Goal: Task Accomplishment & Management: Use online tool/utility

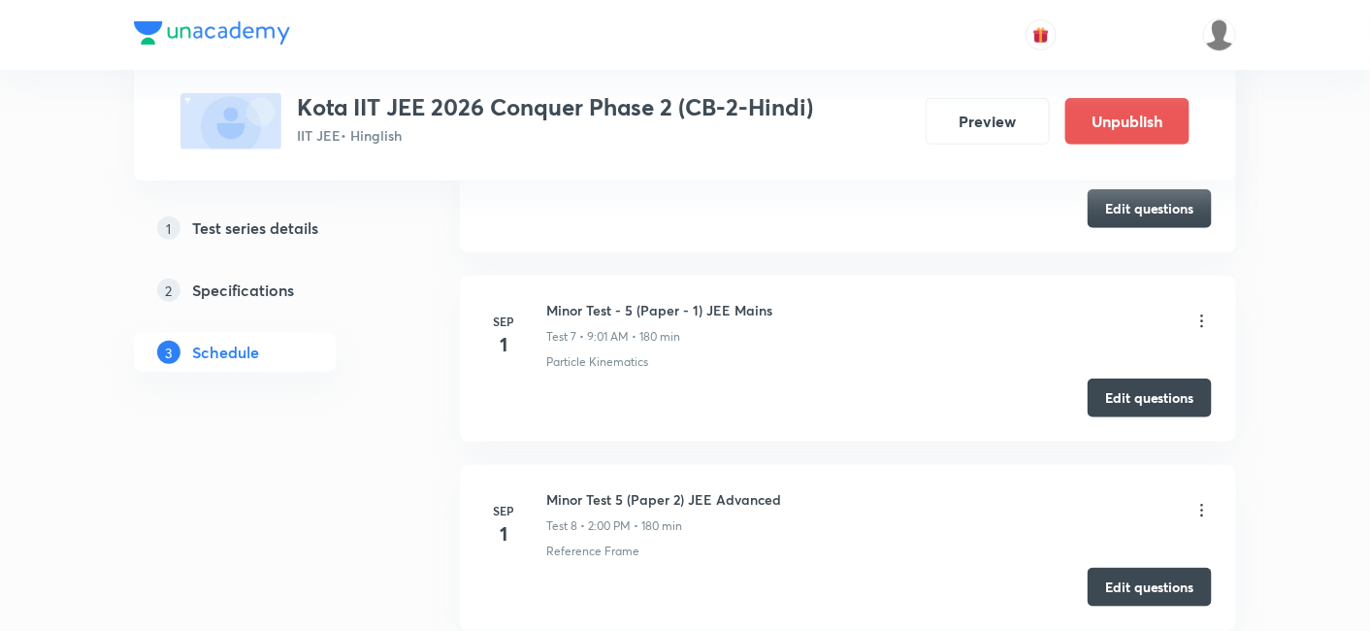
scroll to position [2549, 0]
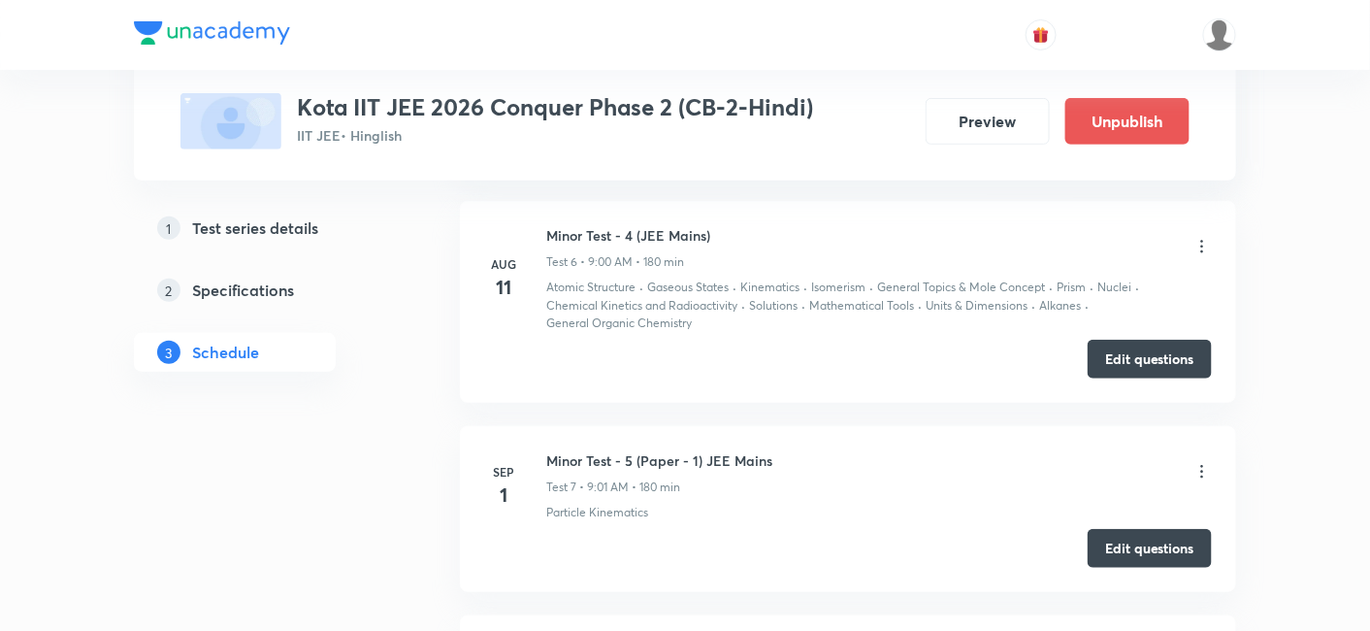
click at [1201, 464] on icon at bounding box center [1201, 471] width 19 height 19
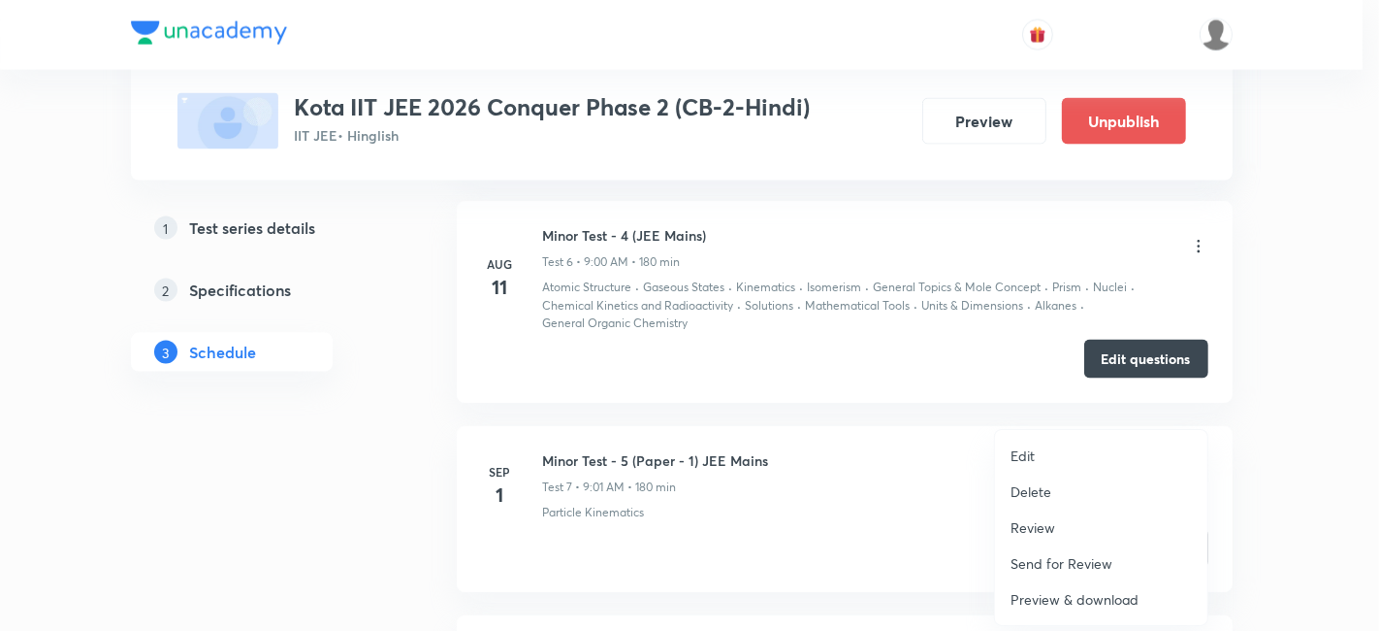
click at [1030, 527] on p "Review" at bounding box center [1033, 527] width 45 height 20
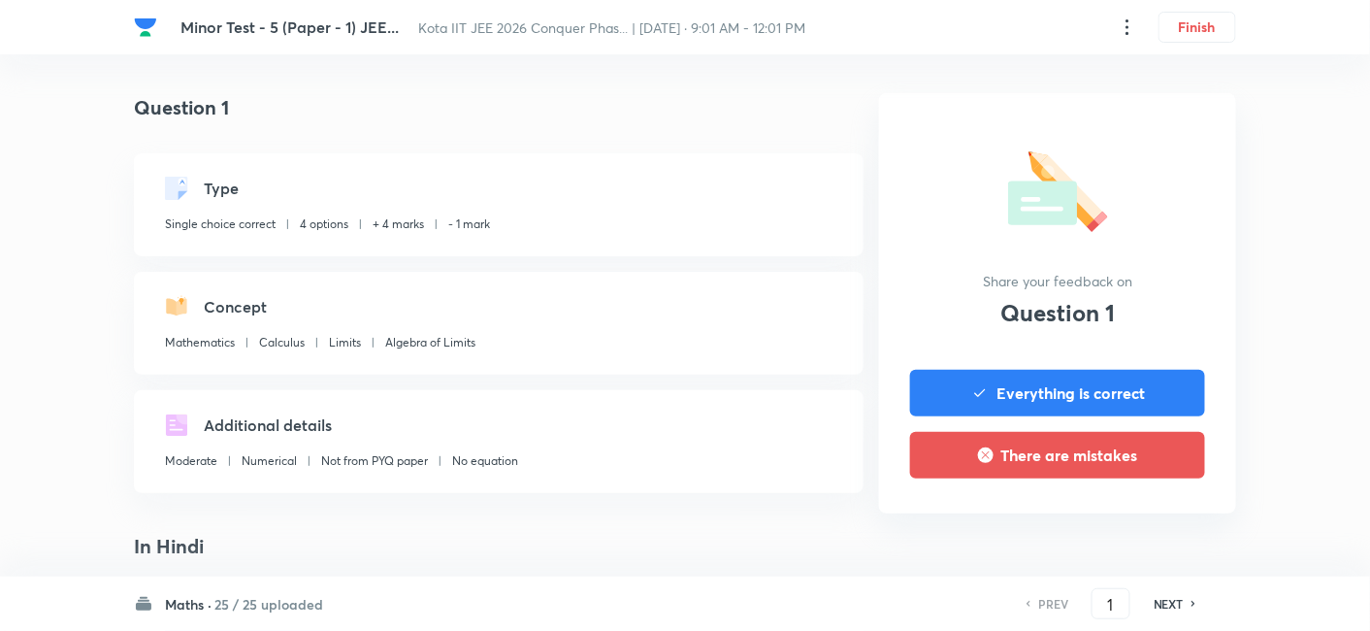
click at [1366, 26] on header "Minor Test - 5 (Paper - 1) JEE... Kota IIT JEE 2026 Conquer Phas... | Sep 1, 20…" at bounding box center [685, 27] width 1370 height 54
click at [1366, 29] on header "Minor Test - 5 (Paper - 1) JEE... Kota IIT JEE 2026 Conquer Phas... | Sep 1, 20…" at bounding box center [685, 27] width 1370 height 54
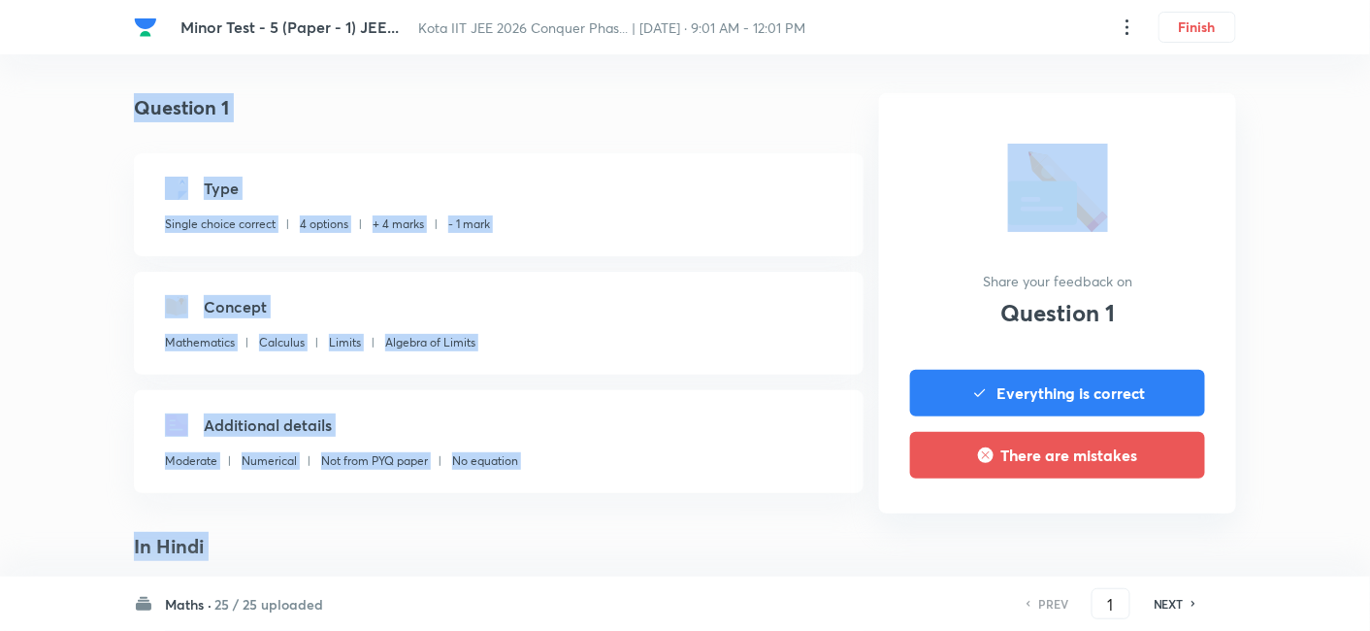
drag, startPoint x: 1372, startPoint y: 54, endPoint x: 1375, endPoint y: 69, distance: 14.8
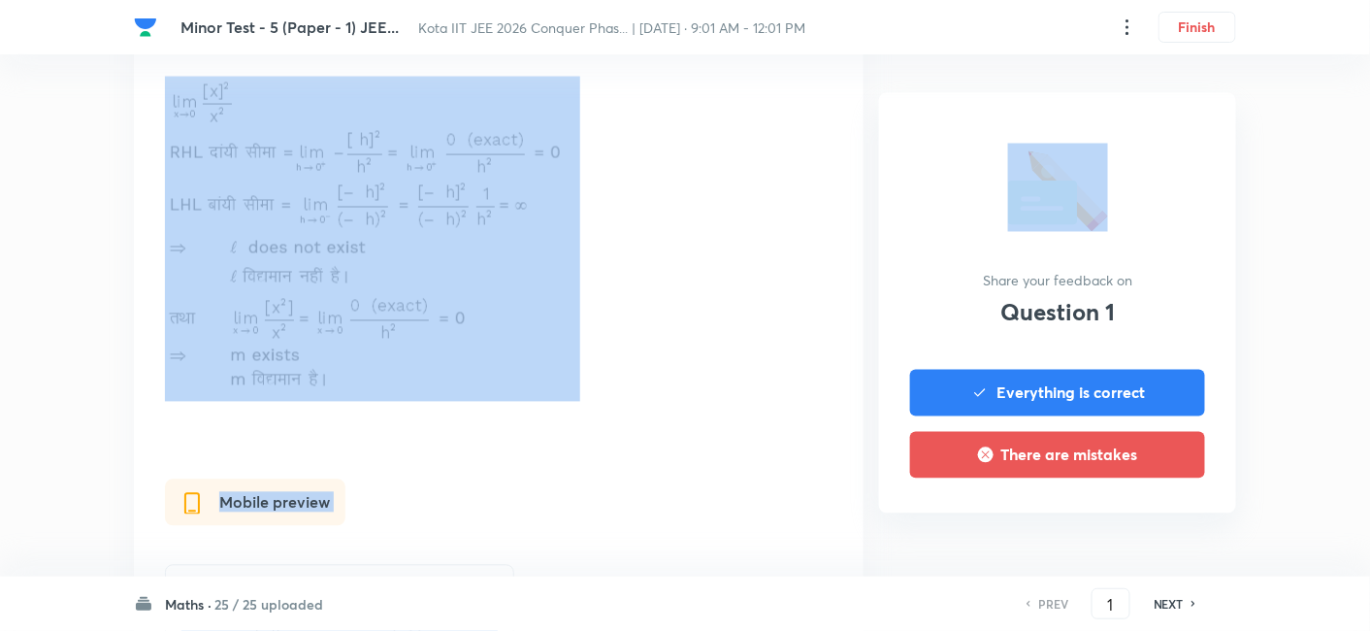
scroll to position [1011, 0]
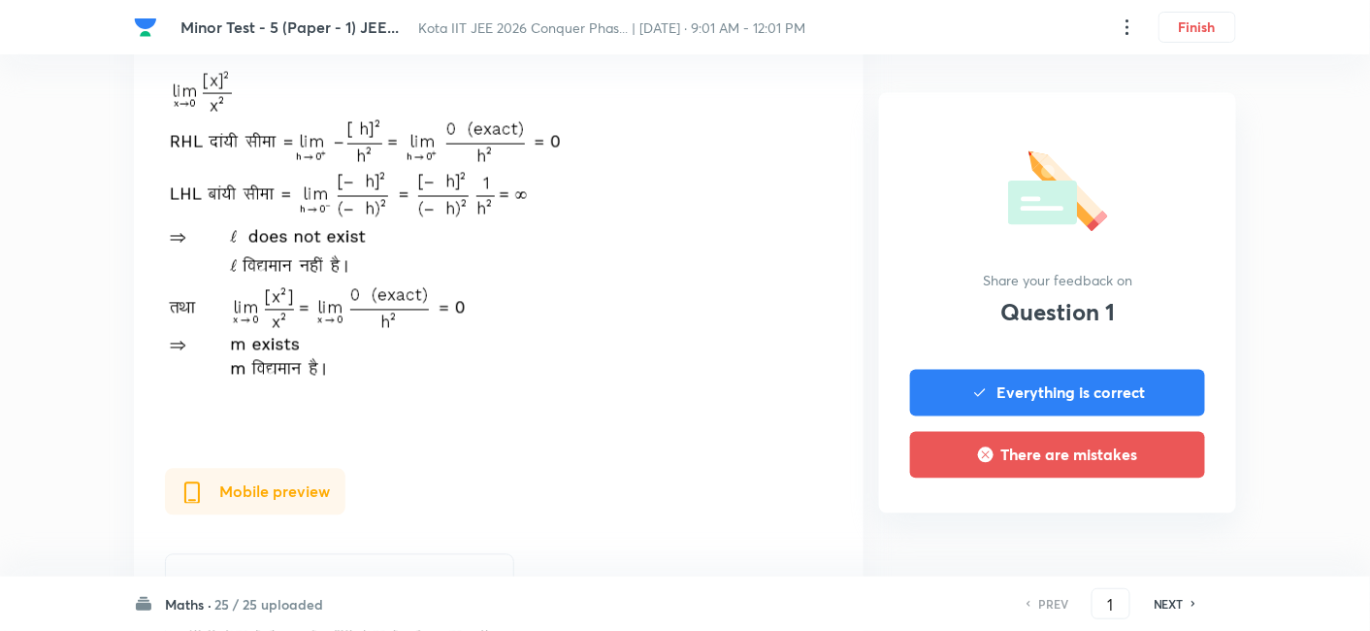
click at [243, 600] on h6 "25 / 25 uploaded" at bounding box center [268, 604] width 109 height 20
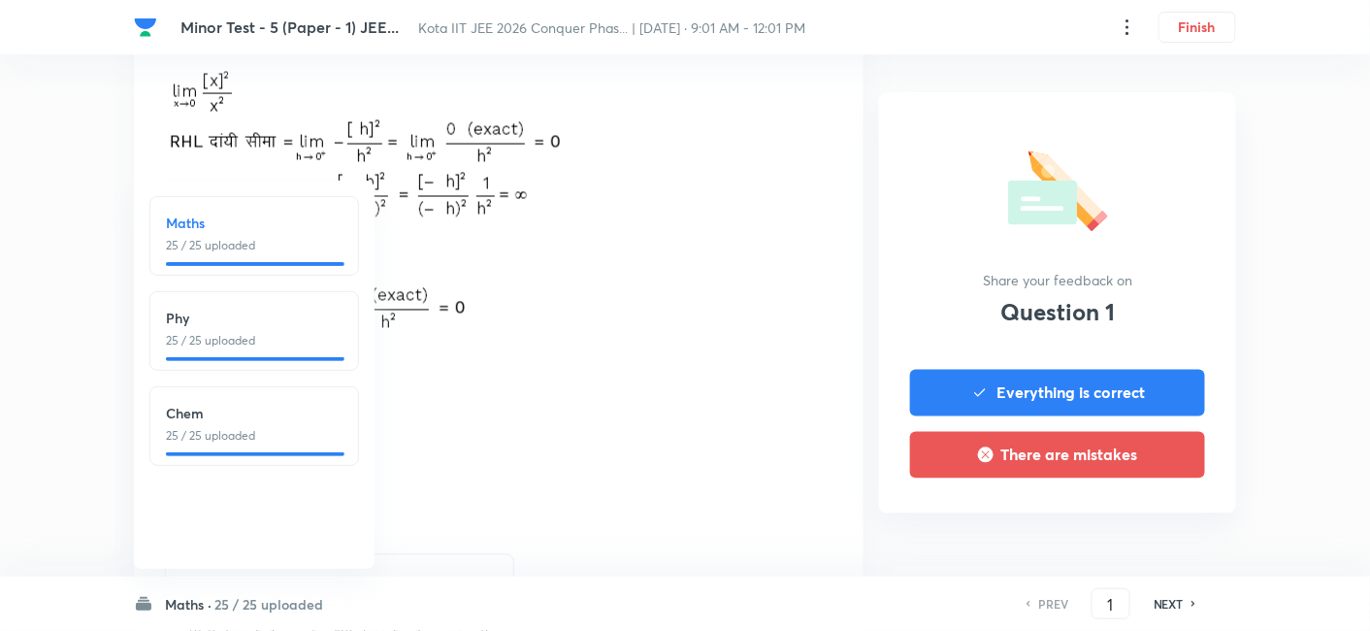
drag, startPoint x: 224, startPoint y: 417, endPoint x: 289, endPoint y: 307, distance: 128.3
click at [224, 417] on h6 "Chem" at bounding box center [254, 413] width 177 height 20
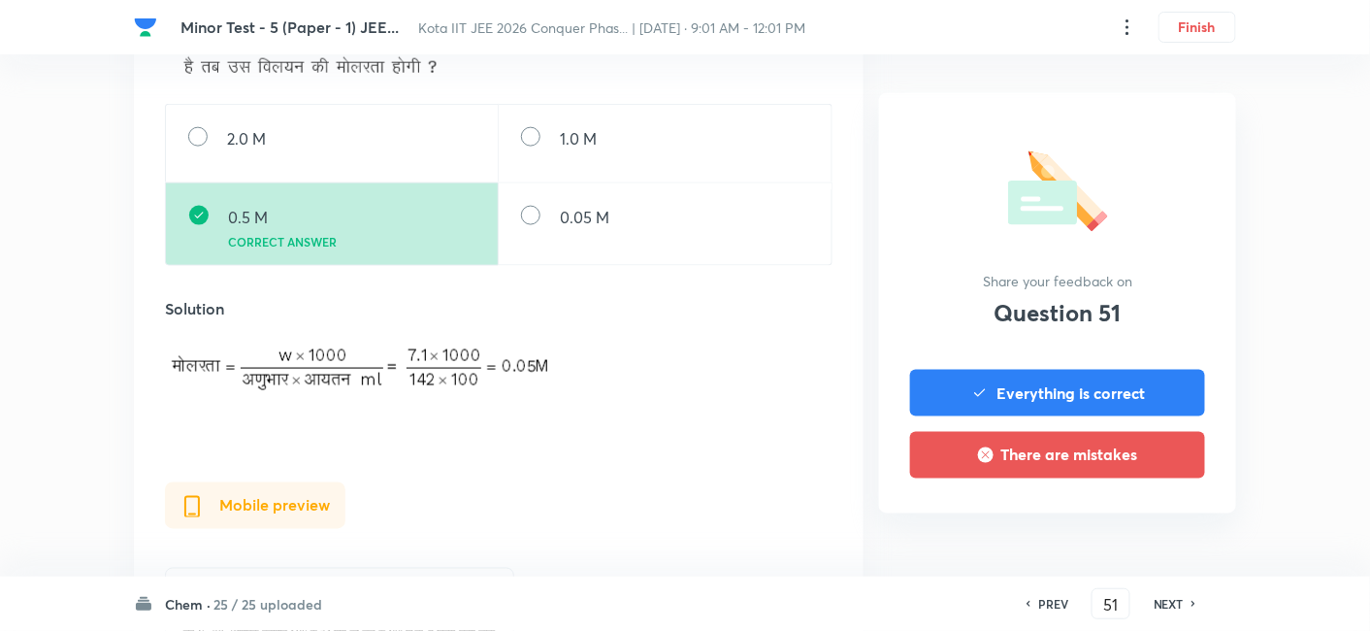
scroll to position [754, 0]
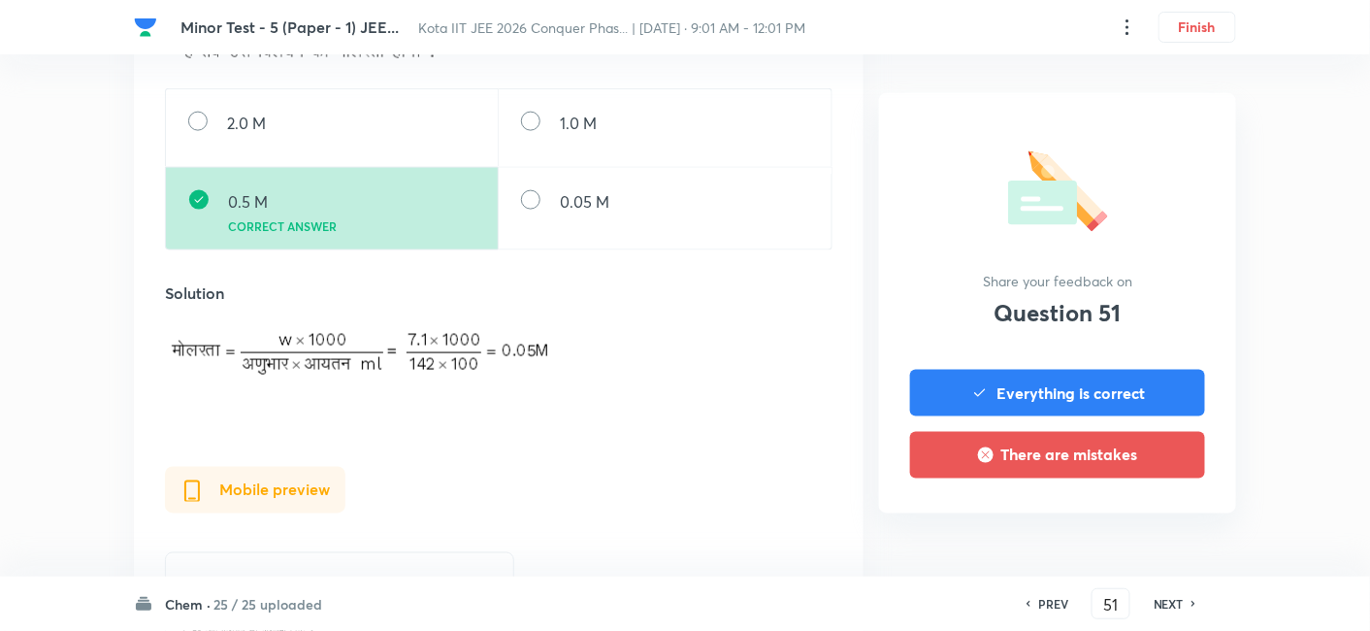
click at [1169, 608] on h6 "NEXT" at bounding box center [1168, 603] width 30 height 17
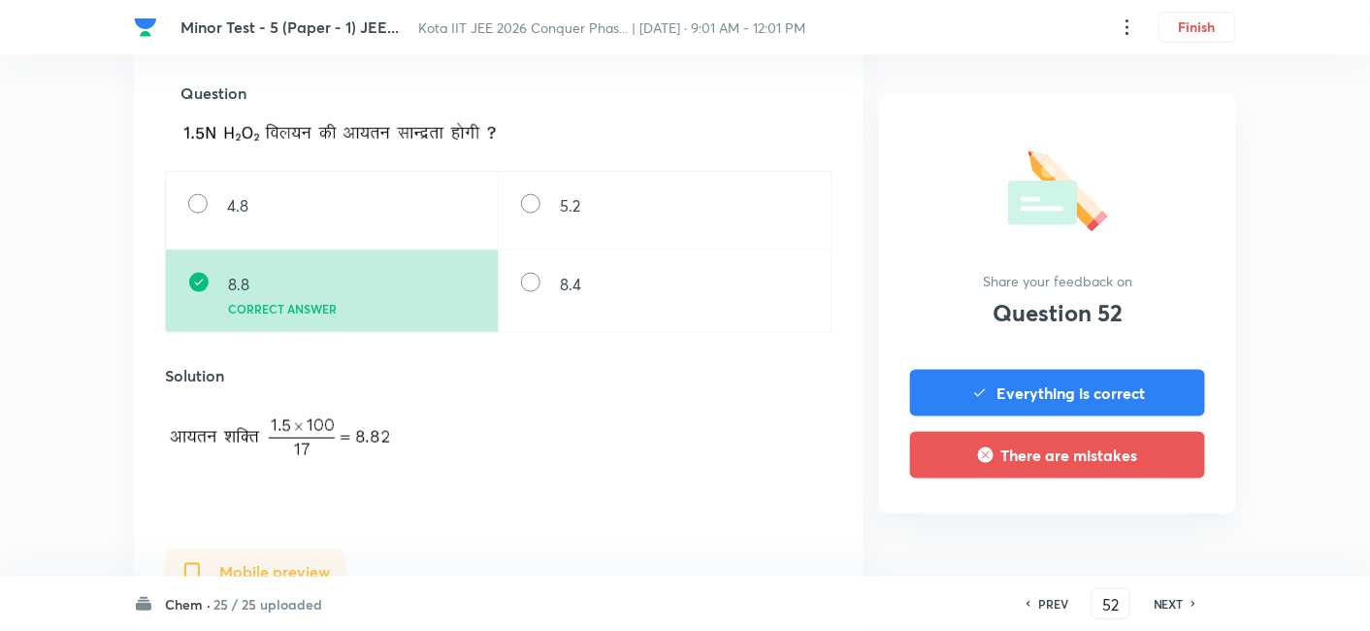
scroll to position [431, 0]
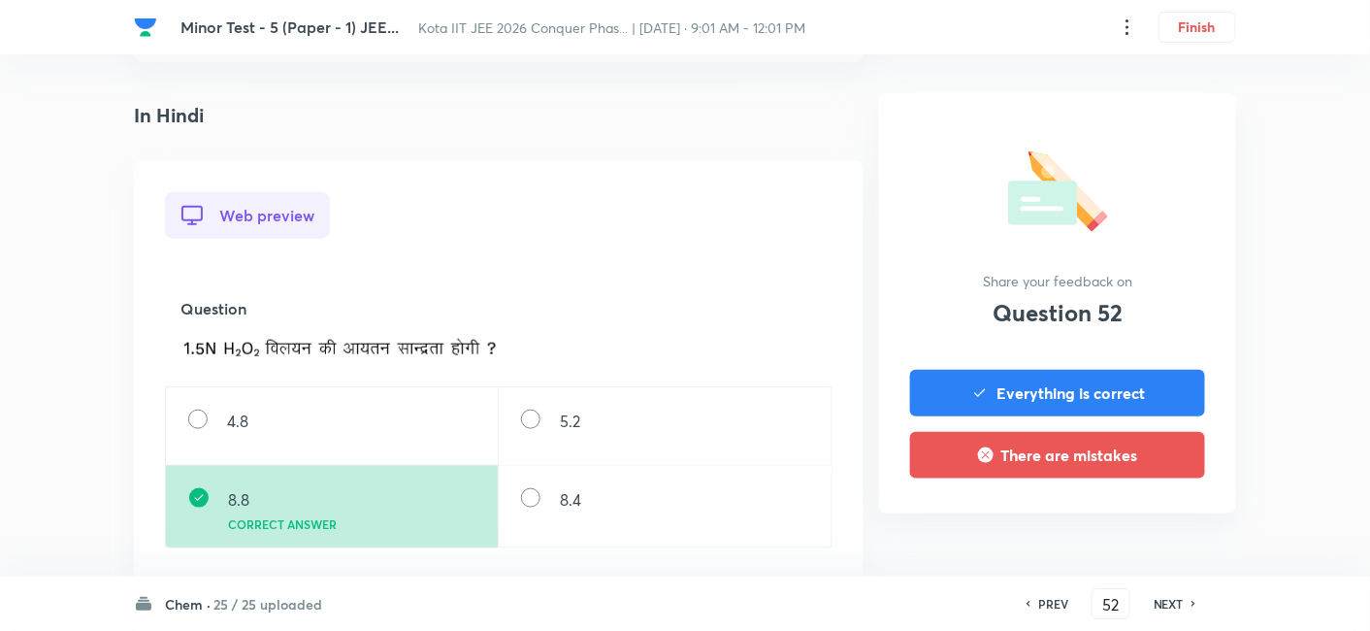
click at [1176, 602] on h6 "NEXT" at bounding box center [1168, 603] width 30 height 17
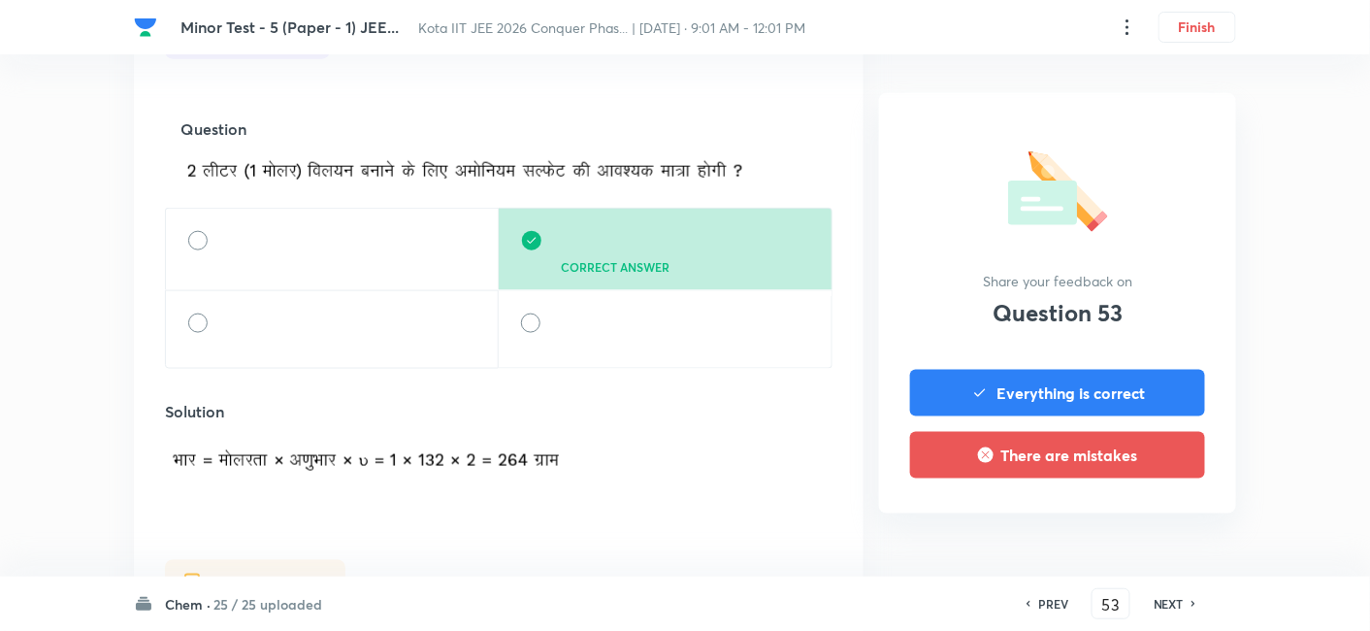
scroll to position [646, 0]
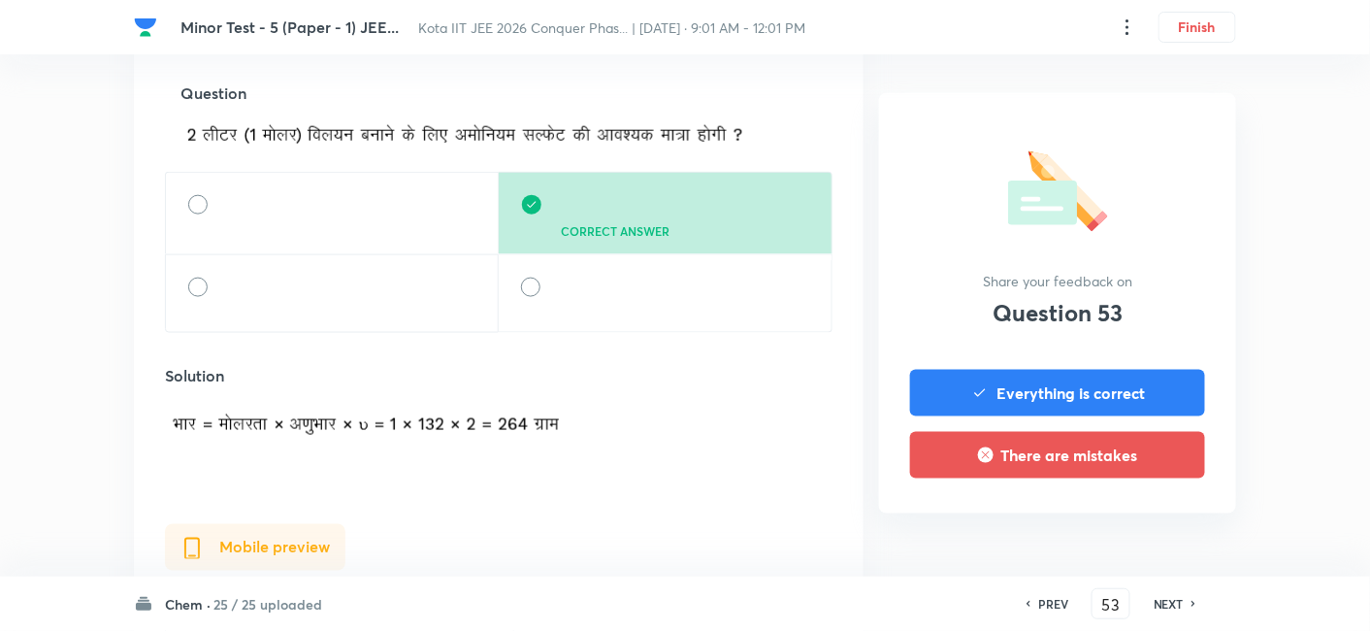
click at [1164, 603] on h6 "NEXT" at bounding box center [1168, 603] width 30 height 17
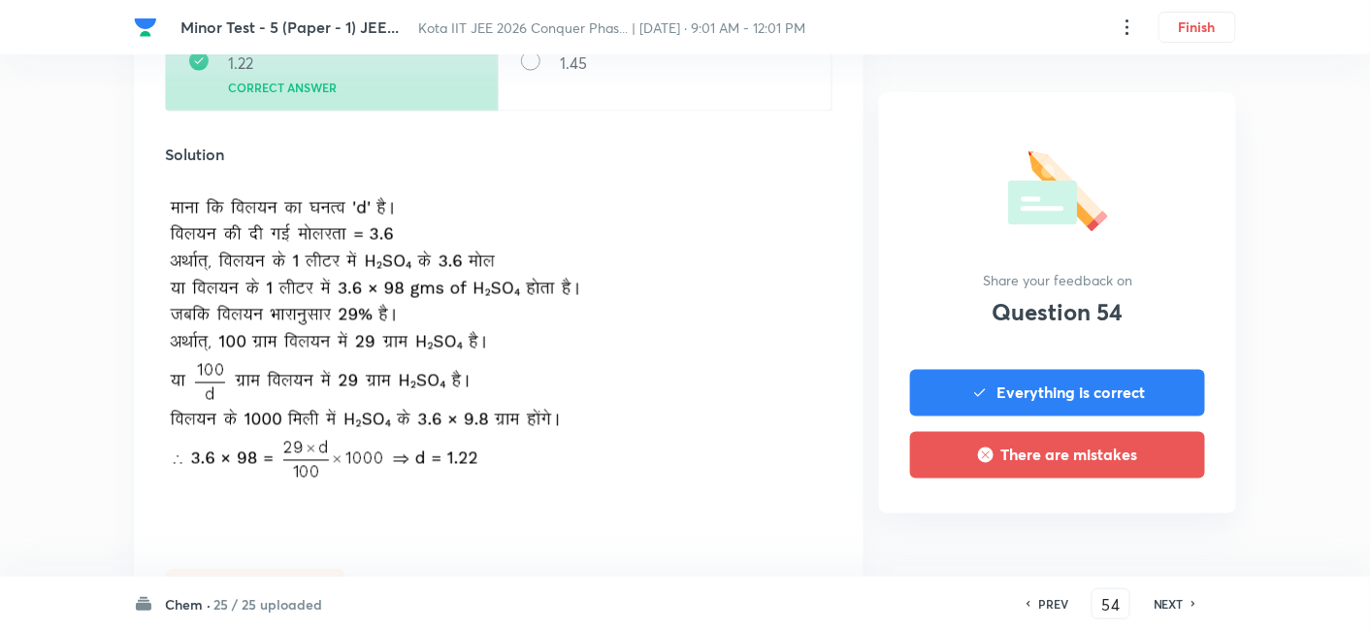
scroll to position [861, 0]
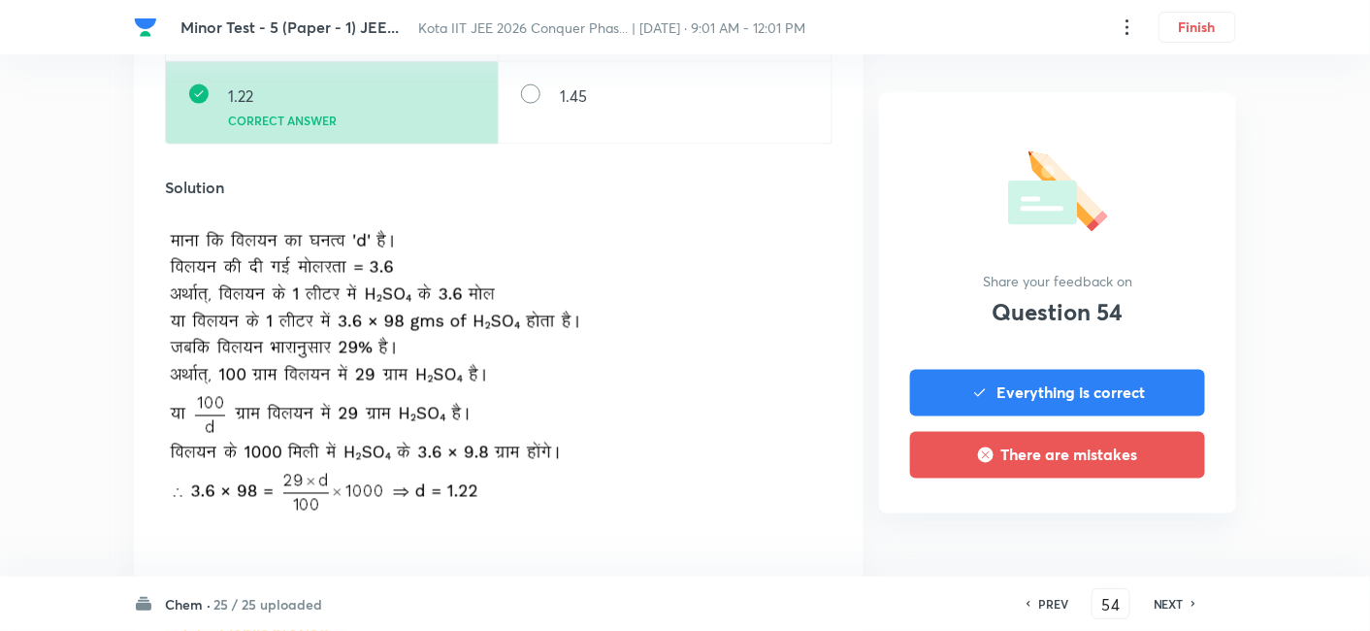
click at [1175, 599] on h6 "NEXT" at bounding box center [1168, 603] width 30 height 17
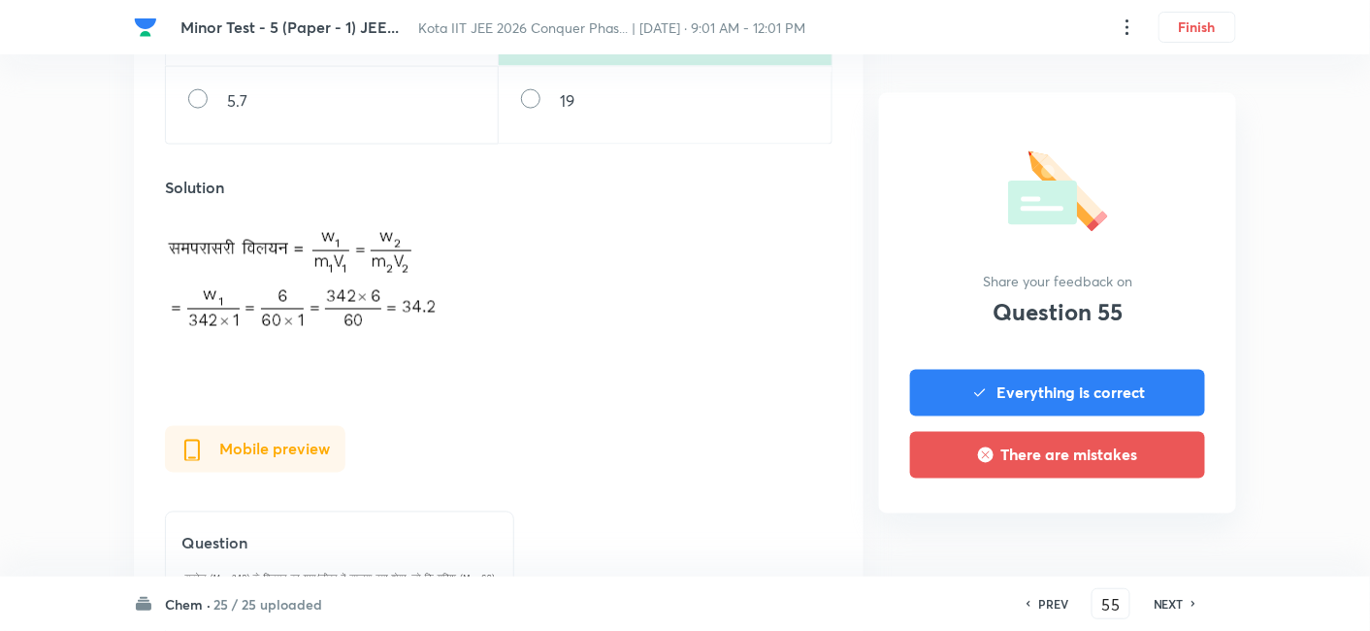
click at [1181, 595] on h6 "NEXT" at bounding box center [1168, 603] width 30 height 17
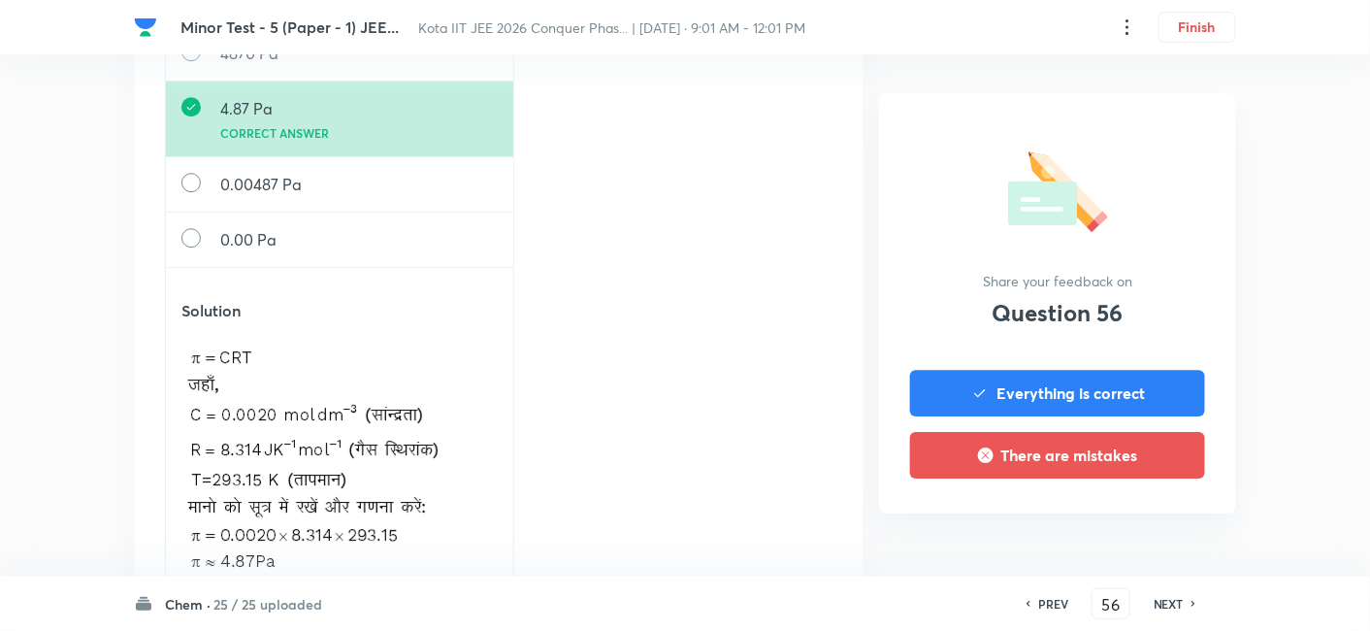
scroll to position [1401, 0]
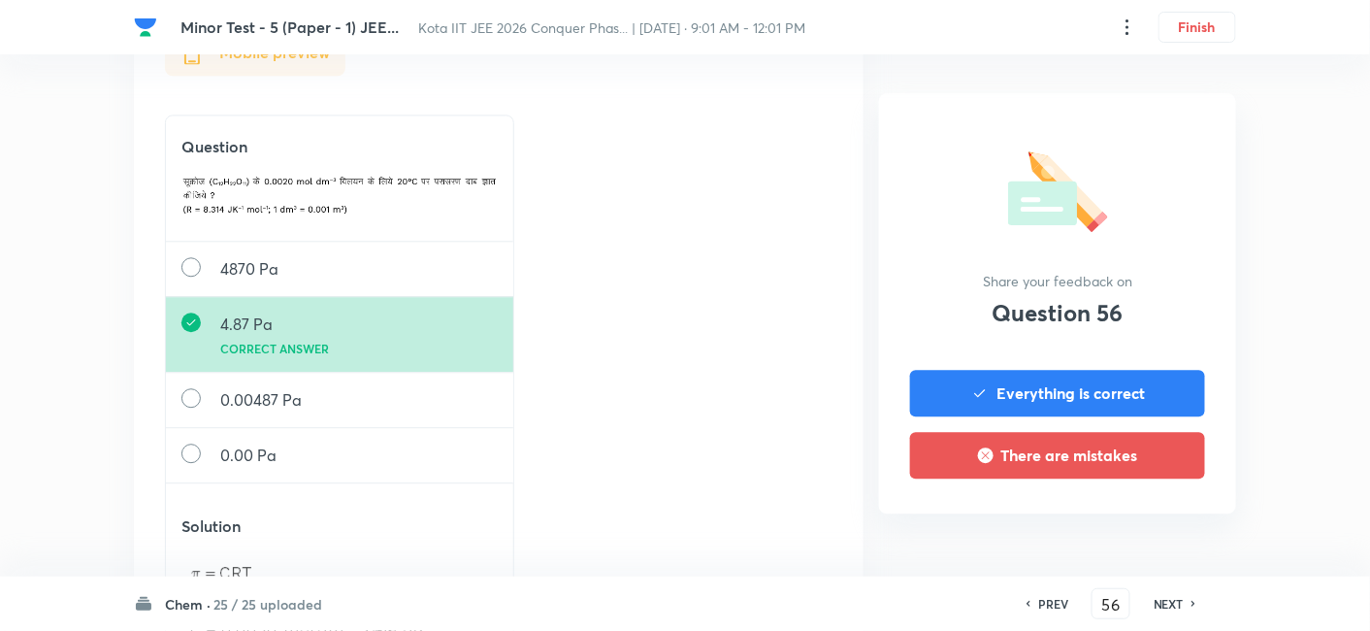
click at [1173, 603] on h6 "NEXT" at bounding box center [1168, 603] width 30 height 17
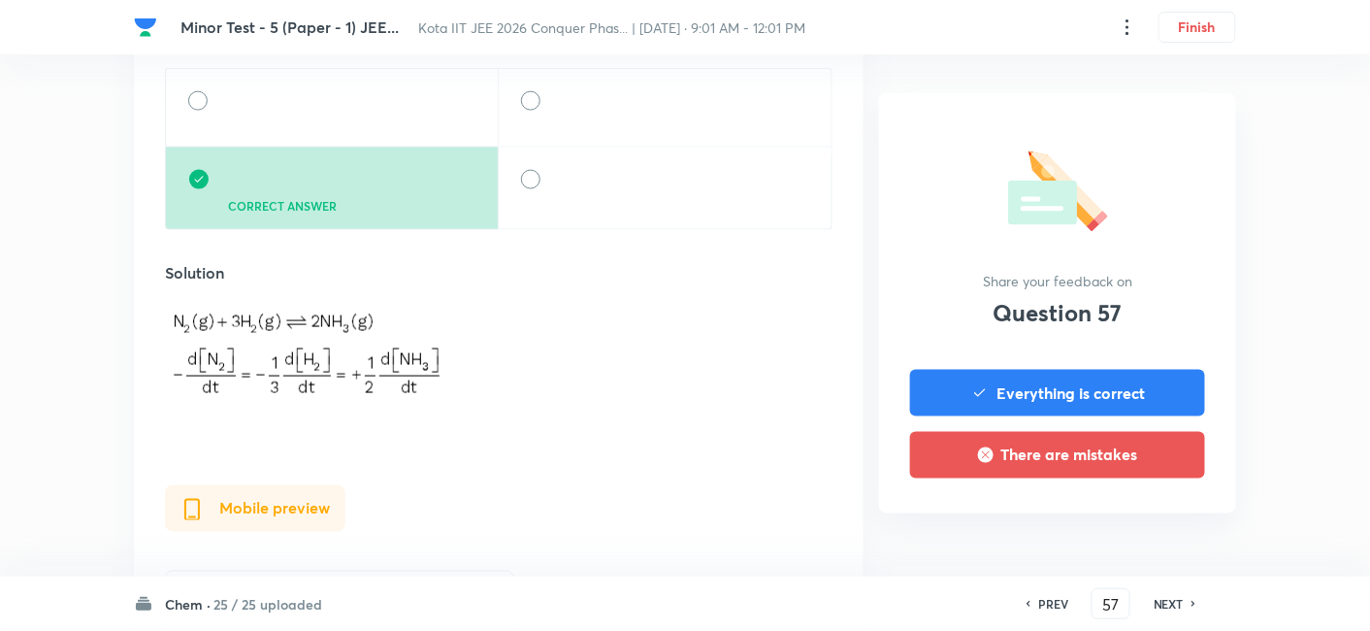
scroll to position [970, 0]
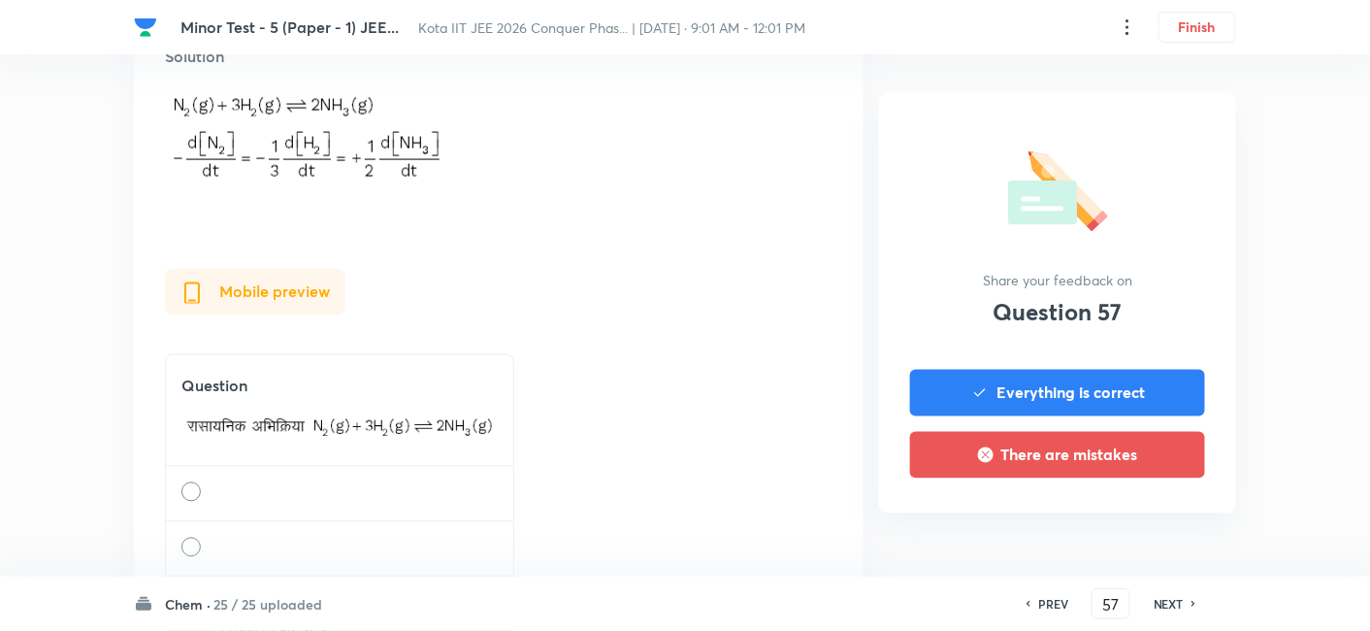
click at [1189, 597] on div "NEXT" at bounding box center [1171, 603] width 51 height 17
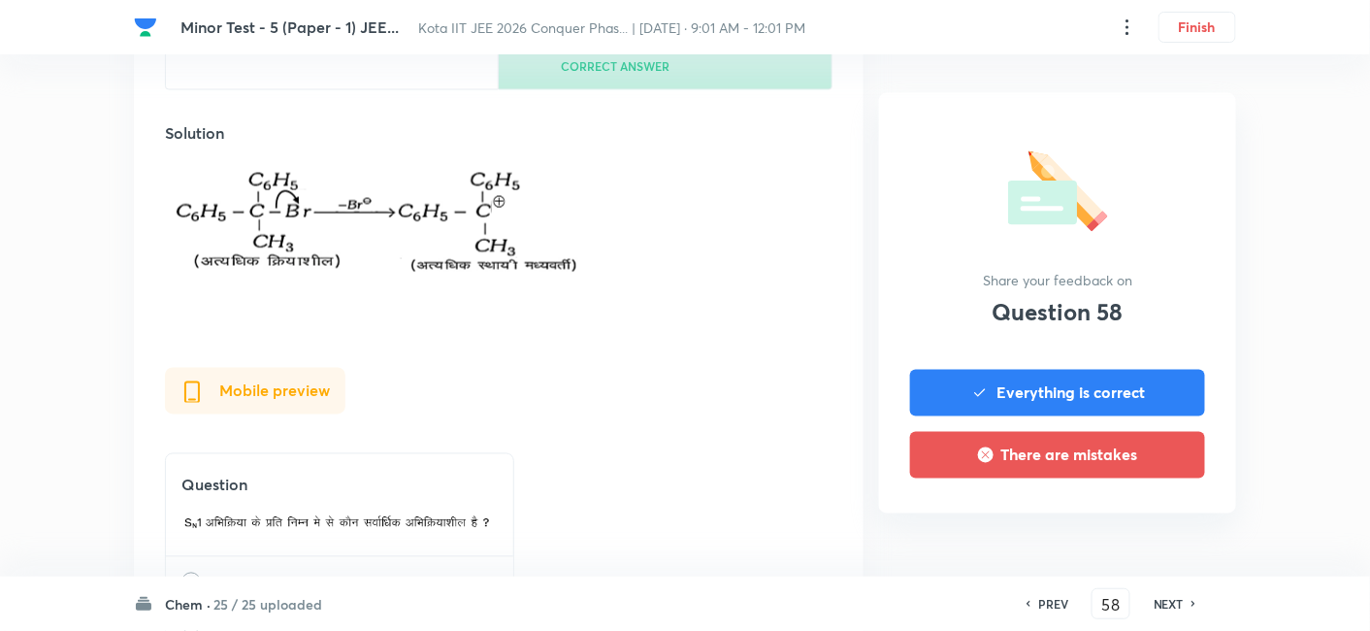
scroll to position [861, 0]
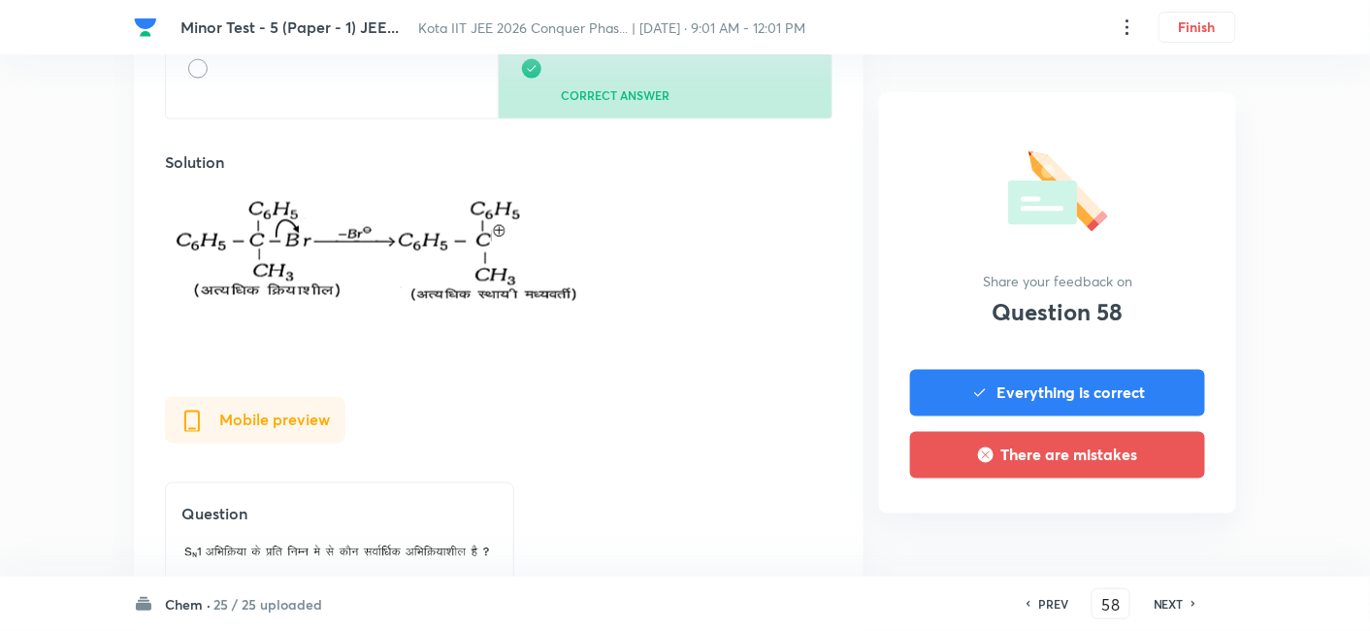
click at [1185, 613] on div "PREV 58 ​ NEXT" at bounding box center [1111, 603] width 250 height 31
click at [1186, 603] on div "NEXT" at bounding box center [1171, 603] width 51 height 17
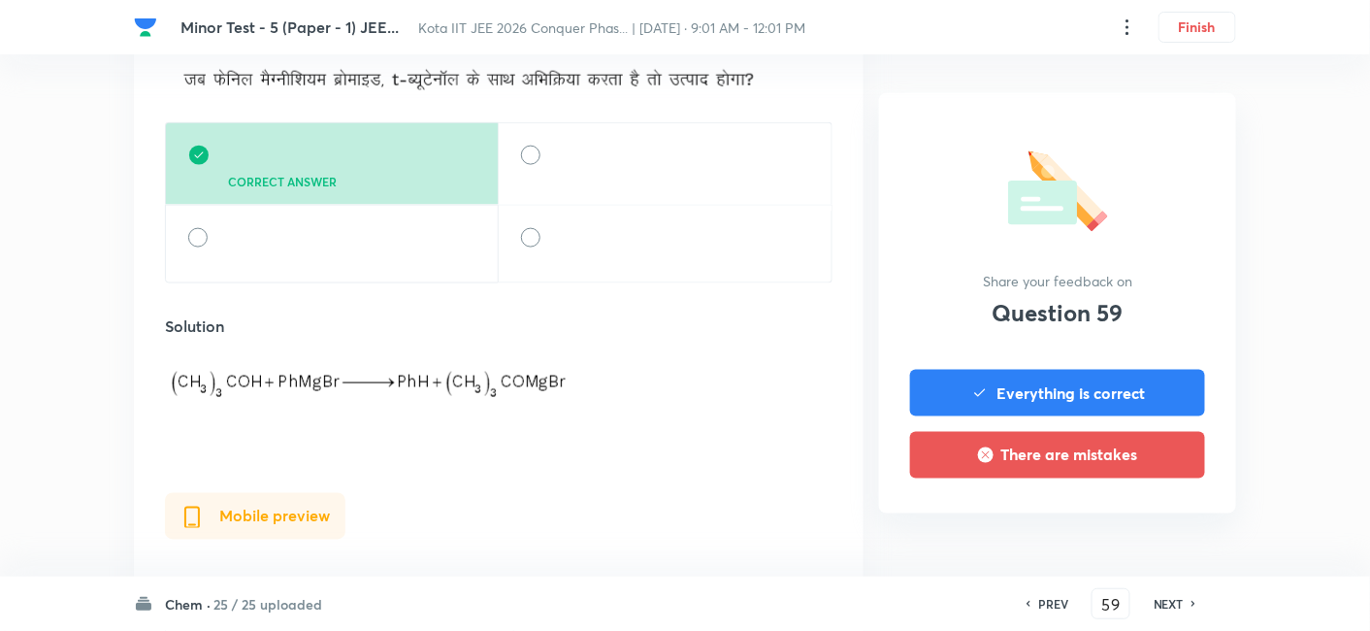
scroll to position [646, 0]
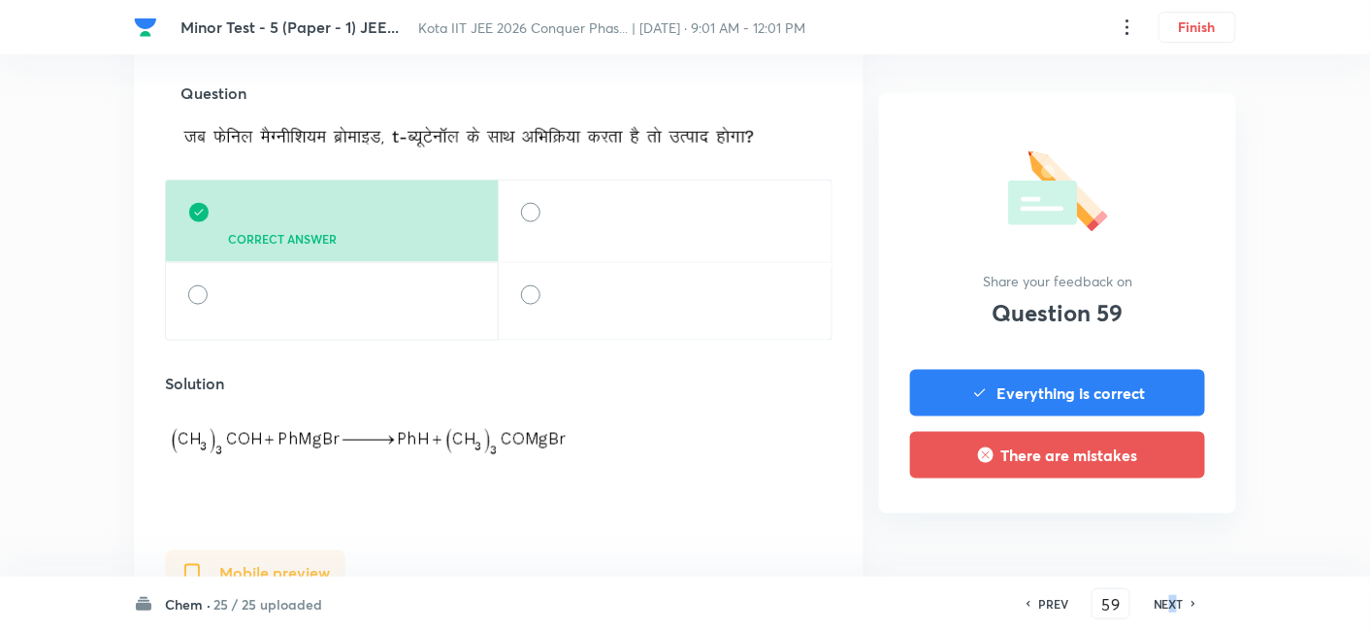
click at [1174, 603] on h6 "NEXT" at bounding box center [1168, 603] width 30 height 17
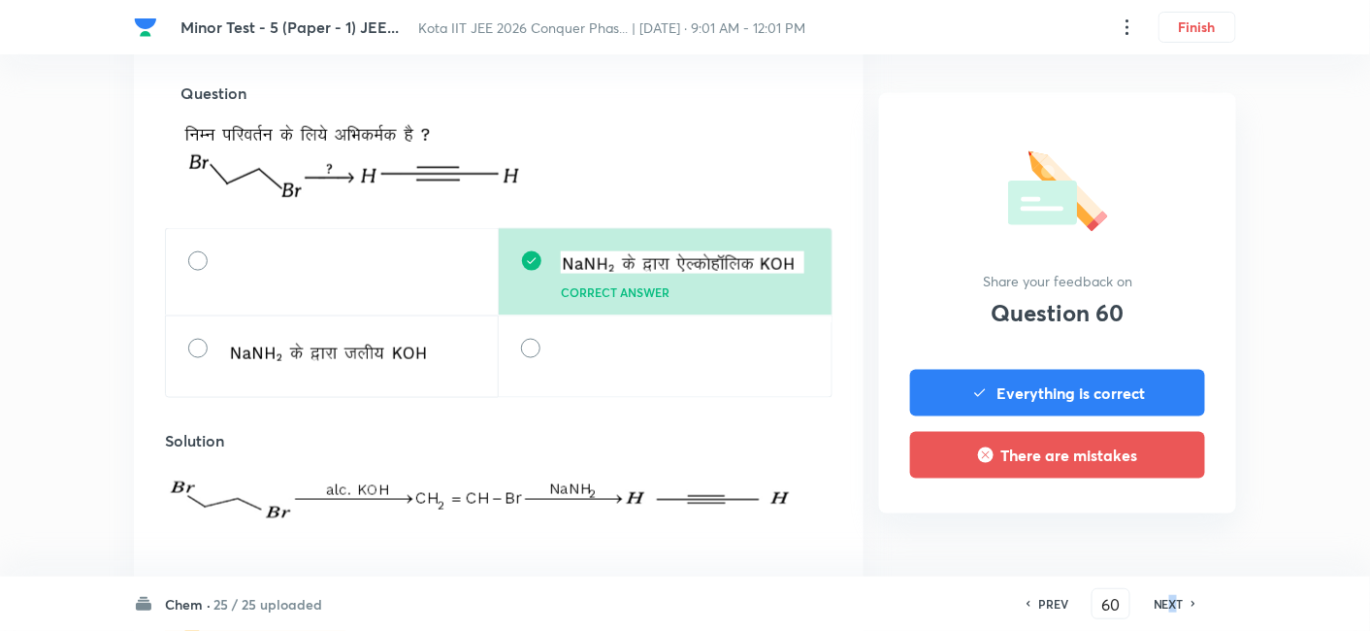
click at [1176, 601] on h6 "NEXT" at bounding box center [1168, 603] width 30 height 17
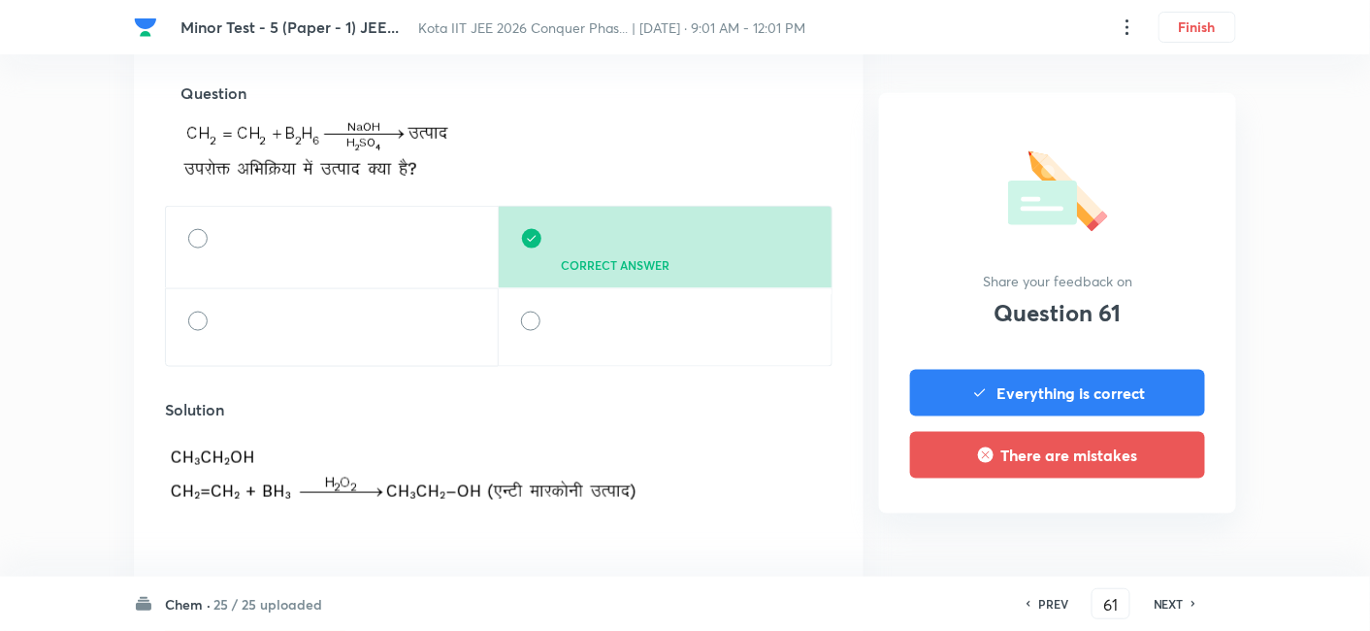
click at [1169, 598] on h6 "NEXT" at bounding box center [1168, 603] width 30 height 17
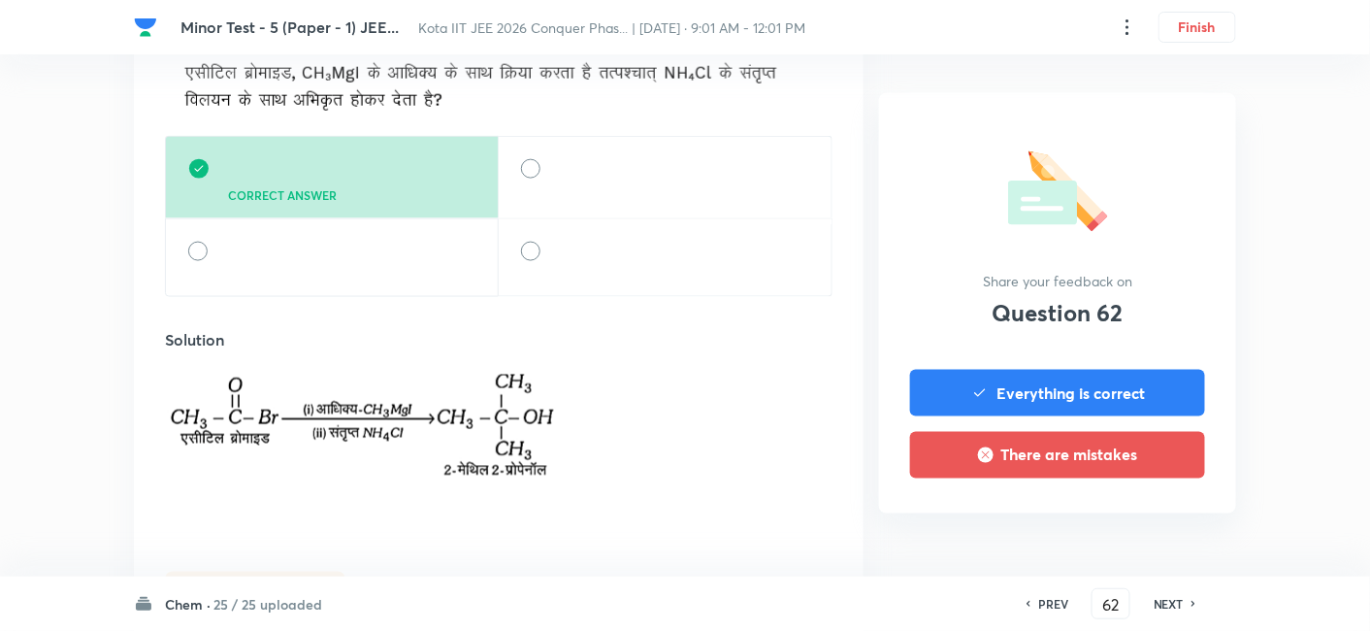
scroll to position [754, 0]
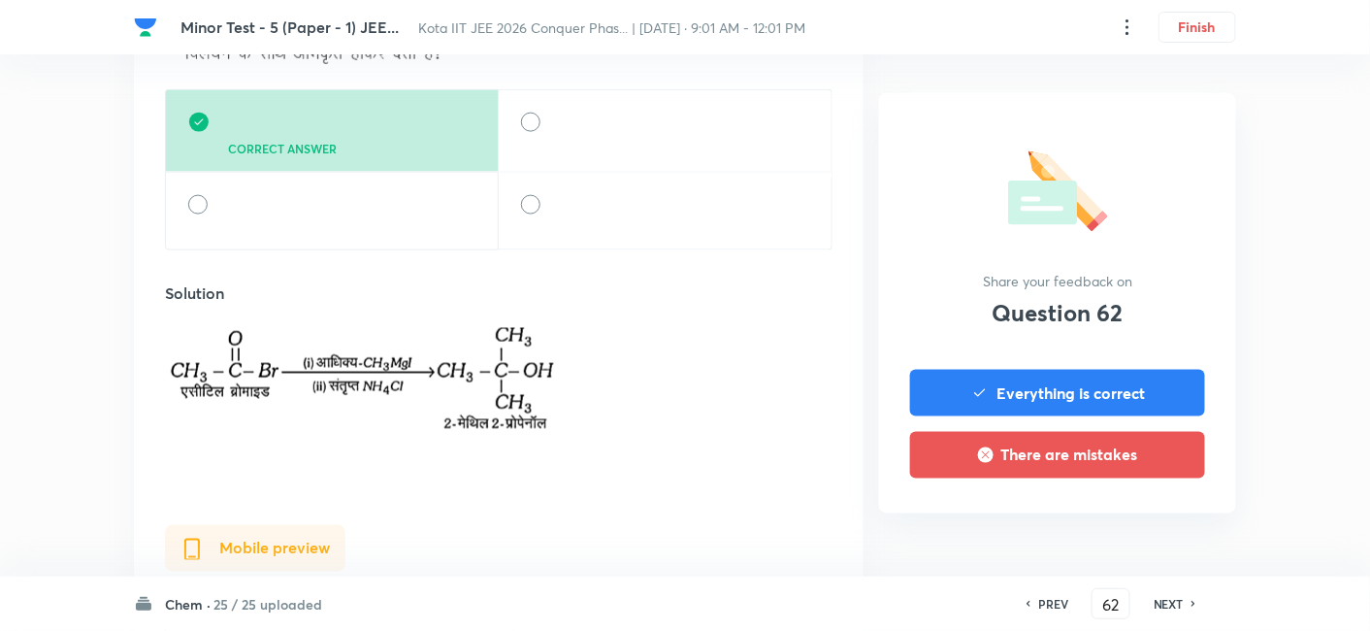
click at [1185, 601] on div "NEXT" at bounding box center [1171, 603] width 51 height 17
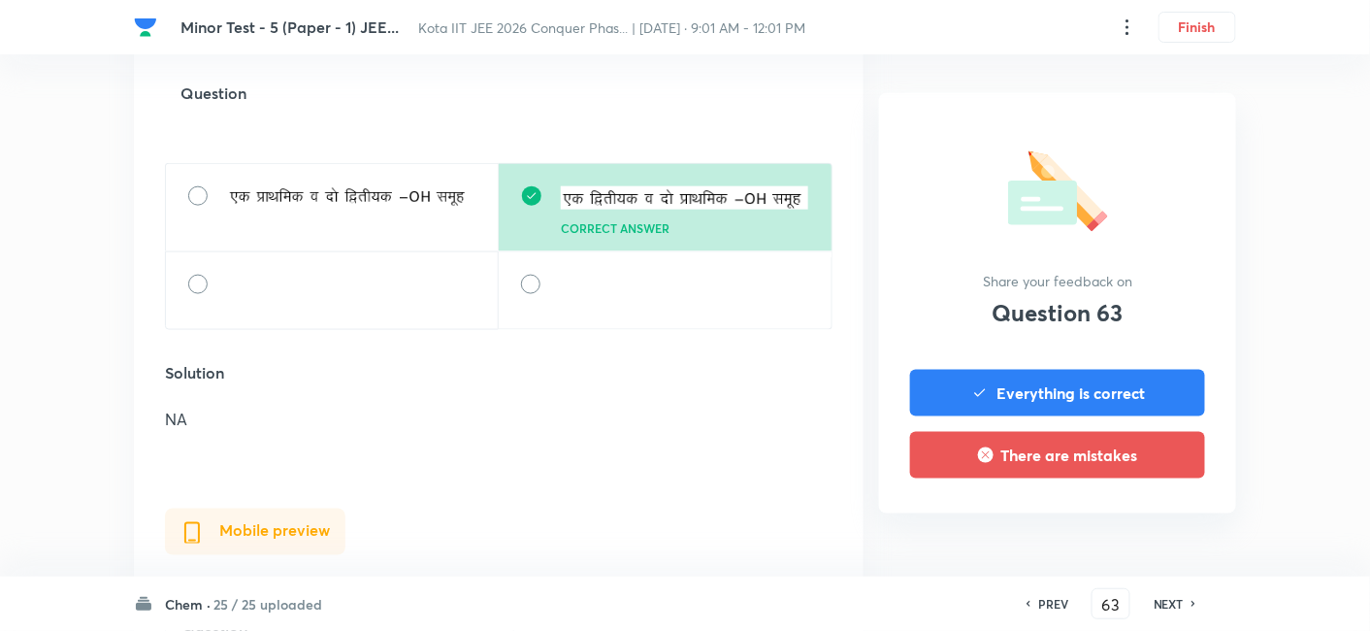
scroll to position [538, 0]
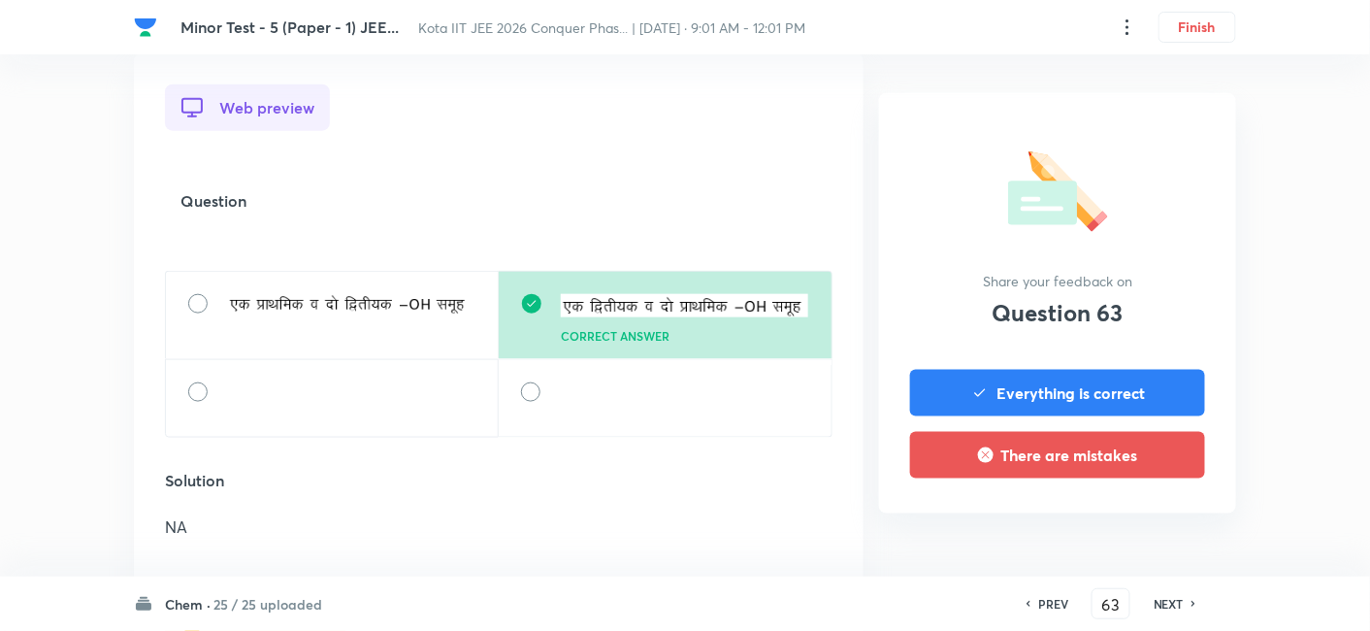
click at [1170, 602] on h6 "NEXT" at bounding box center [1168, 603] width 30 height 17
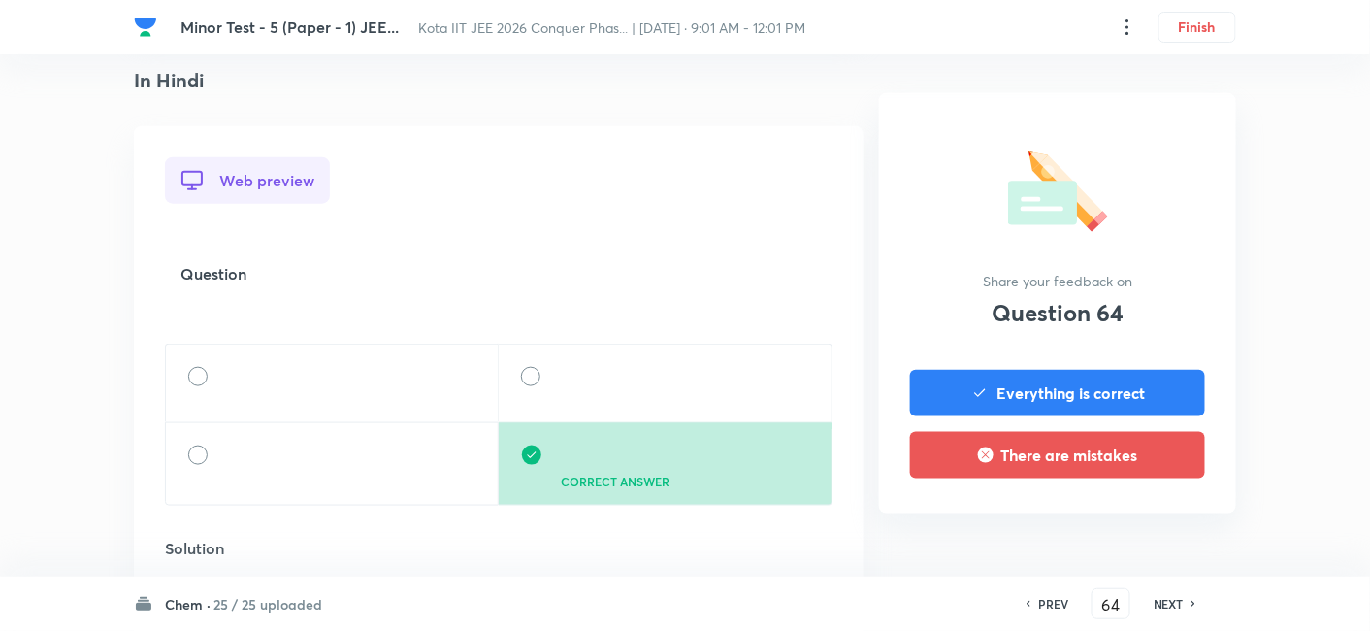
scroll to position [646, 0]
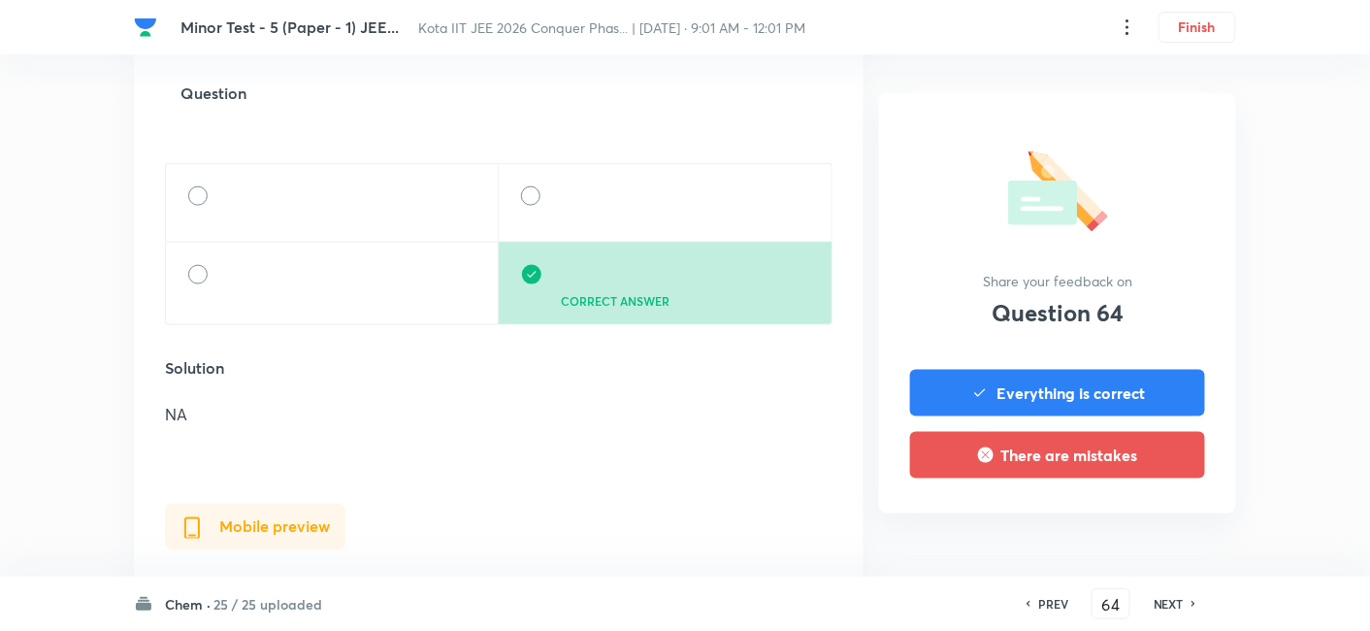
click at [1166, 599] on h6 "NEXT" at bounding box center [1168, 603] width 30 height 17
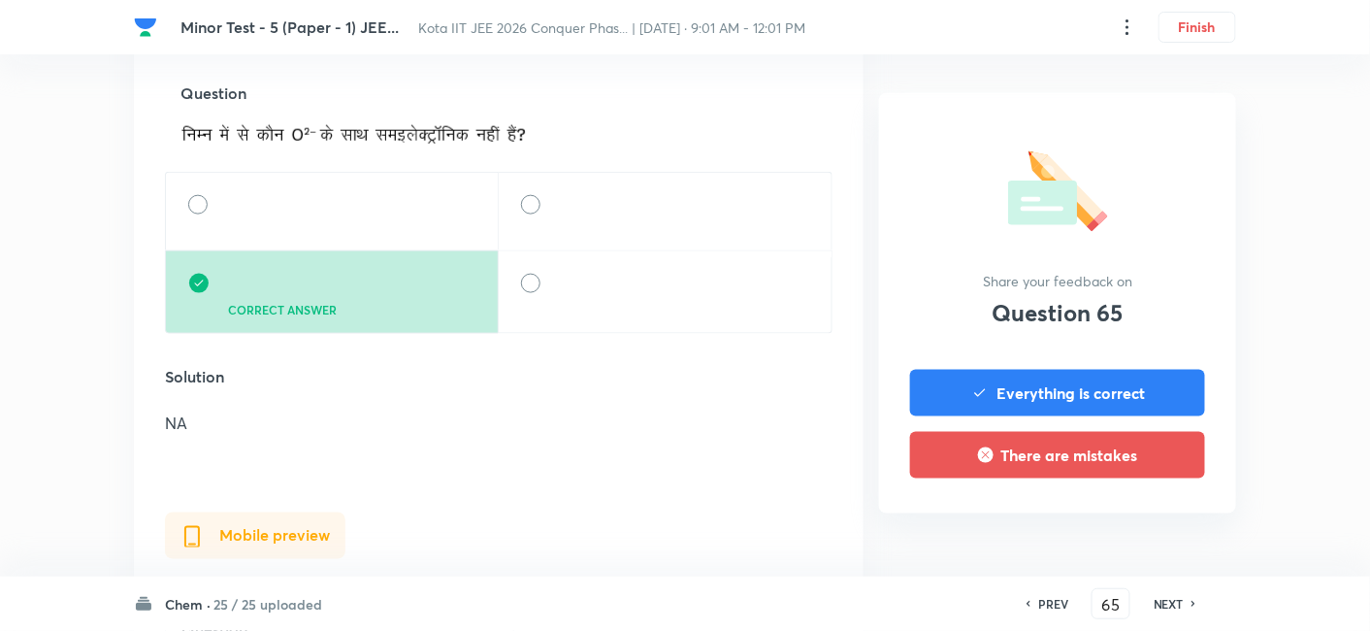
click at [1186, 599] on div "NEXT" at bounding box center [1171, 603] width 51 height 17
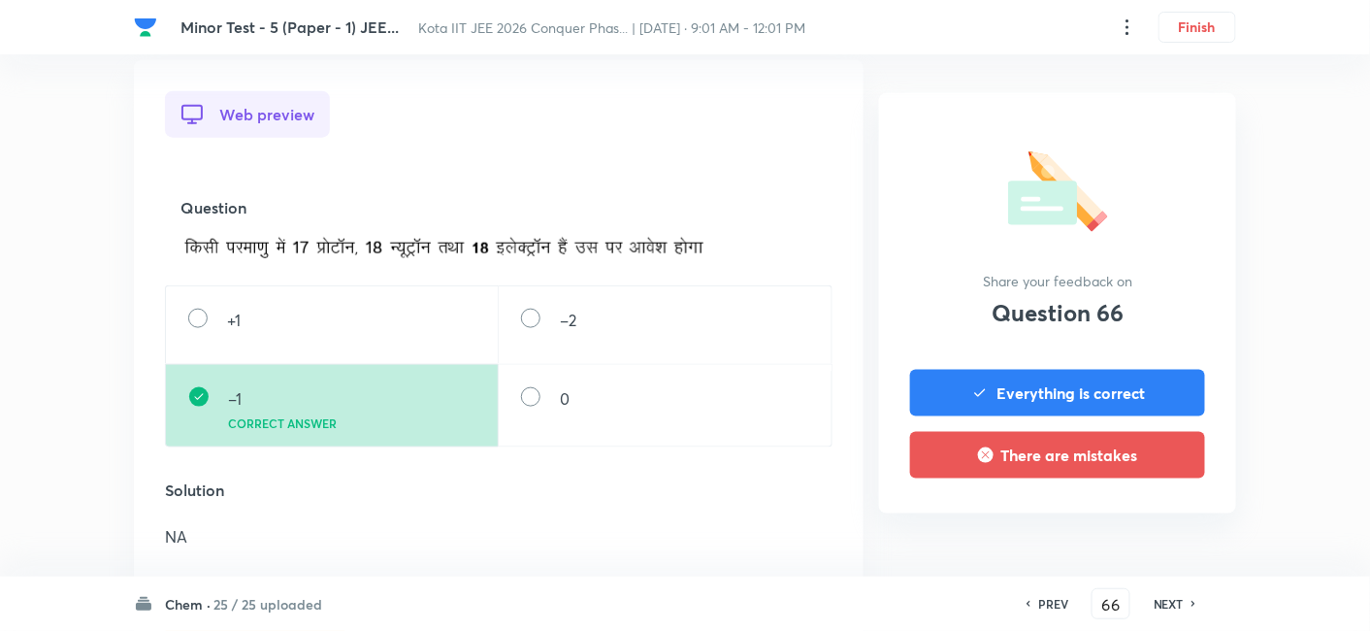
scroll to position [538, 0]
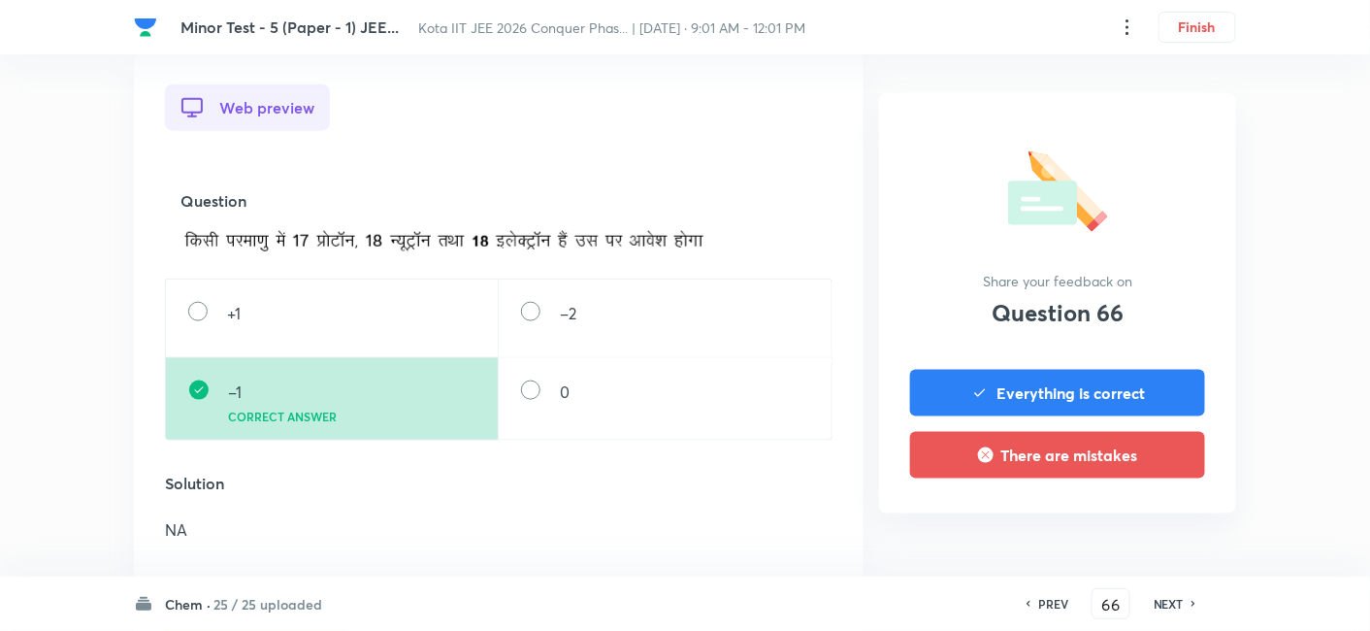
click at [1185, 605] on div "NEXT" at bounding box center [1171, 603] width 51 height 17
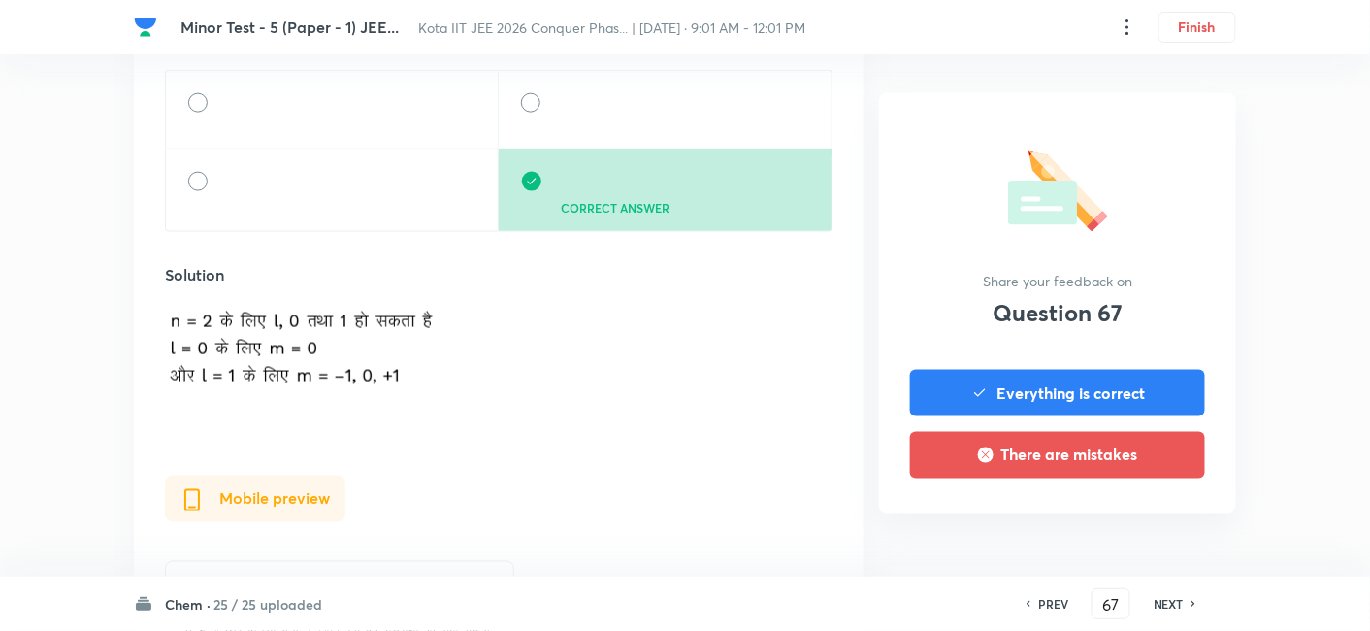
scroll to position [754, 0]
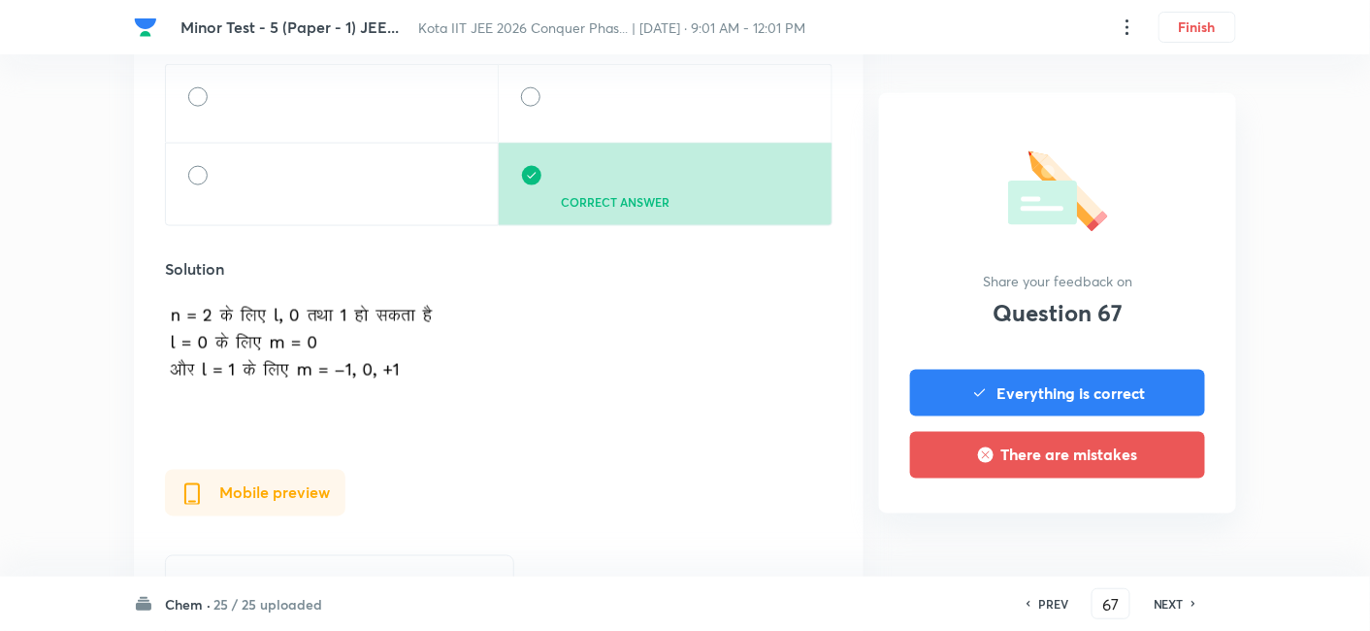
click at [1177, 605] on h6 "NEXT" at bounding box center [1168, 603] width 30 height 17
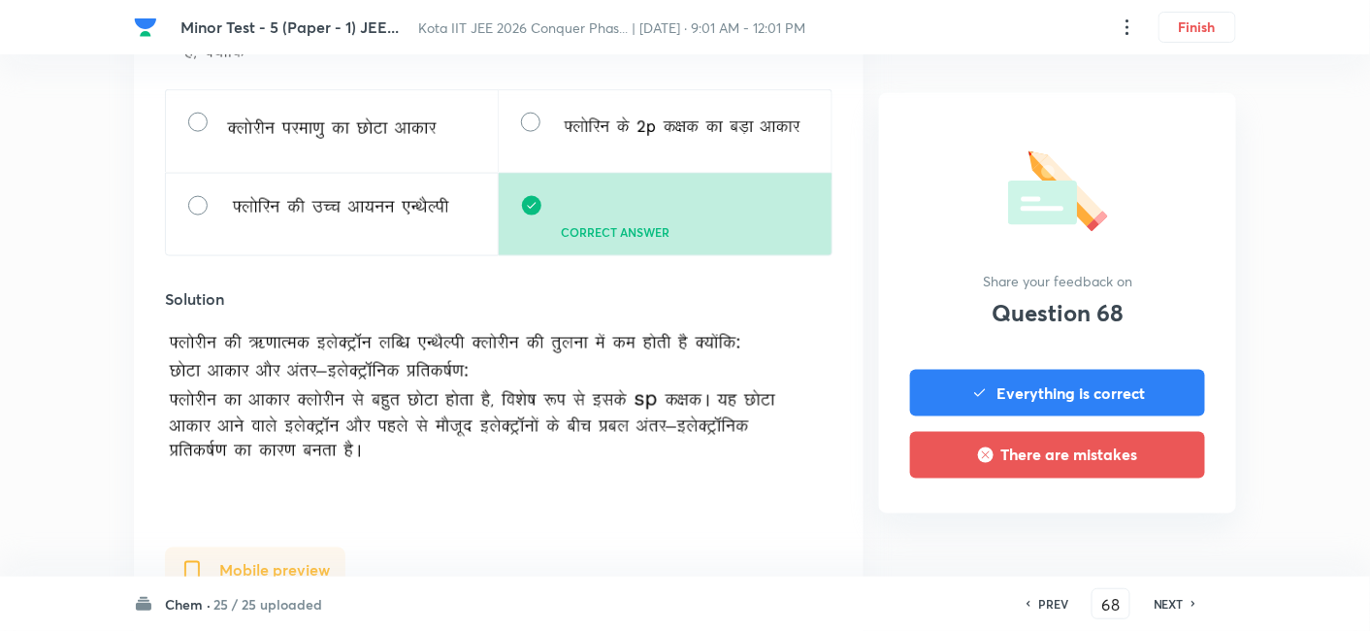
click at [1183, 598] on h6 "NEXT" at bounding box center [1168, 603] width 30 height 17
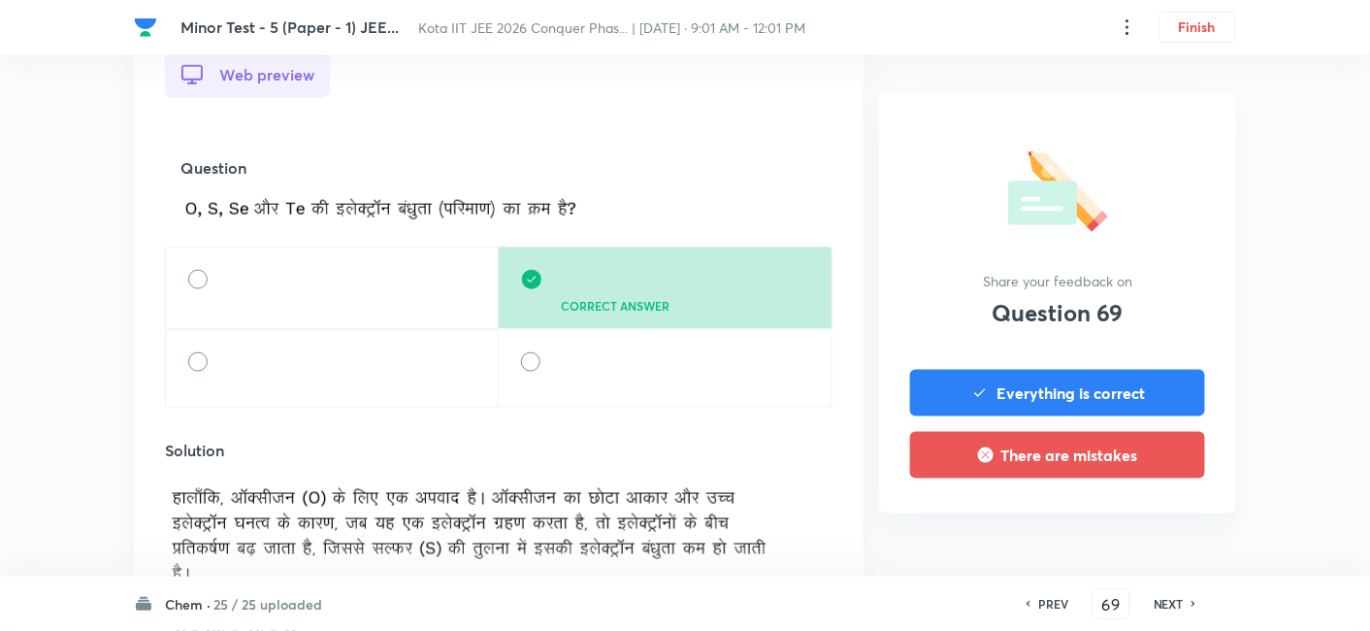
scroll to position [538, 0]
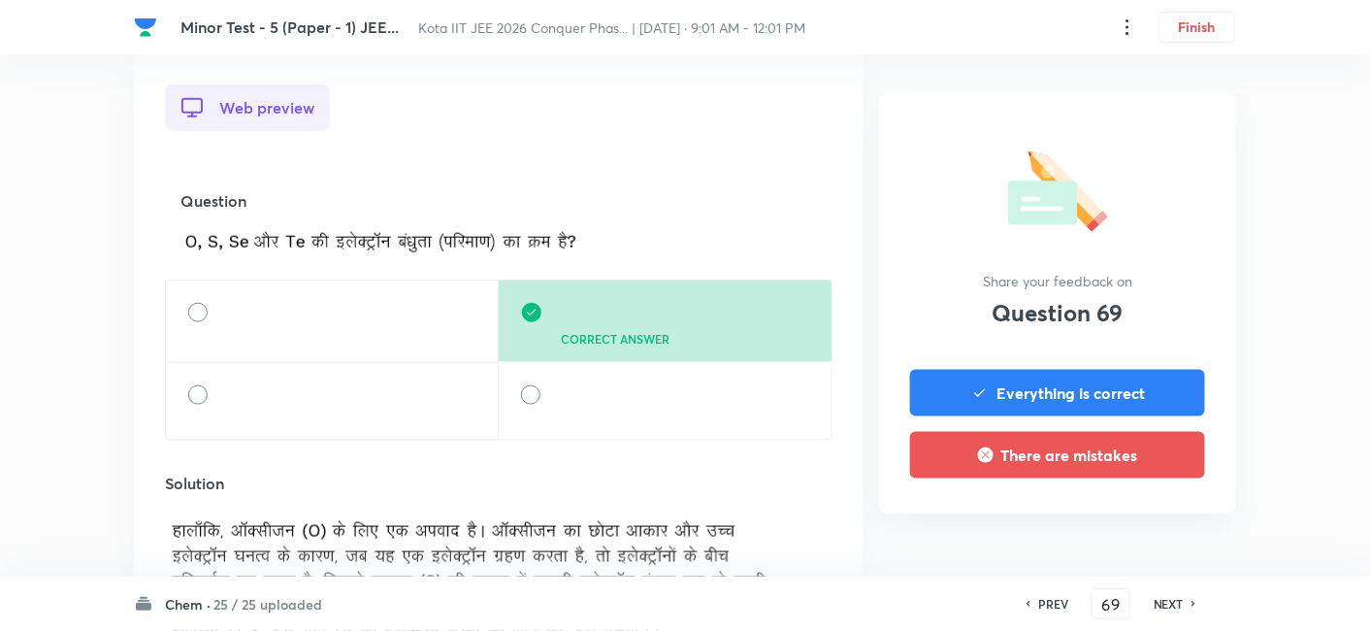
click at [1188, 605] on div "NEXT" at bounding box center [1171, 603] width 51 height 17
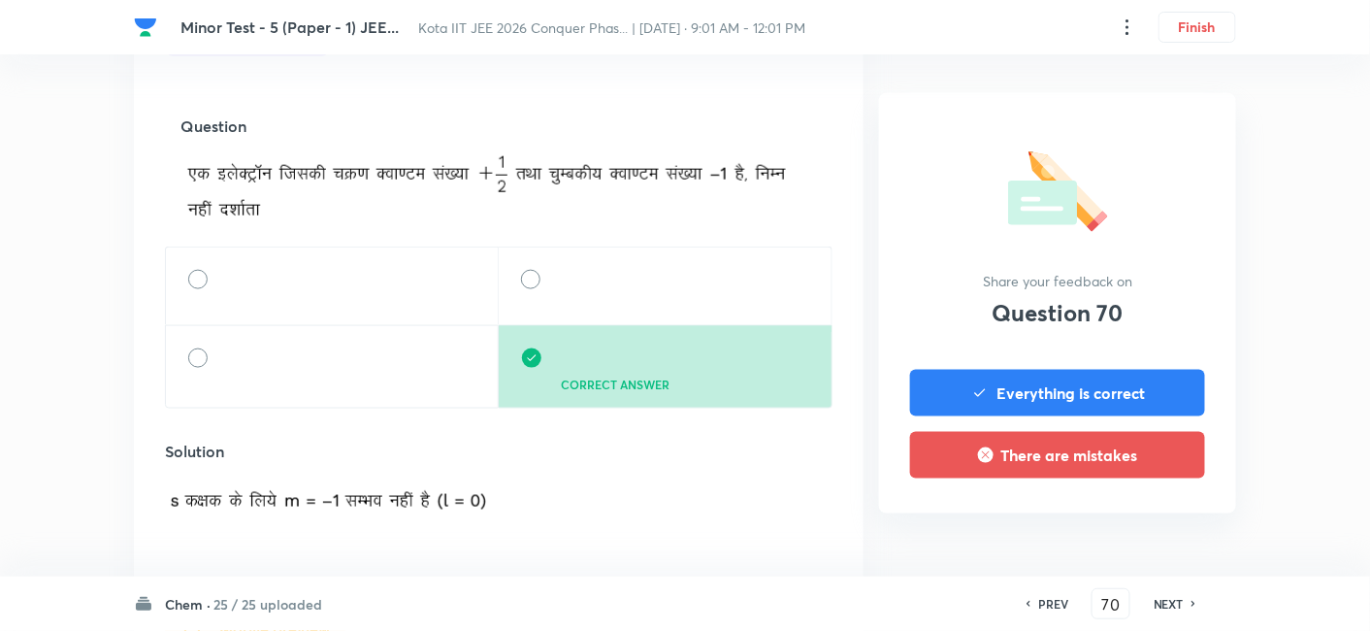
scroll to position [646, 0]
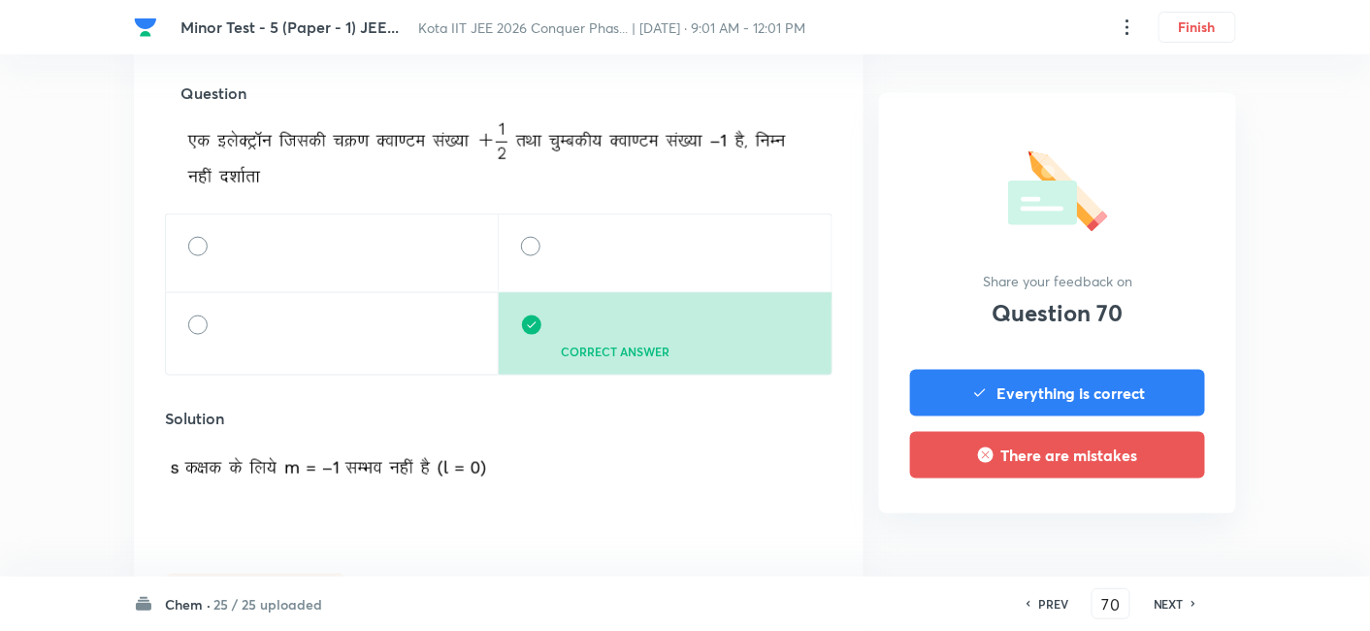
click at [1172, 604] on h6 "NEXT" at bounding box center [1168, 603] width 30 height 17
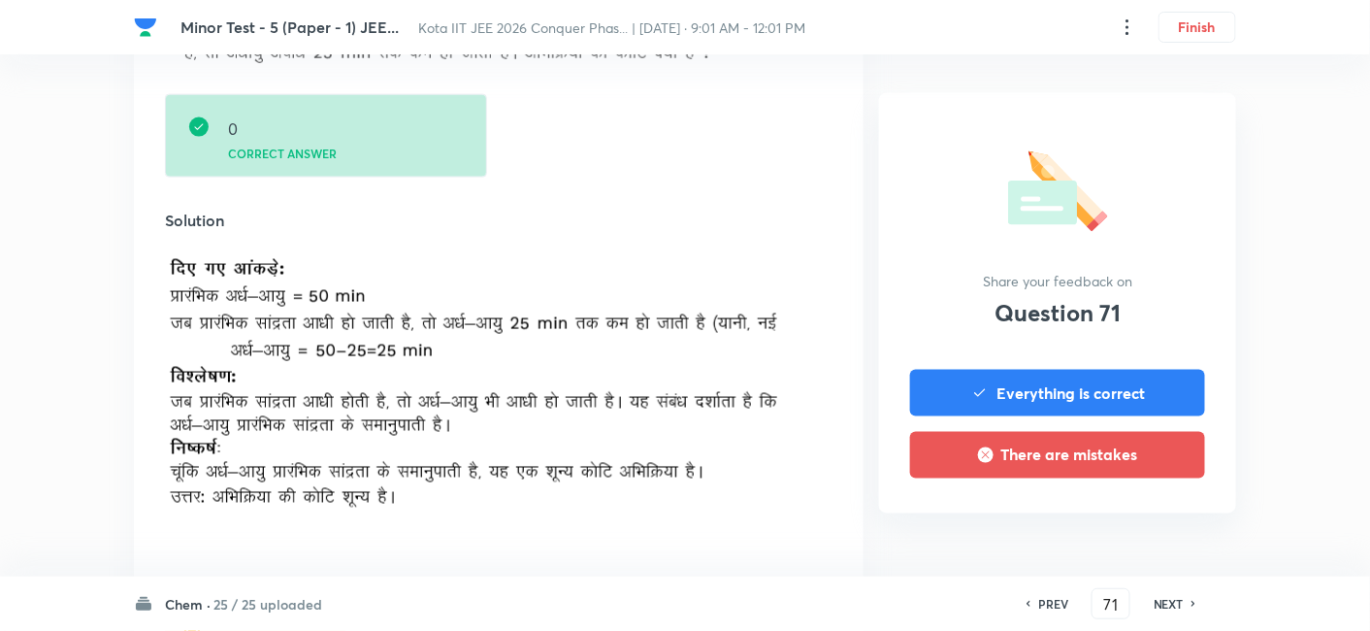
scroll to position [861, 0]
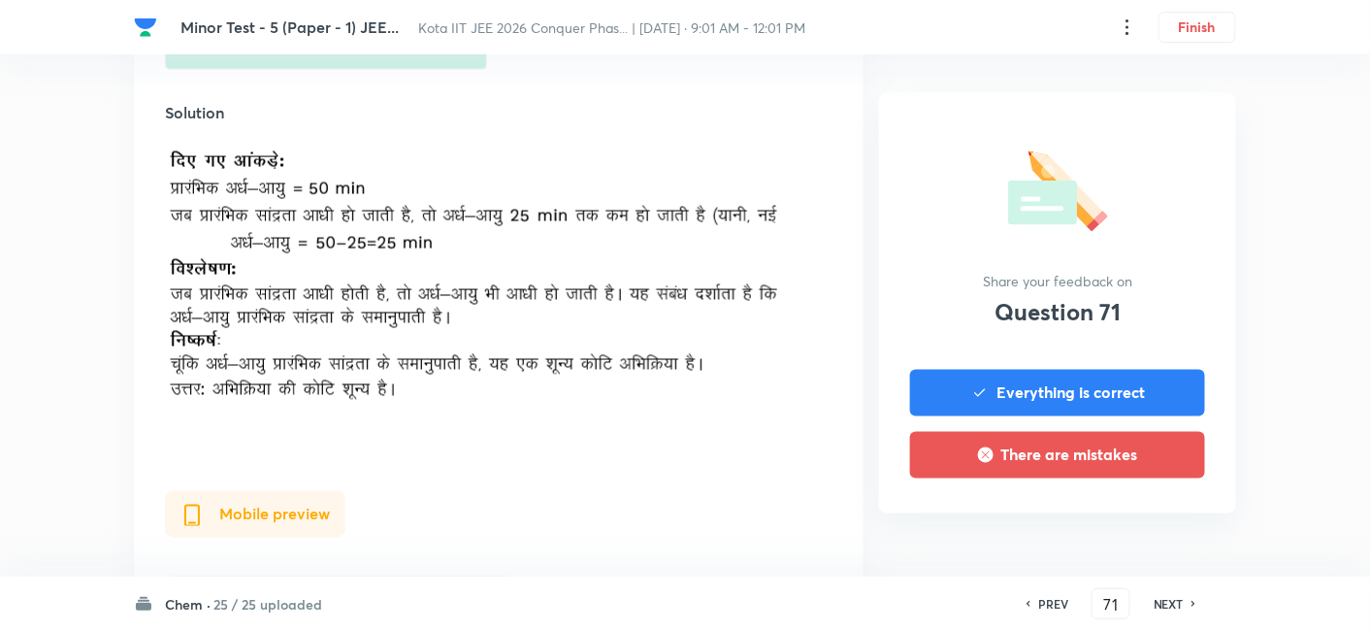
click at [1191, 601] on icon at bounding box center [1194, 604] width 6 height 10
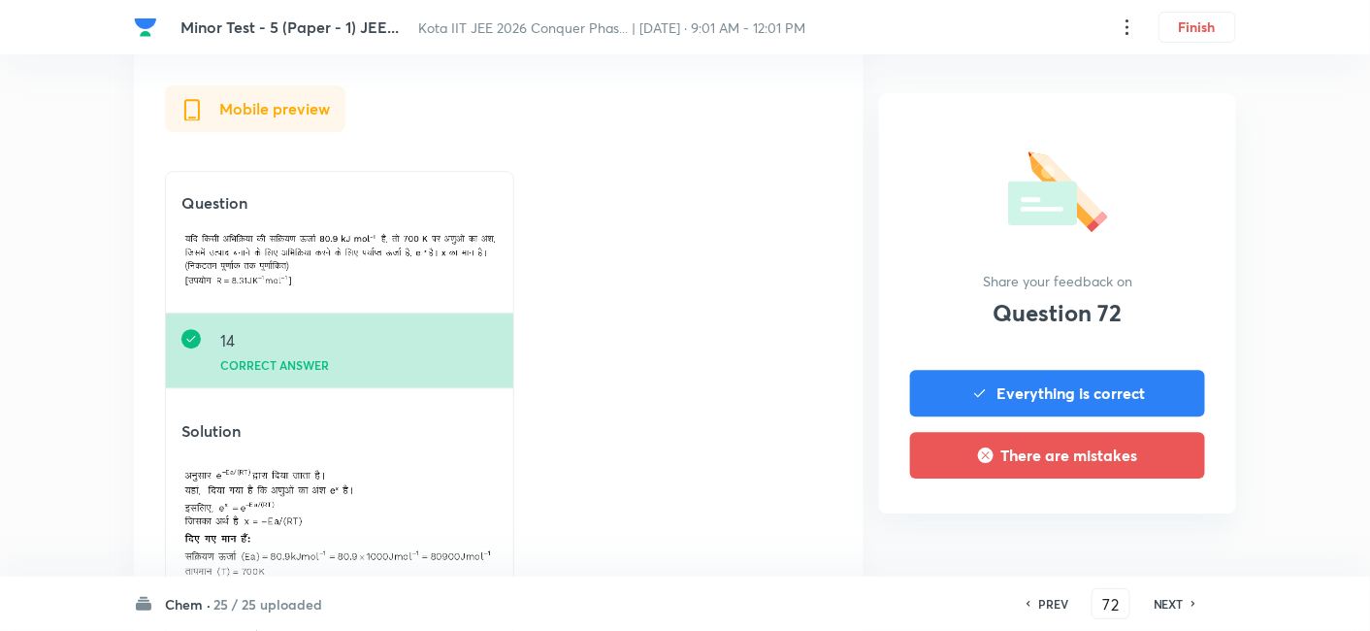
scroll to position [1616, 0]
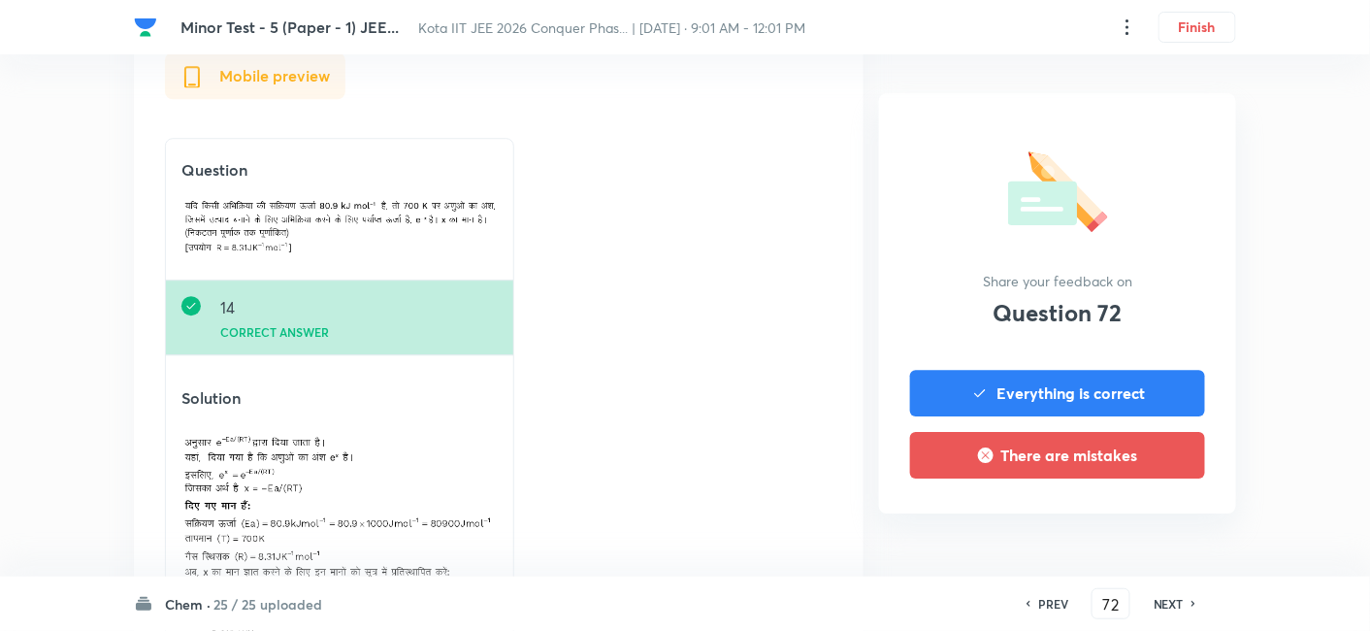
click at [1175, 595] on h6 "NEXT" at bounding box center [1168, 603] width 30 height 17
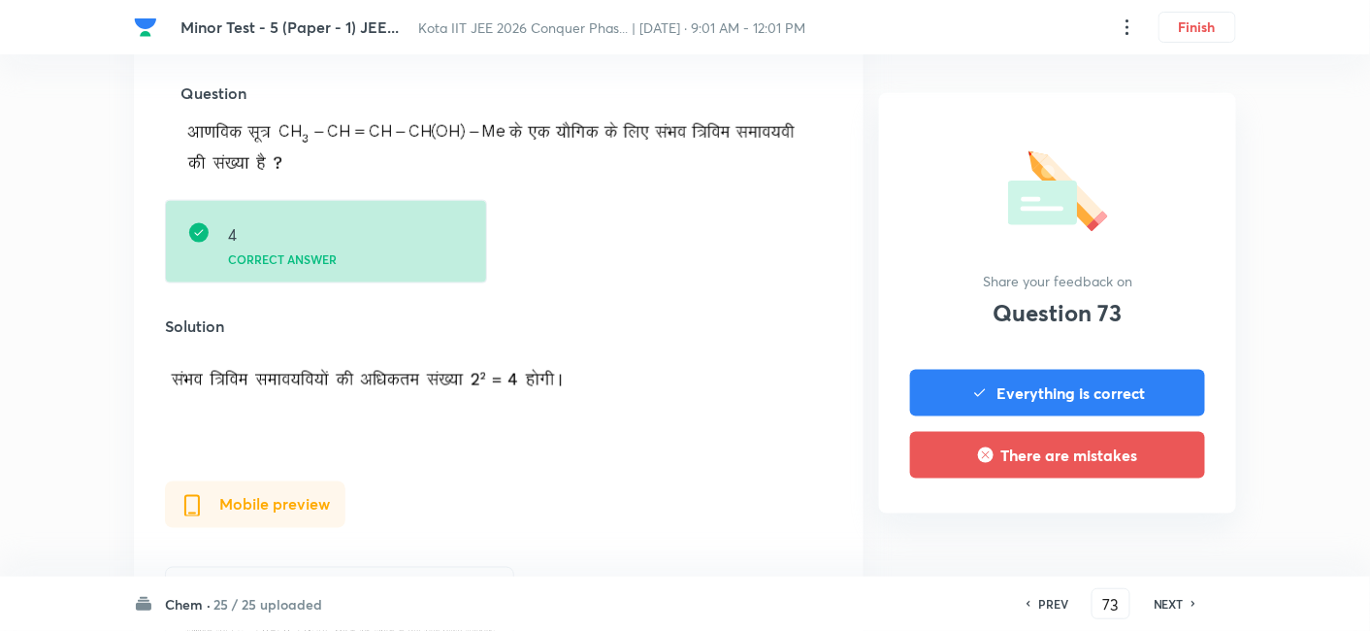
scroll to position [538, 0]
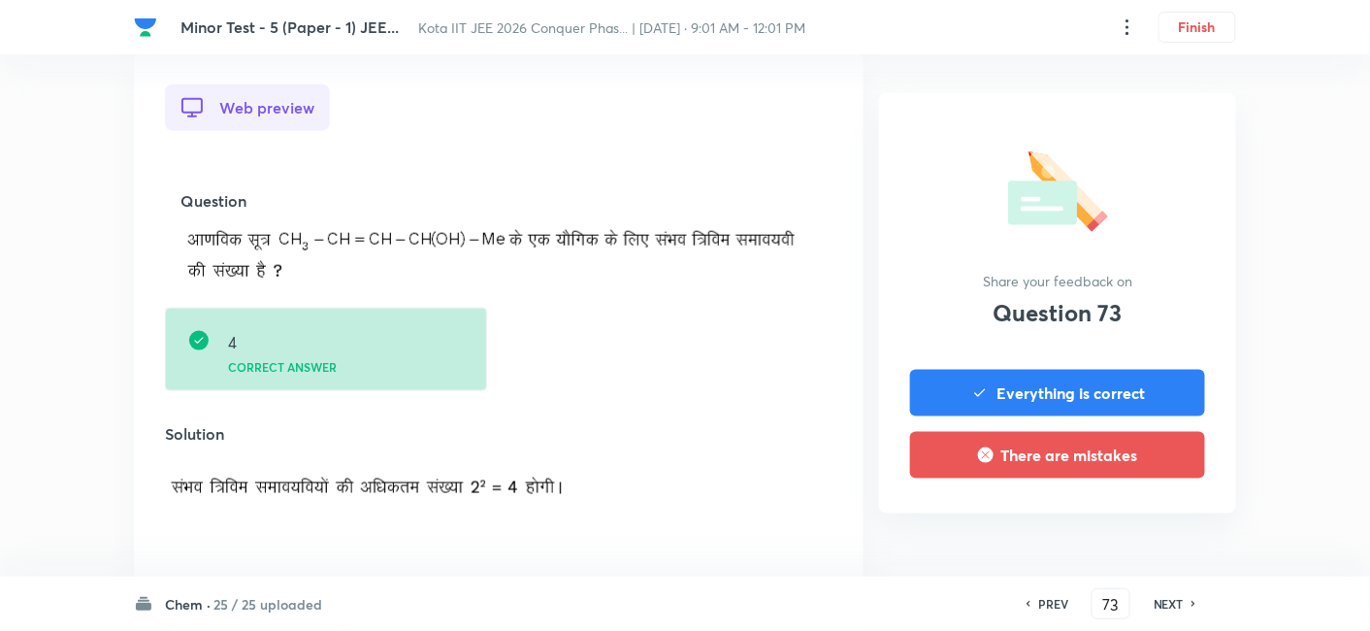
click at [1178, 609] on h6 "NEXT" at bounding box center [1168, 603] width 30 height 17
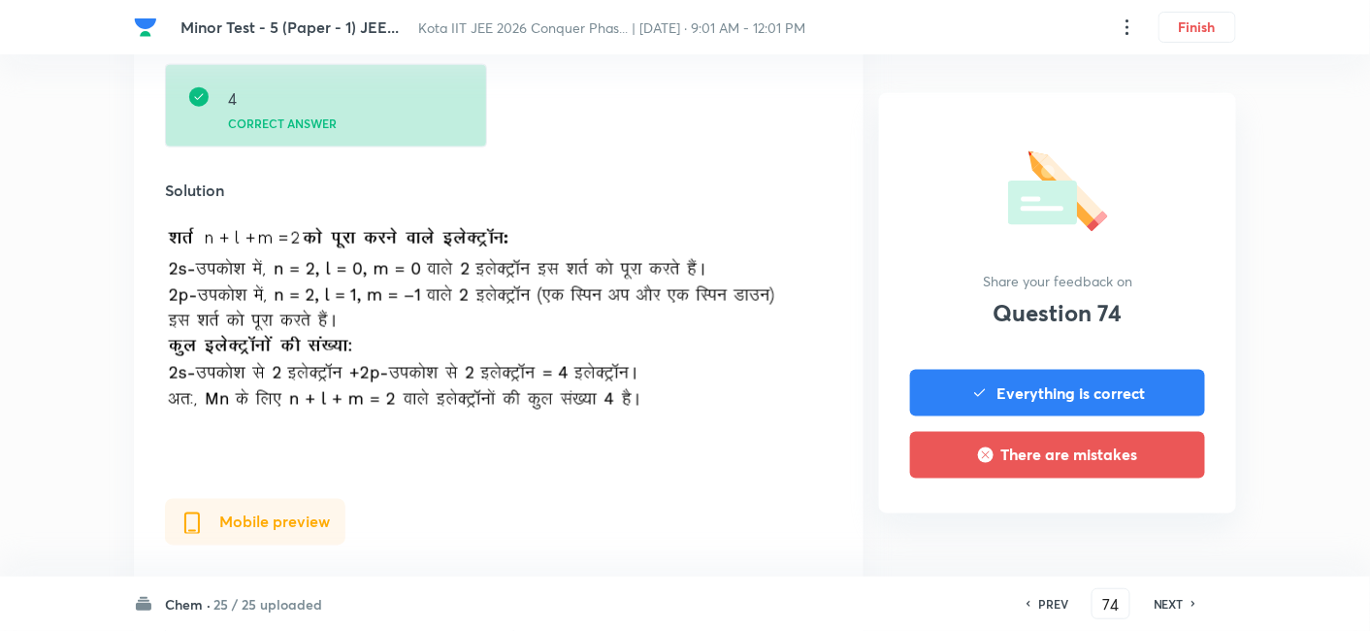
scroll to position [646, 0]
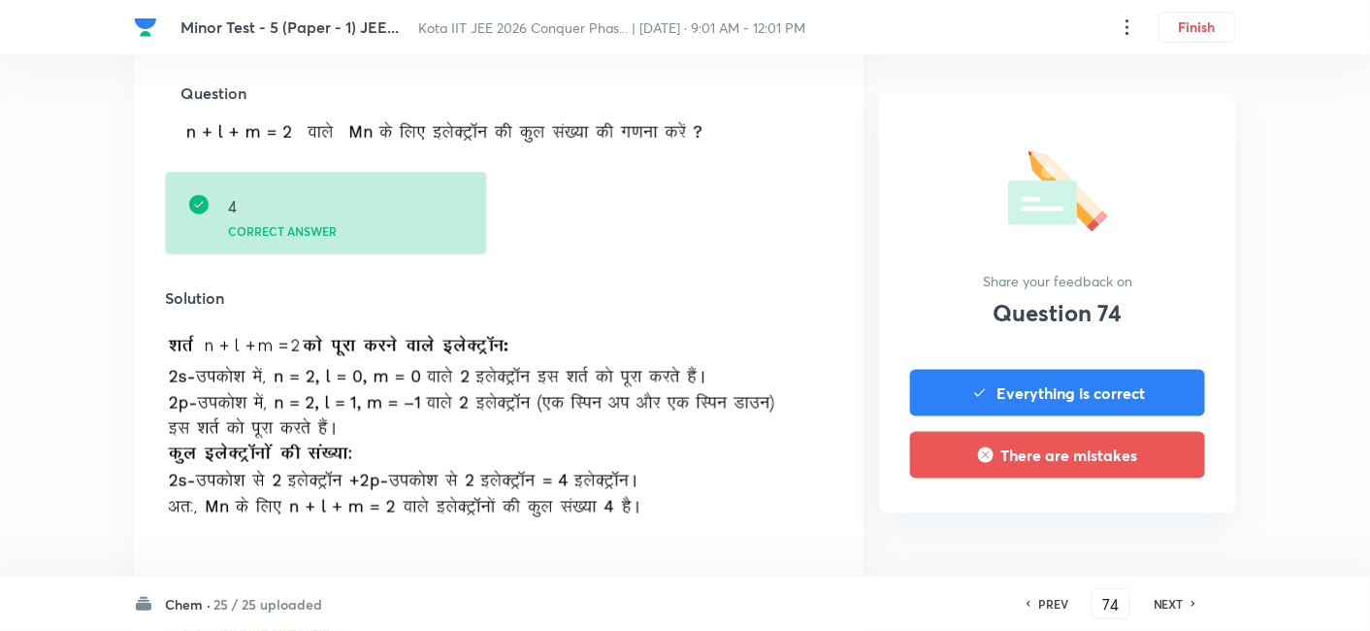
click at [1183, 600] on h6 "NEXT" at bounding box center [1168, 603] width 30 height 17
type input "75"
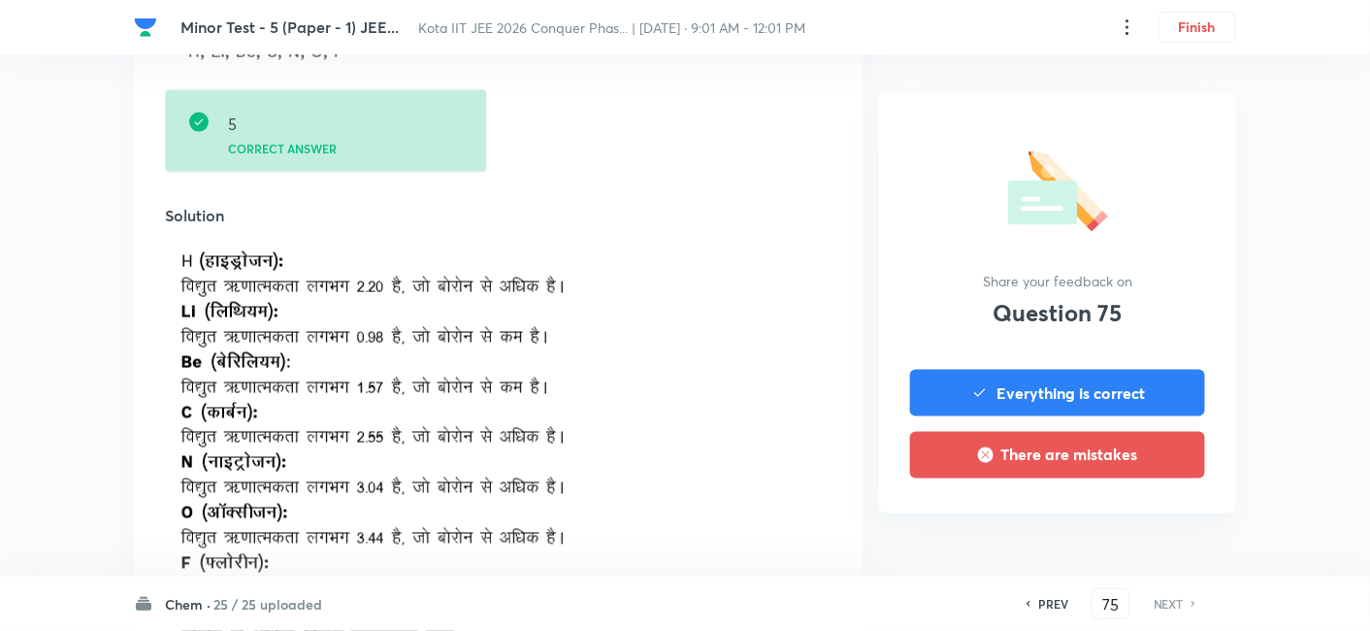
scroll to position [861, 0]
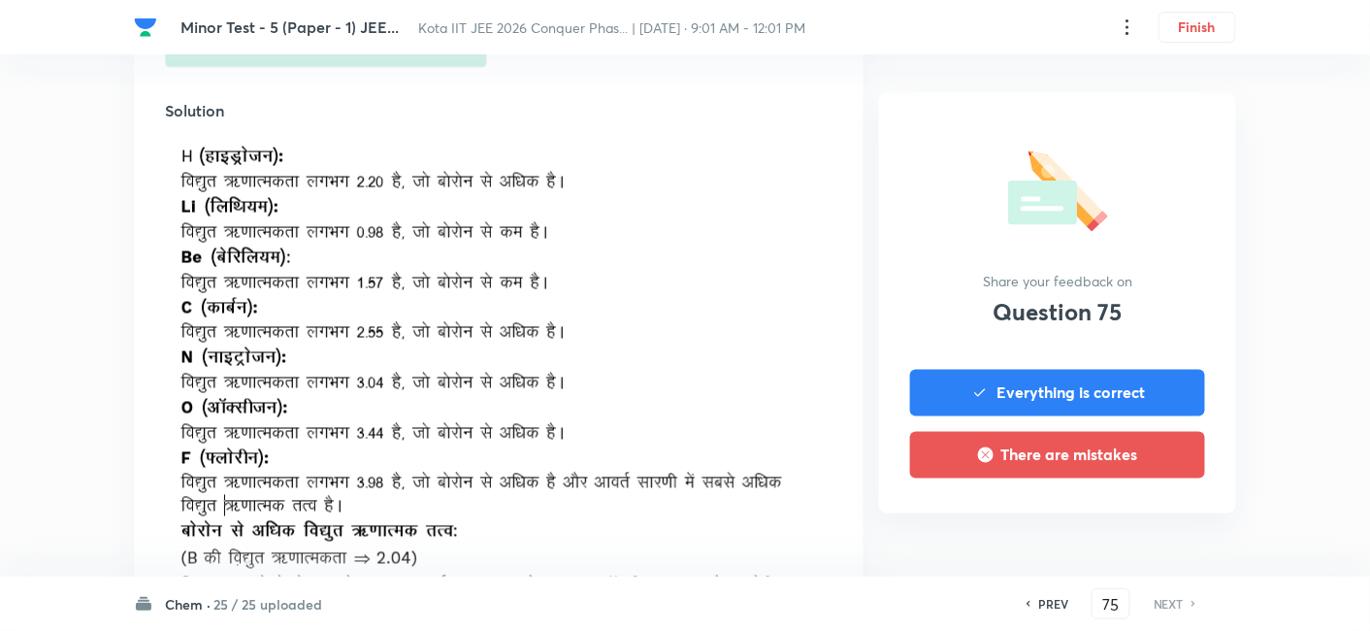
click at [1171, 607] on h6 "NEXT" at bounding box center [1168, 603] width 30 height 17
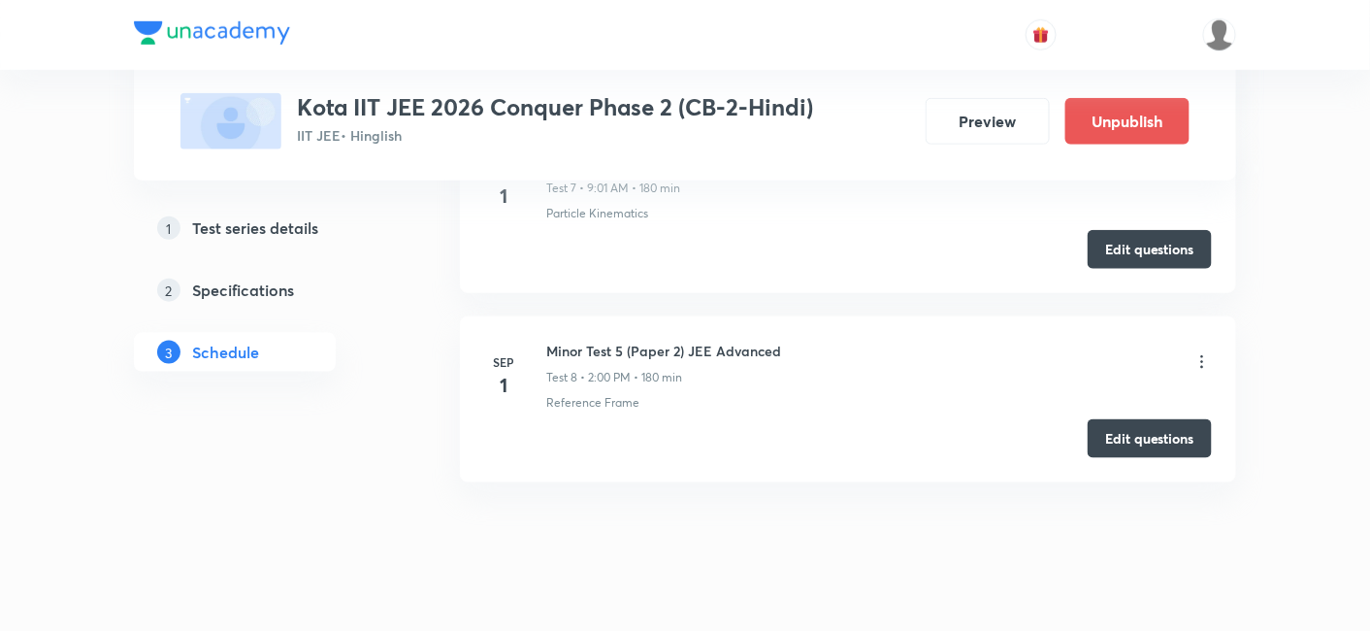
scroll to position [2873, 0]
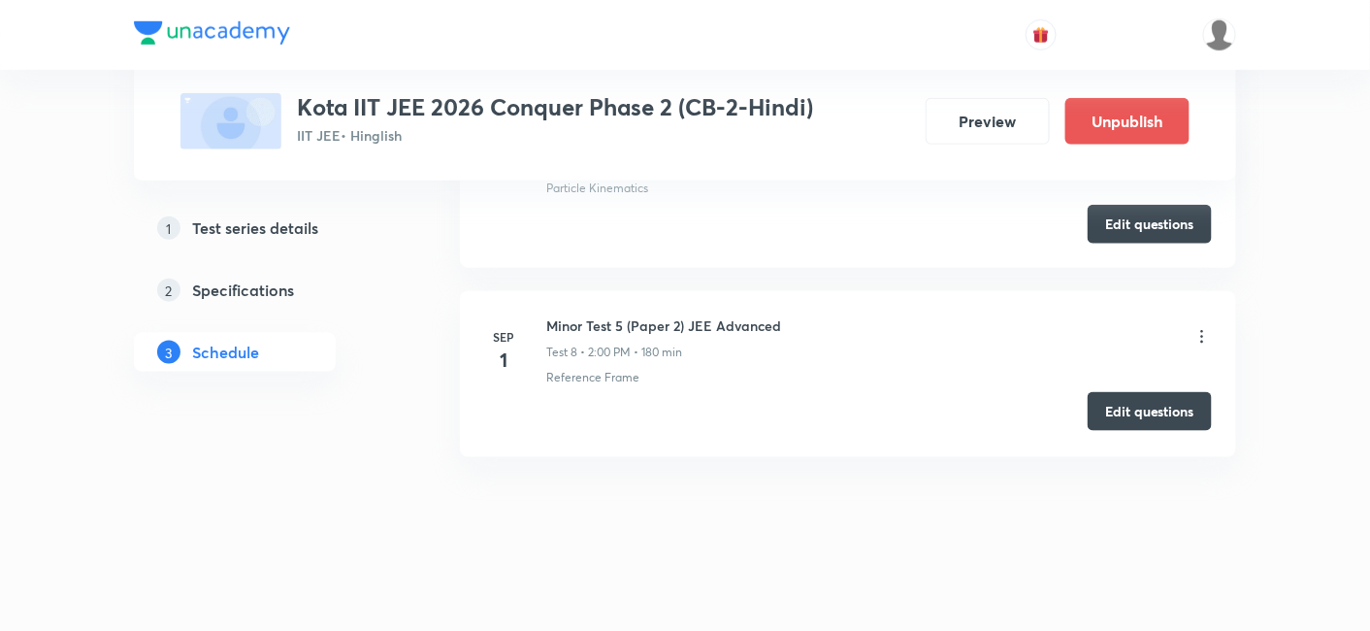
click at [1111, 392] on button "Edit questions" at bounding box center [1149, 411] width 124 height 39
click at [1118, 329] on icon at bounding box center [1201, 336] width 19 height 19
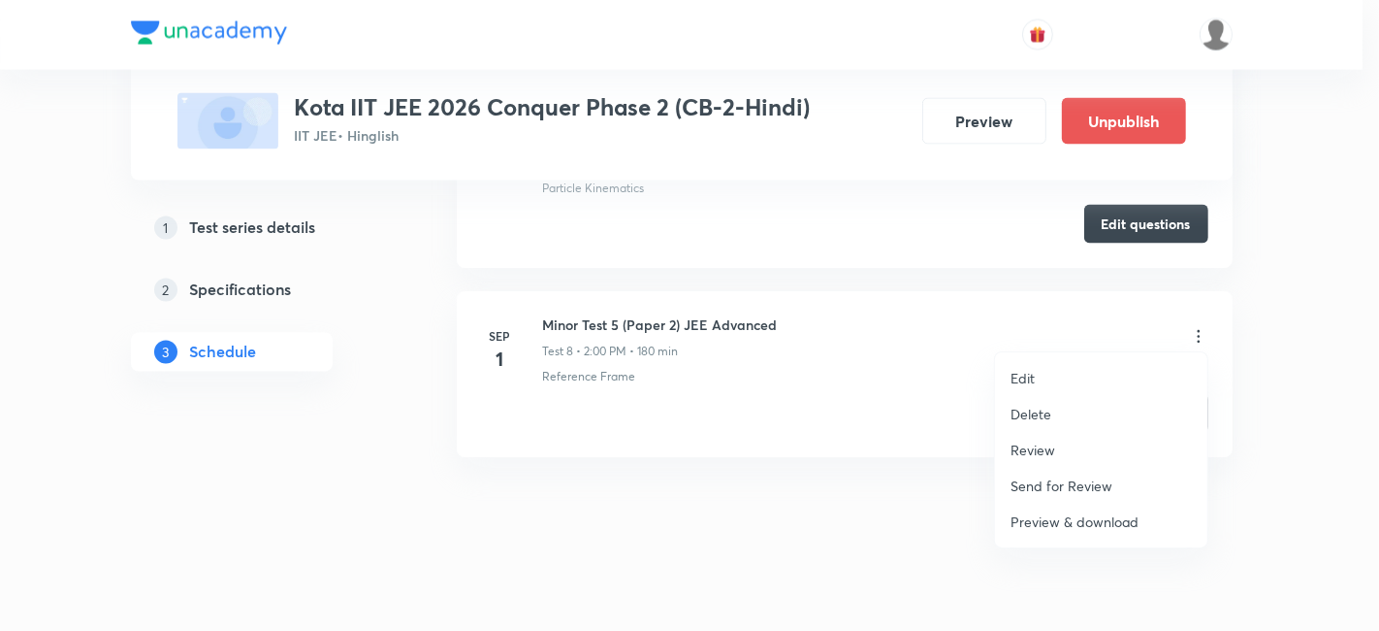
click at [1020, 448] on p "Review" at bounding box center [1033, 449] width 45 height 20
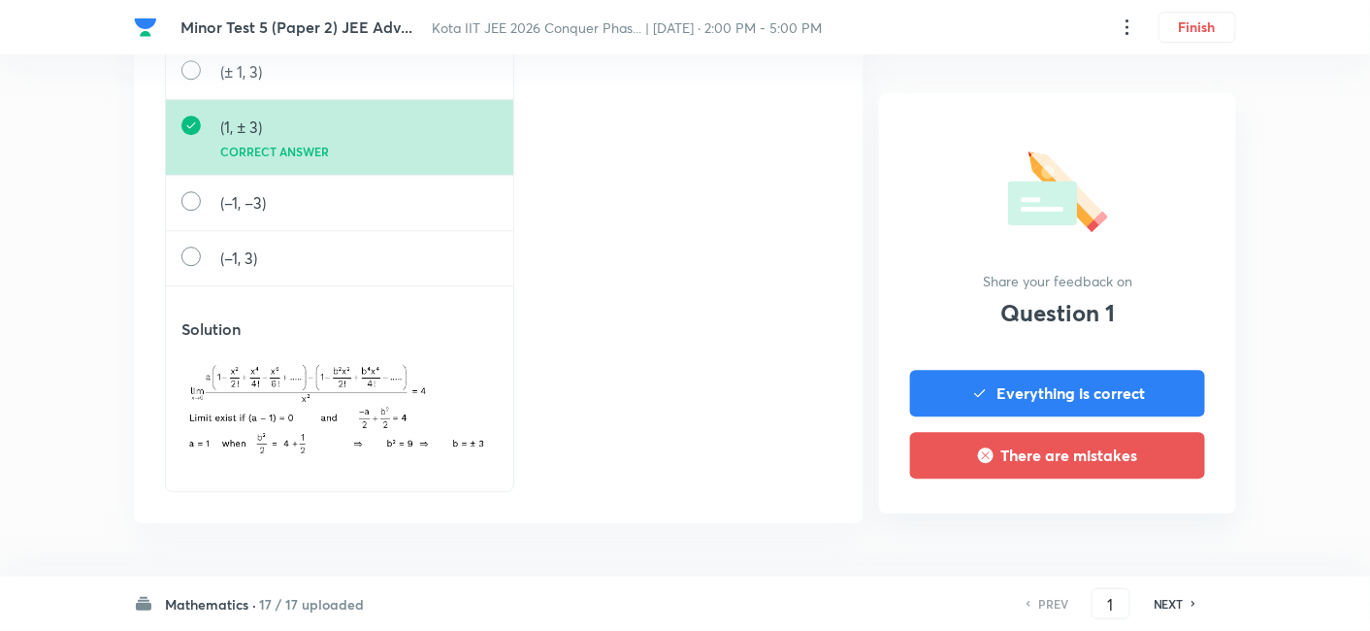
scroll to position [1488, 0]
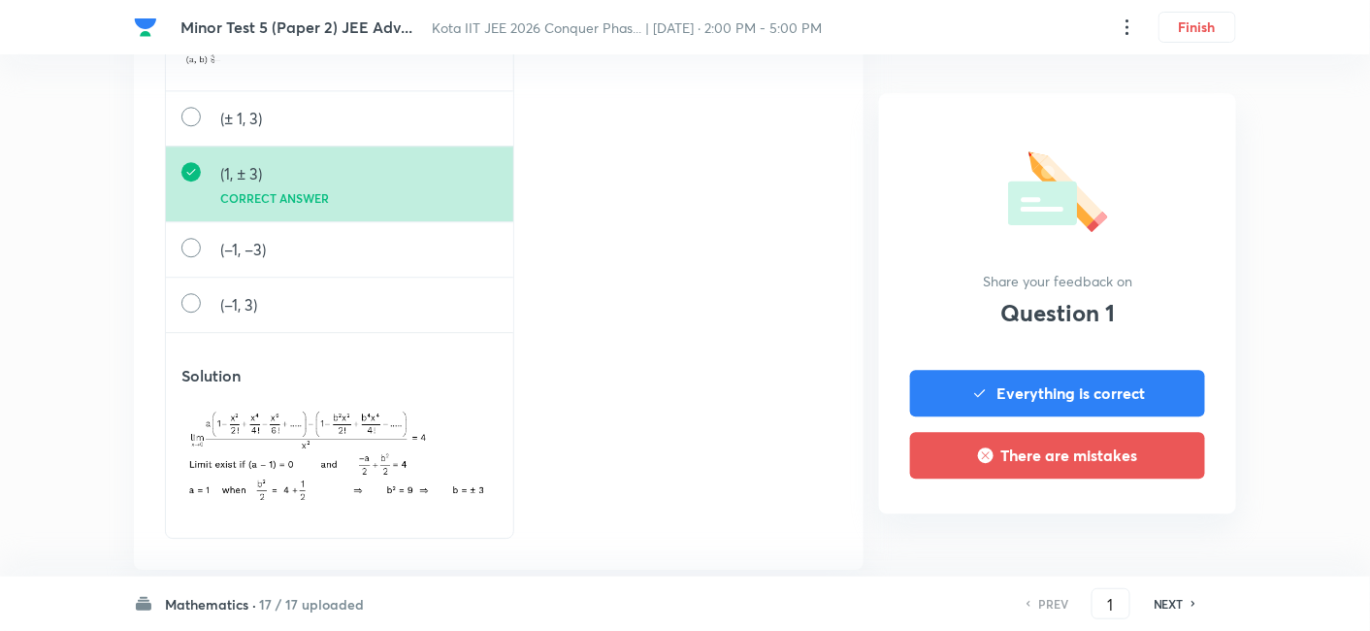
click at [293, 515] on h6 "17 / 17 uploaded" at bounding box center [311, 604] width 105 height 20
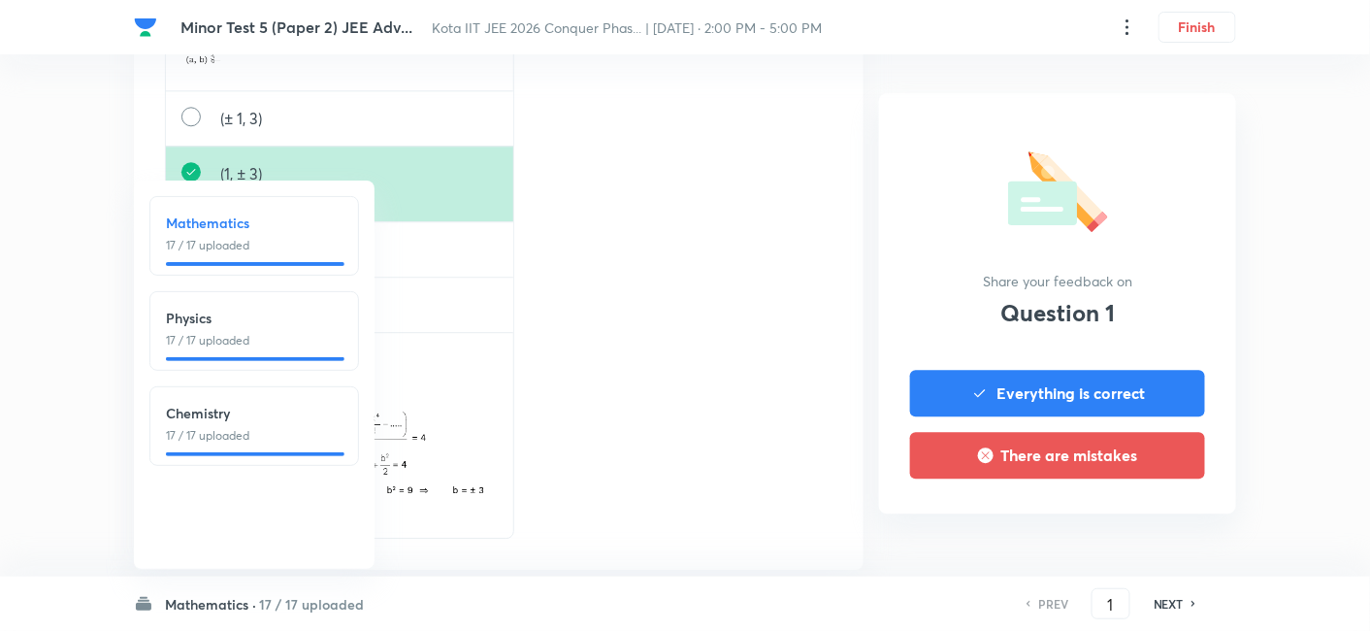
click at [233, 421] on h6 "Chemistry" at bounding box center [254, 413] width 177 height 20
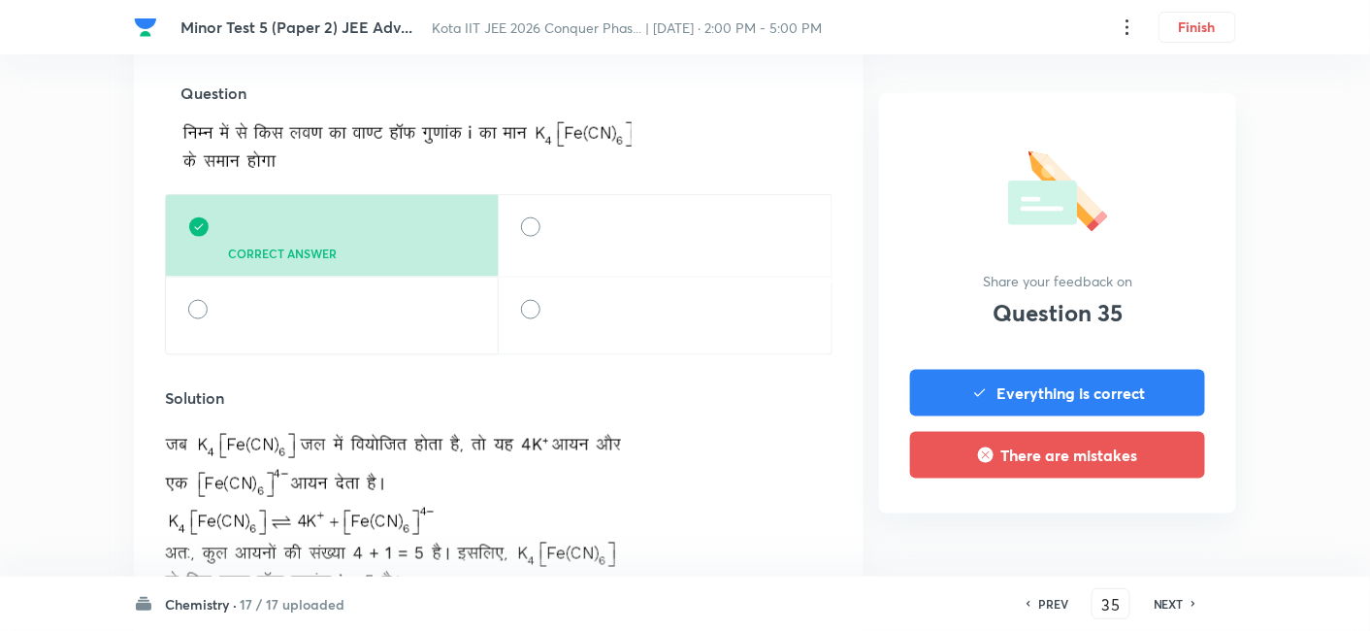
scroll to position [754, 0]
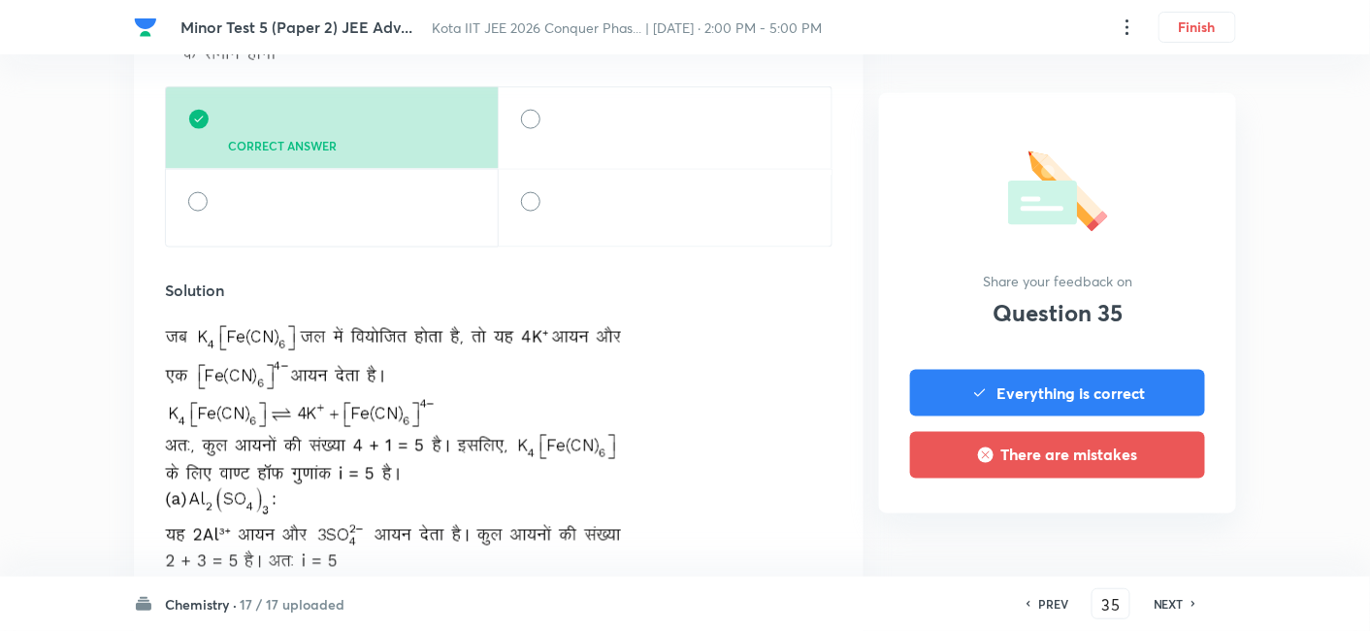
click at [1118, 515] on h6 "NEXT" at bounding box center [1168, 603] width 30 height 17
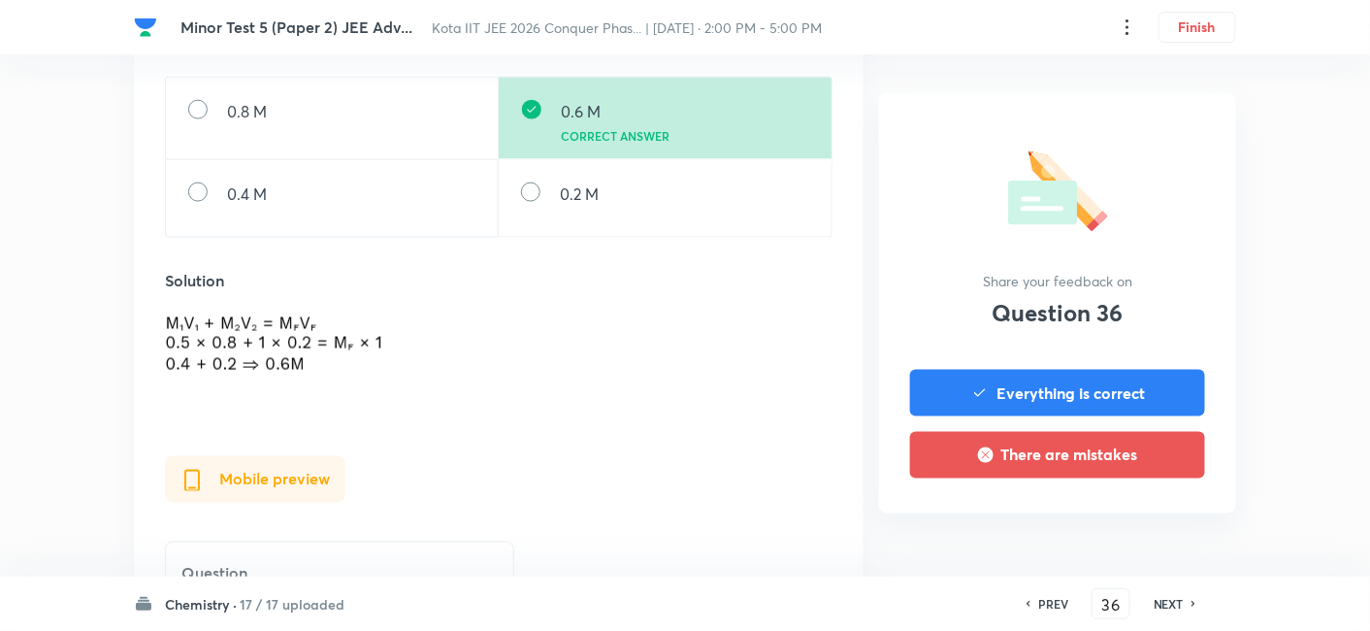
scroll to position [861, 0]
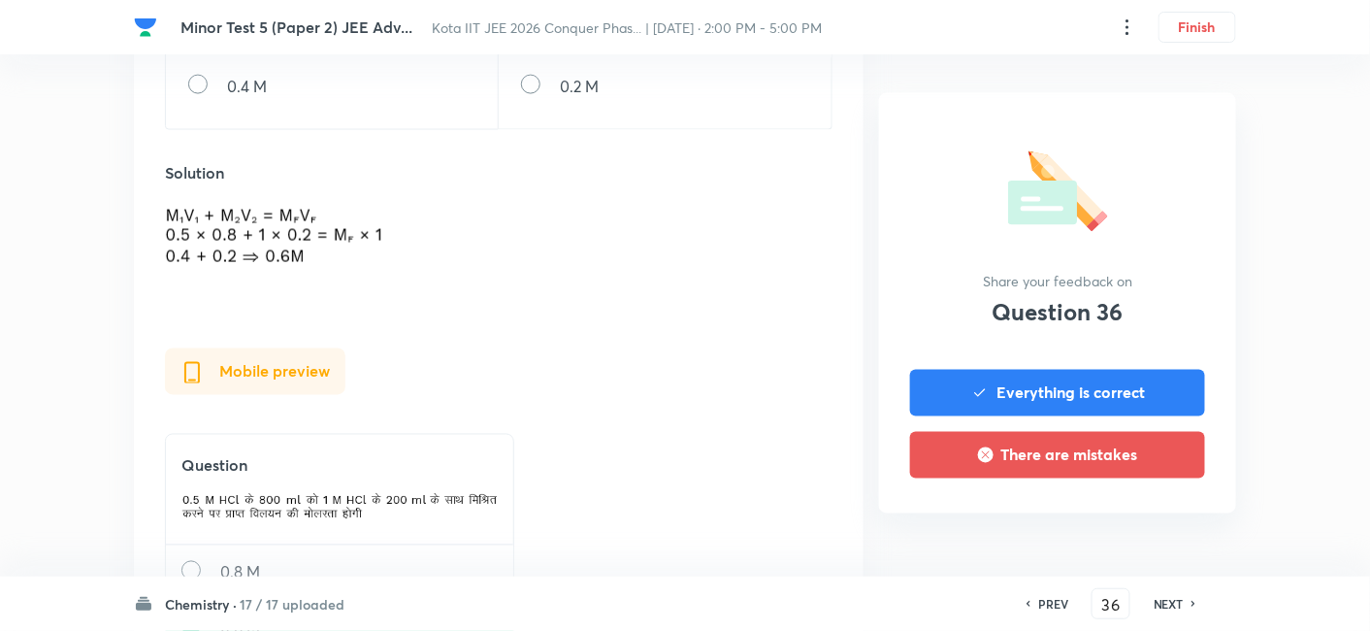
click at [1118, 515] on div "NEXT" at bounding box center [1171, 603] width 51 height 17
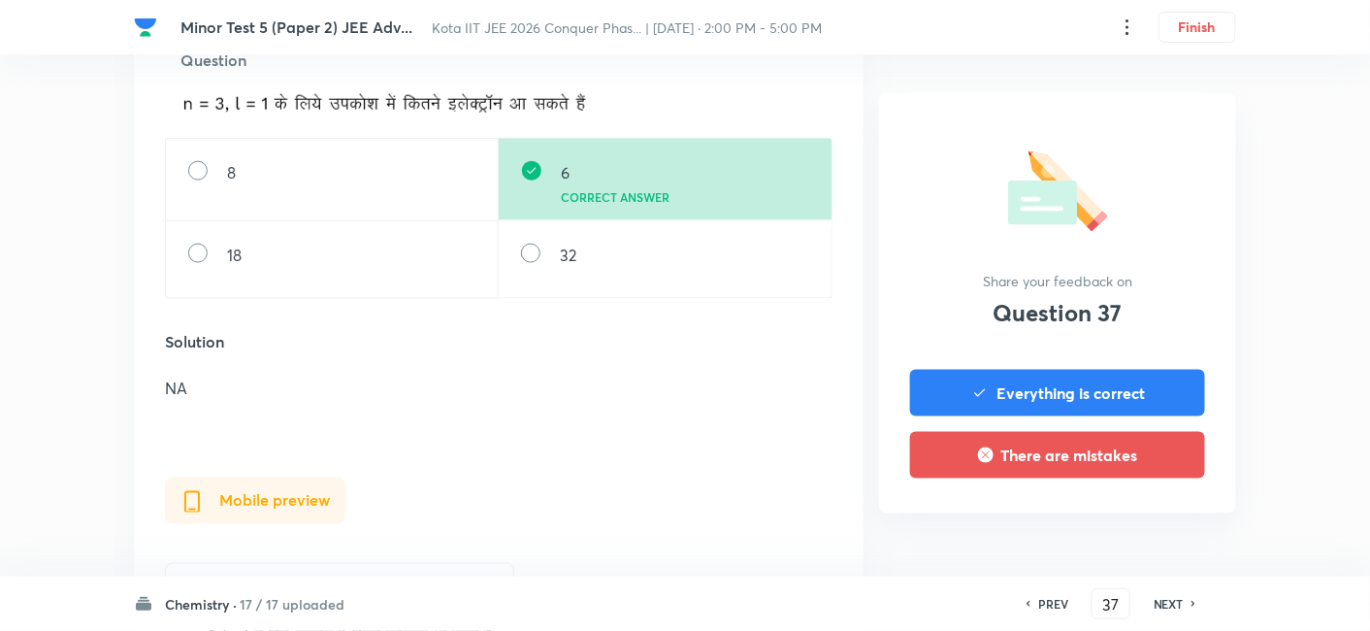
scroll to position [646, 0]
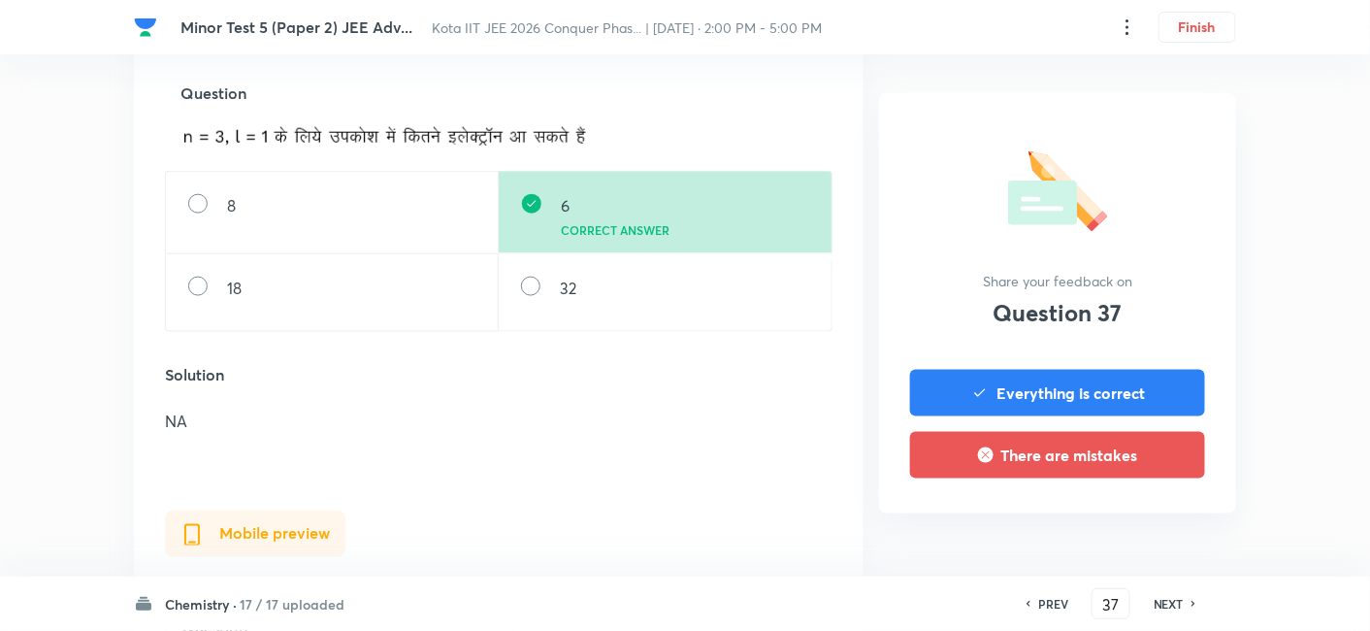
click at [1118, 515] on h6 "NEXT" at bounding box center [1168, 603] width 30 height 17
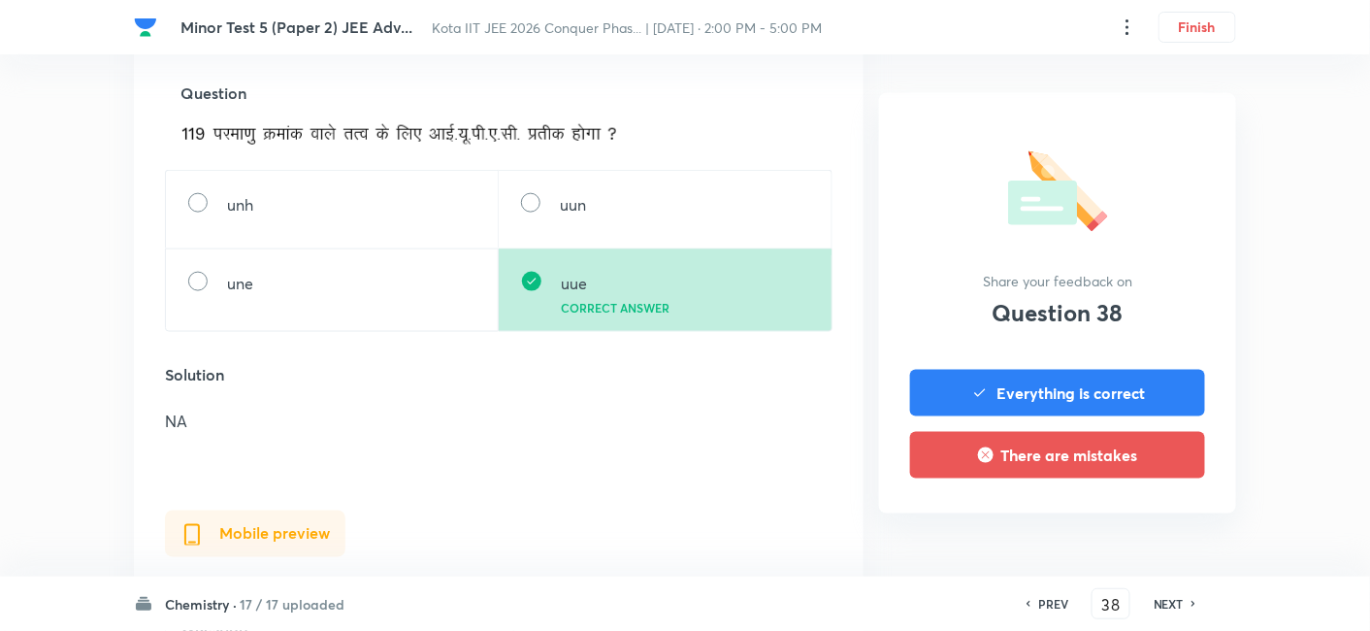
click at [1118, 515] on div "PREV 38 ​ NEXT" at bounding box center [1111, 603] width 250 height 31
click at [1118, 515] on h6 "NEXT" at bounding box center [1168, 603] width 30 height 17
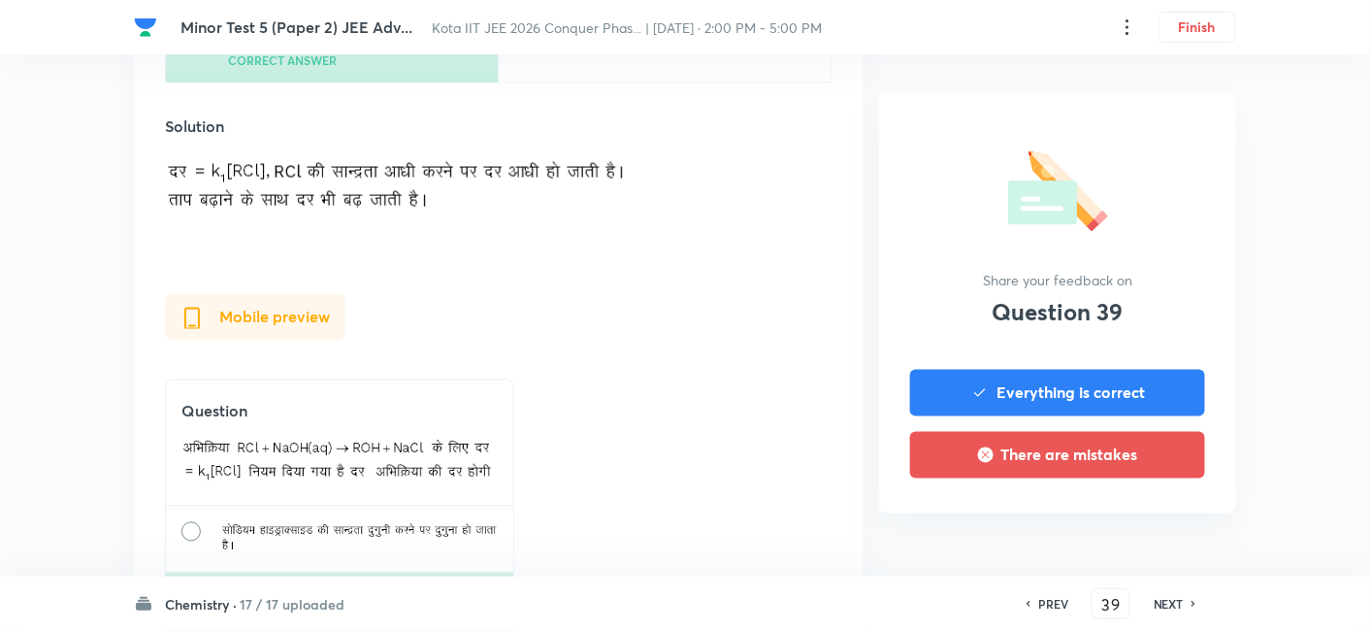
scroll to position [1185, 0]
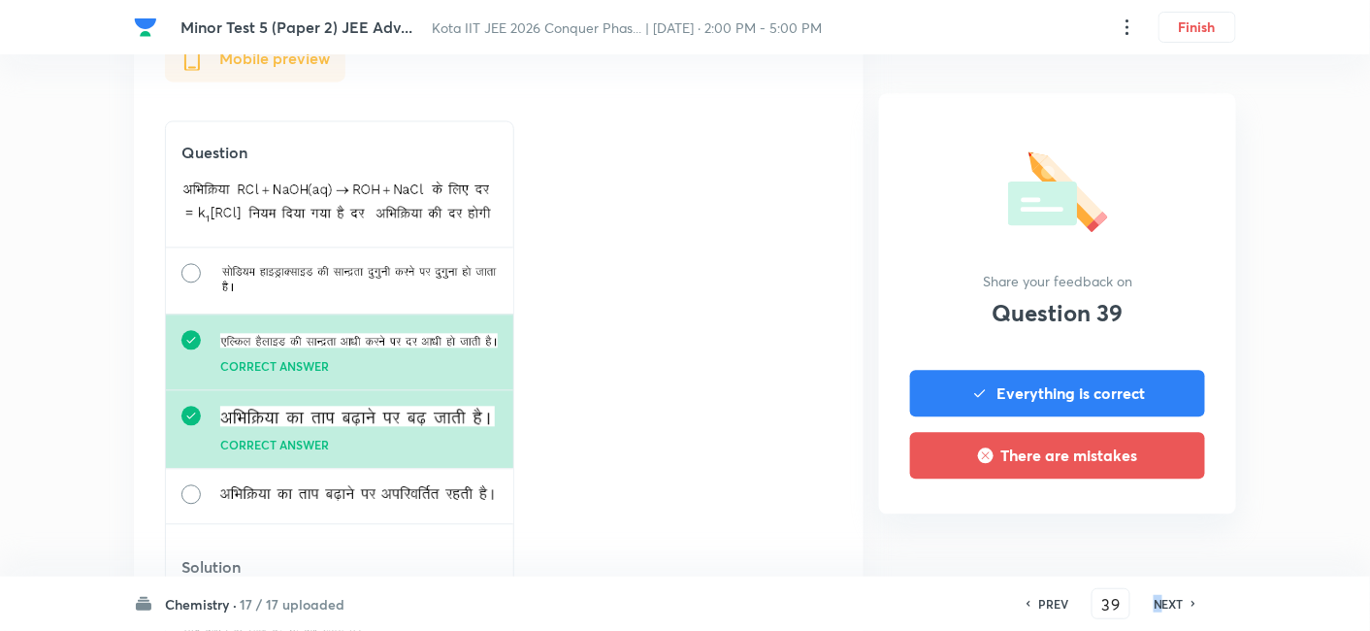
click at [1118, 515] on h6 "NEXT" at bounding box center [1168, 603] width 30 height 17
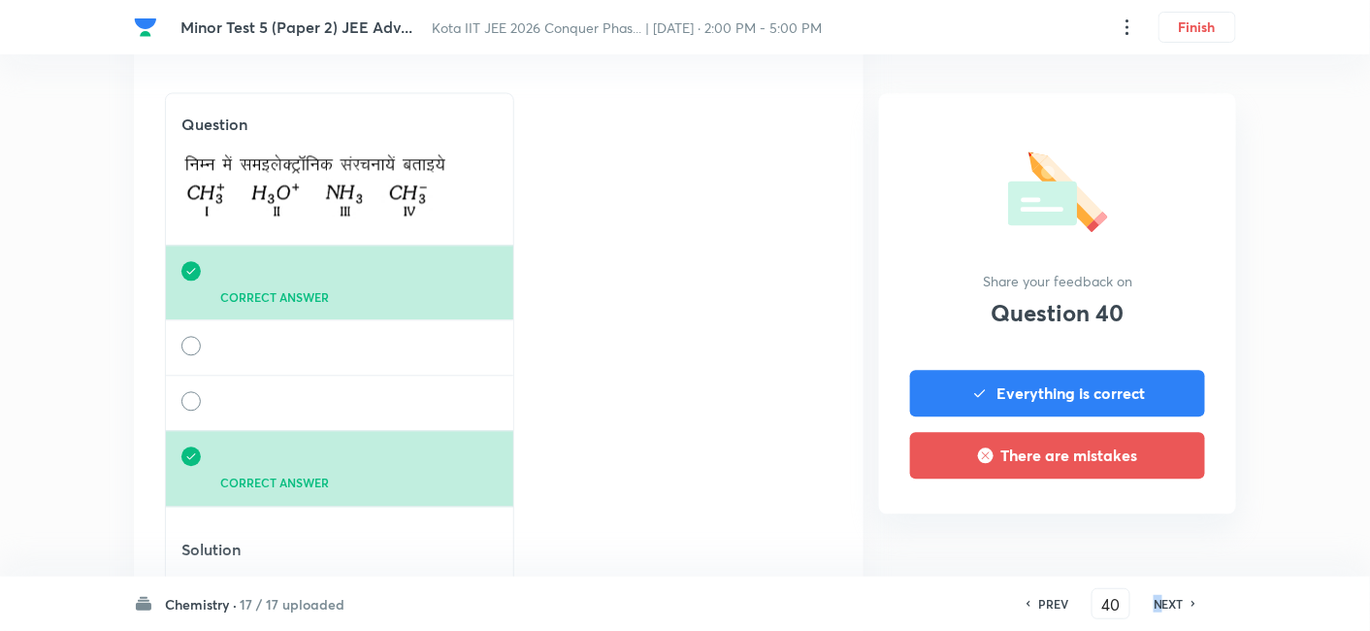
scroll to position [1078, 0]
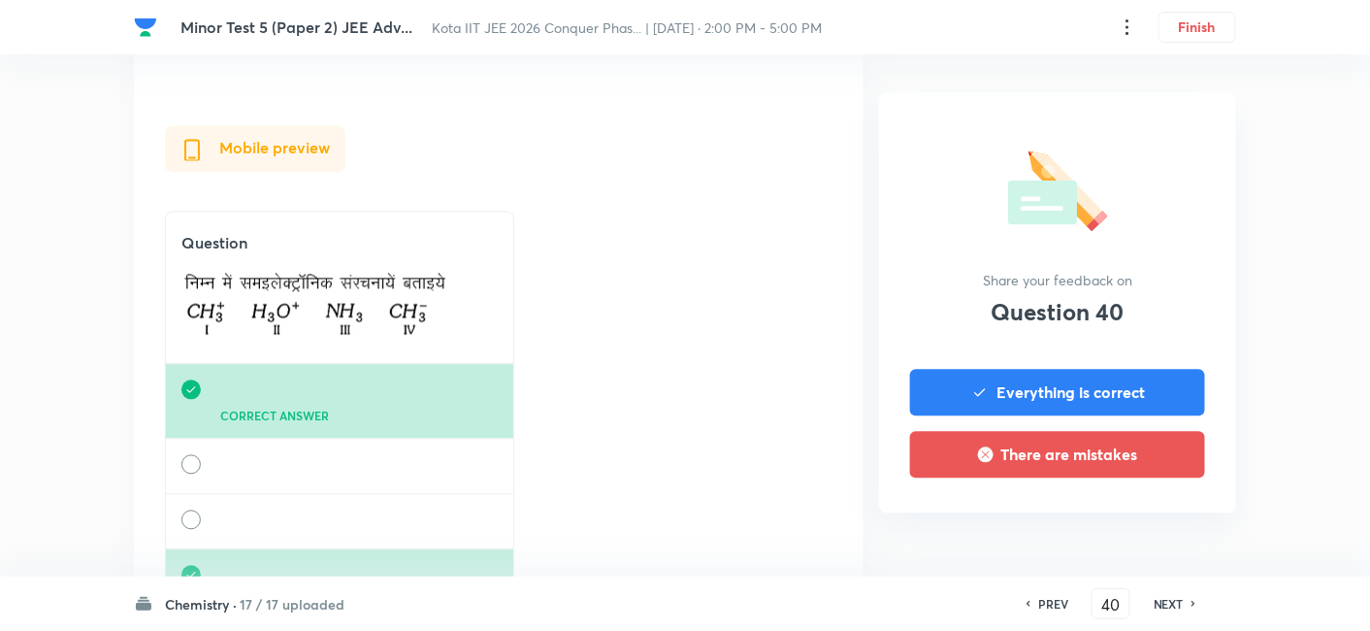
click at [1118, 515] on h6 "NEXT" at bounding box center [1168, 603] width 30 height 17
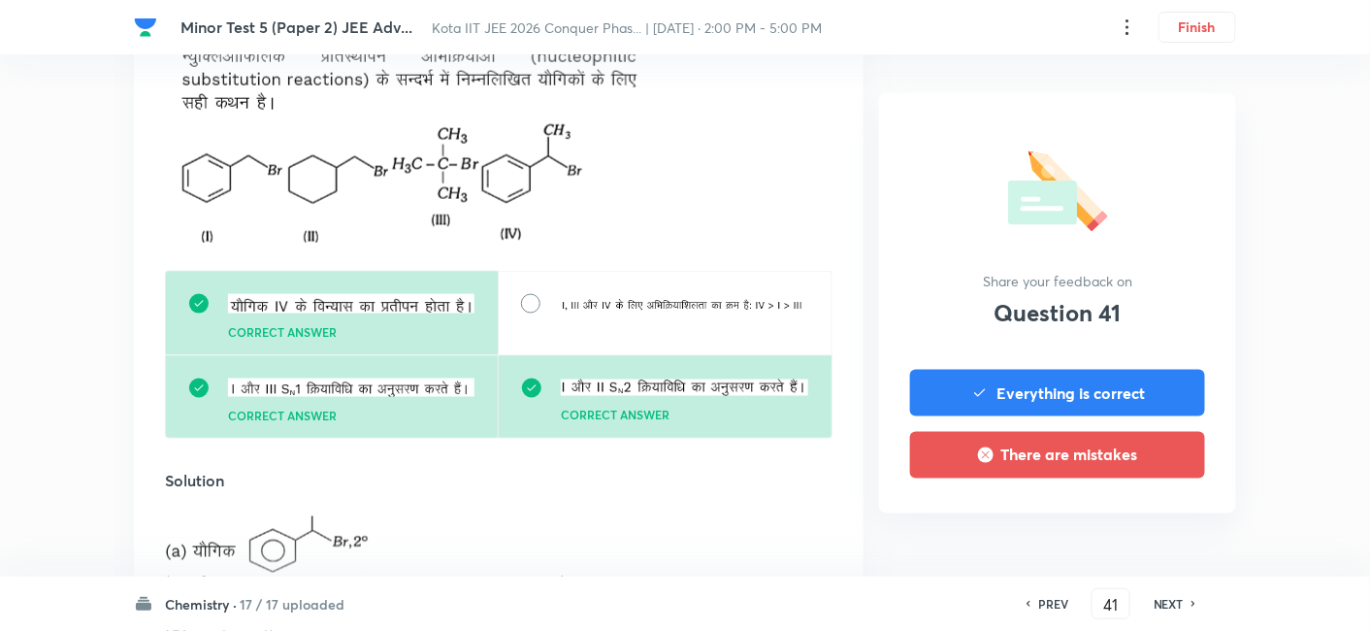
scroll to position [754, 0]
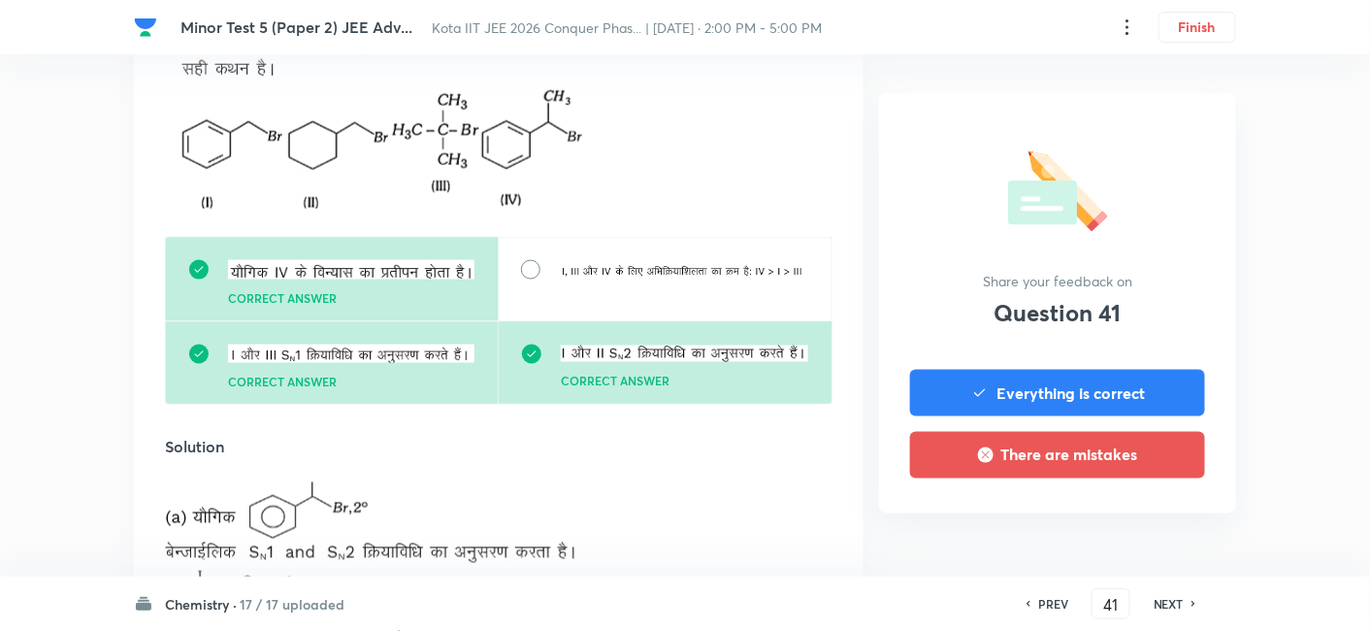
click at [1118, 515] on h6 "NEXT" at bounding box center [1168, 603] width 30 height 17
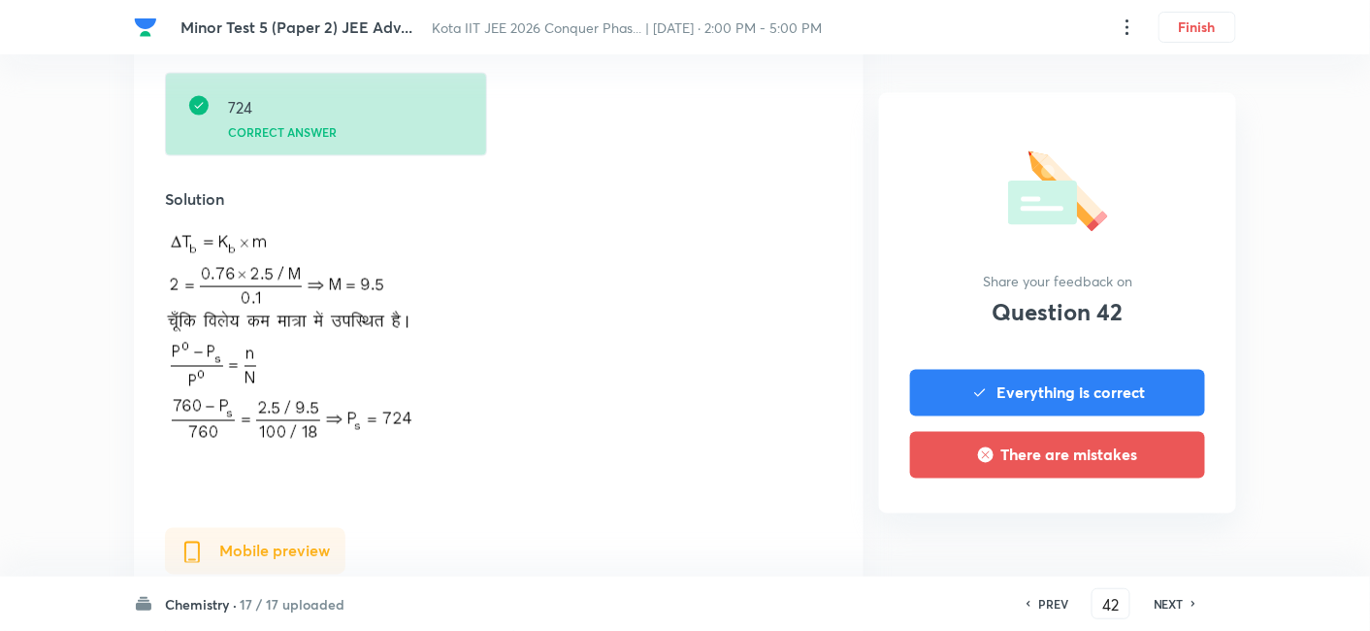
scroll to position [861, 0]
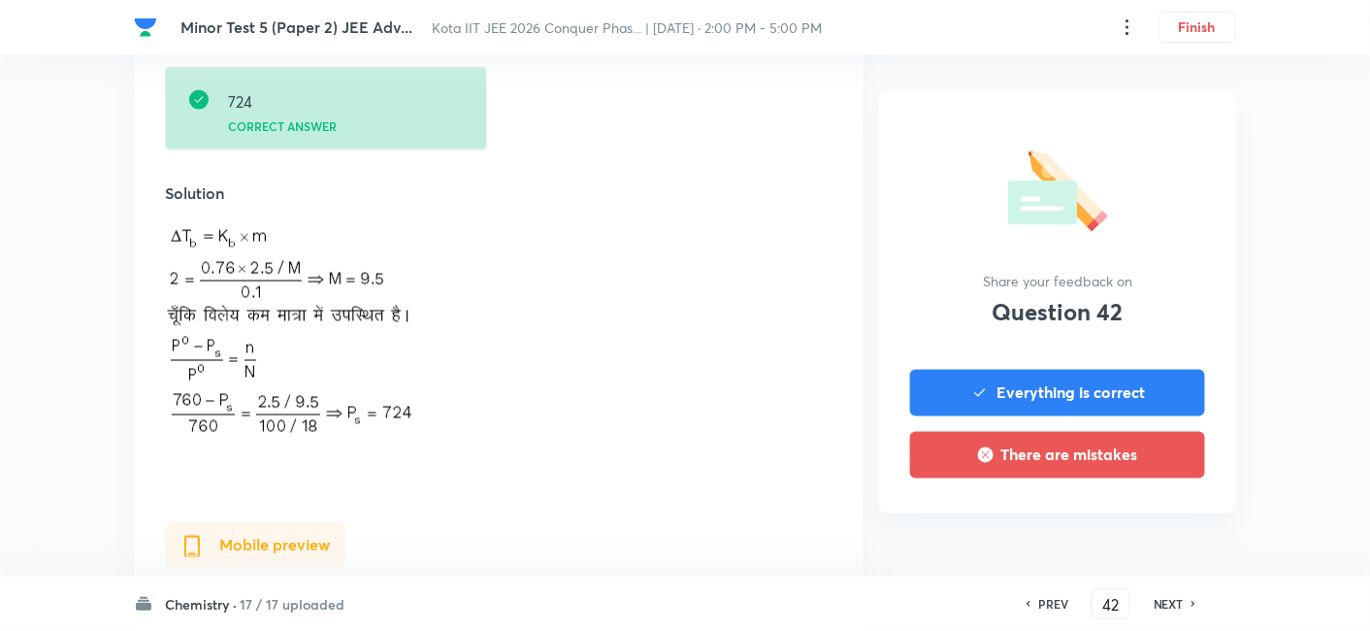
click at [1118, 515] on h6 "NEXT" at bounding box center [1168, 603] width 30 height 17
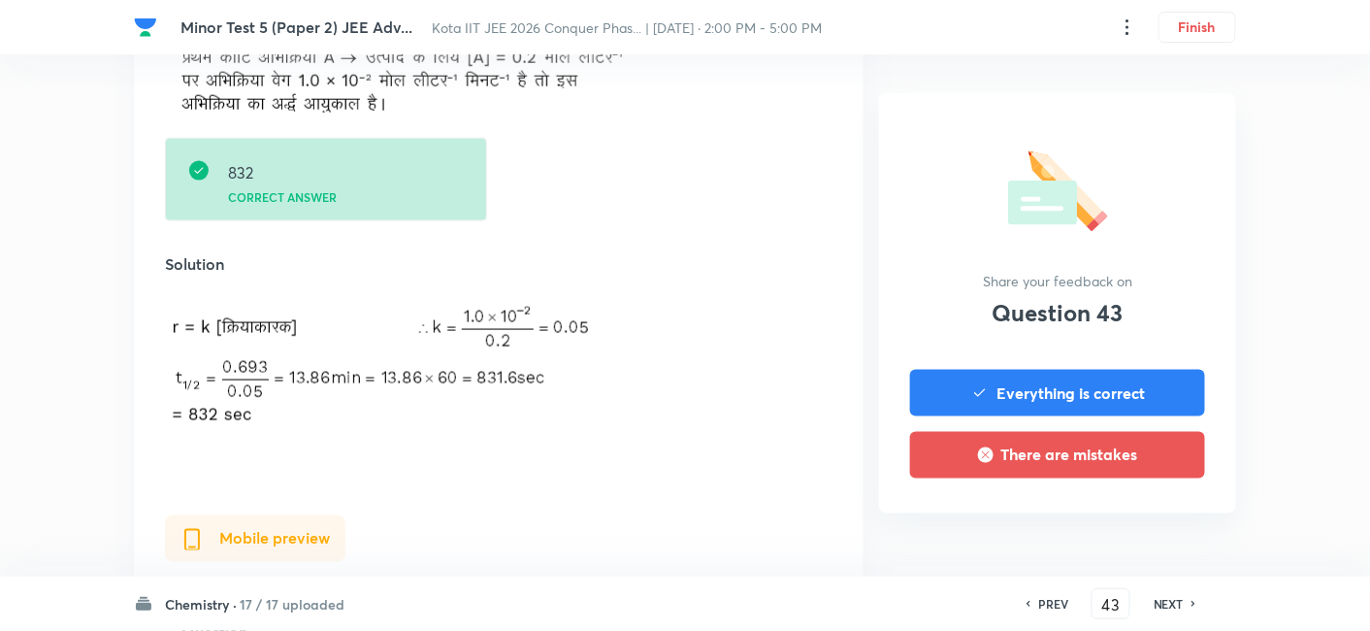
scroll to position [754, 0]
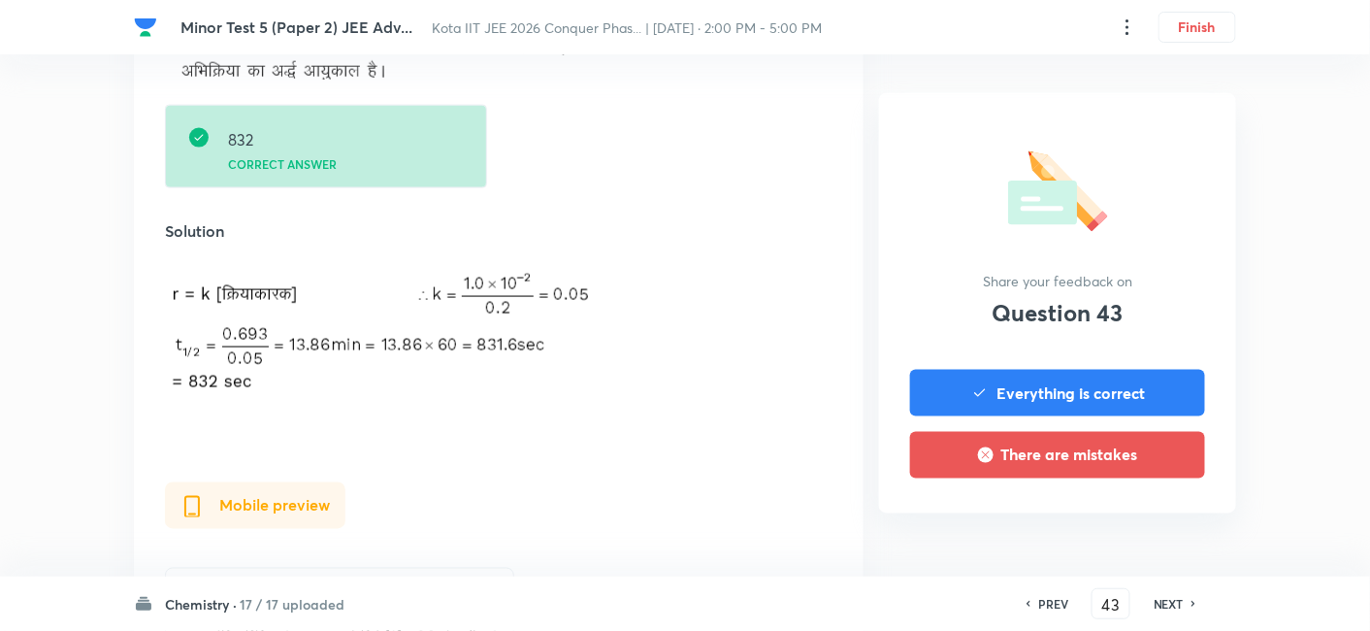
click at [1118, 515] on h6 "NEXT" at bounding box center [1168, 603] width 30 height 17
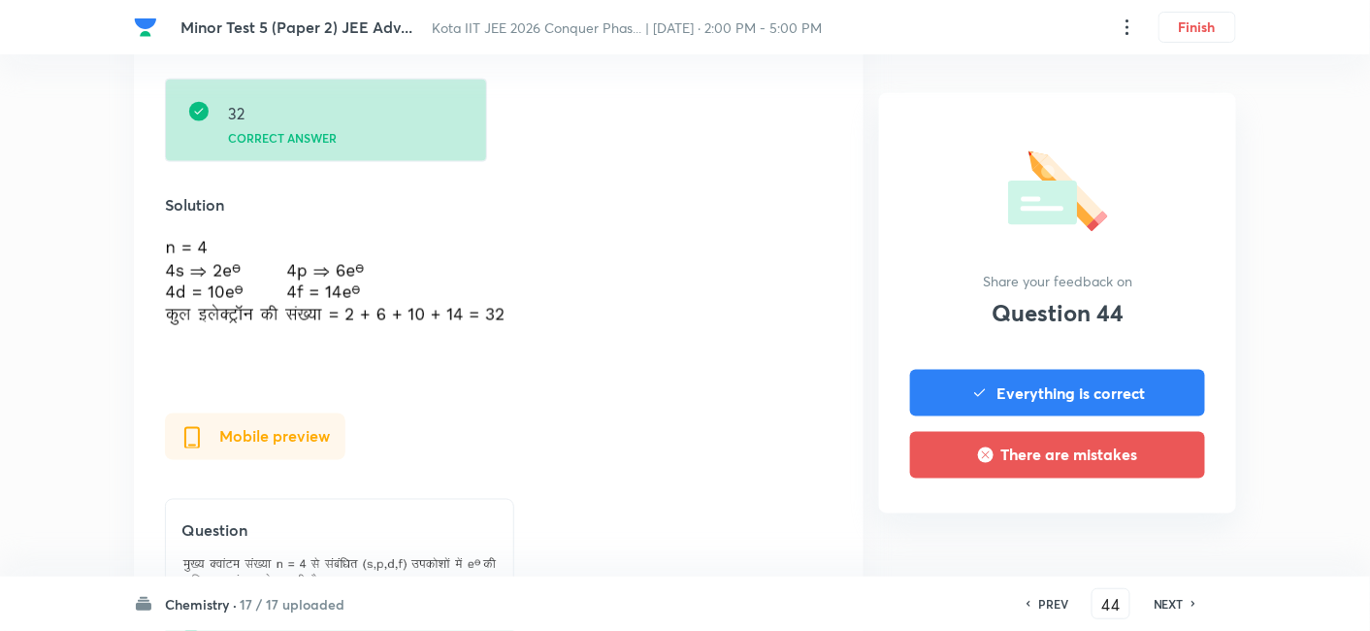
click at [1118, 515] on h6 "NEXT" at bounding box center [1168, 603] width 30 height 17
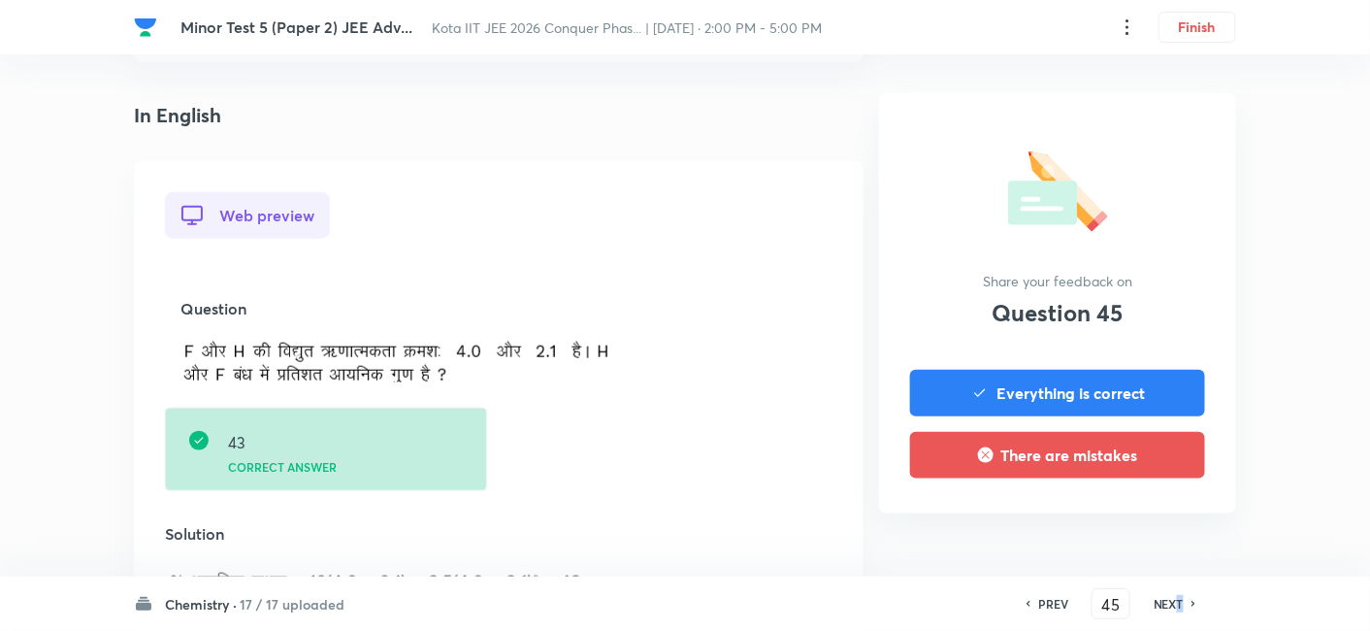
scroll to position [538, 0]
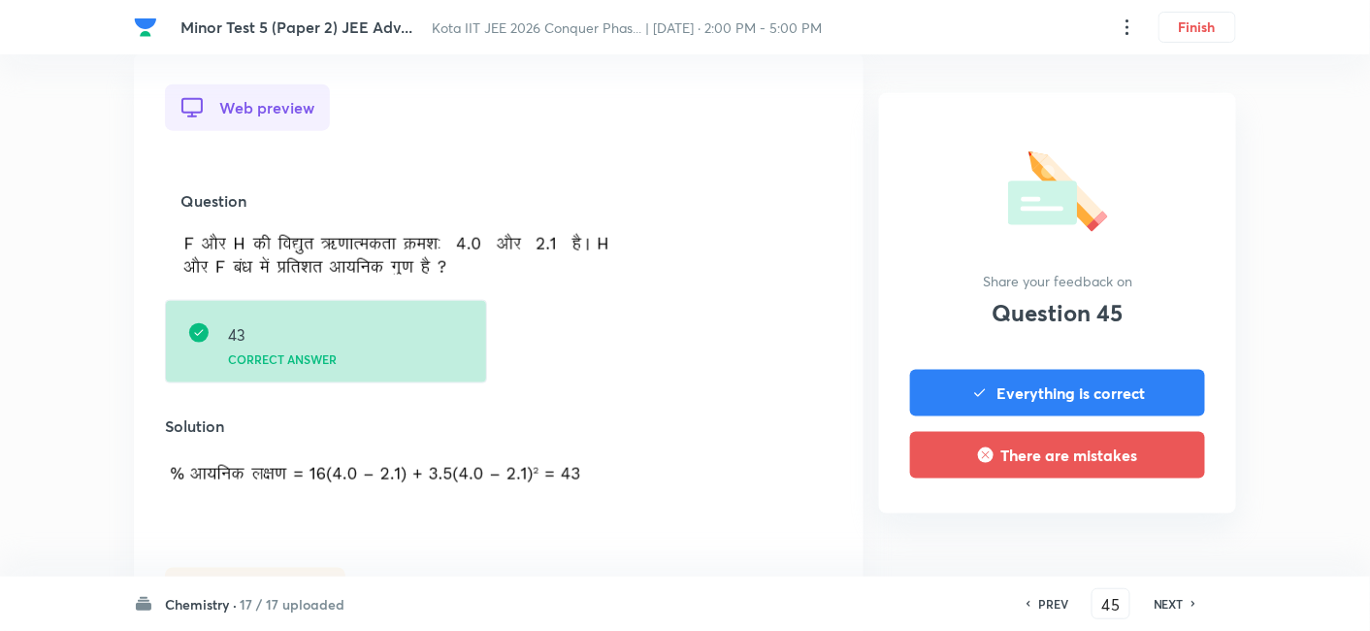
click at [1118, 515] on h6 "NEXT" at bounding box center [1168, 603] width 30 height 17
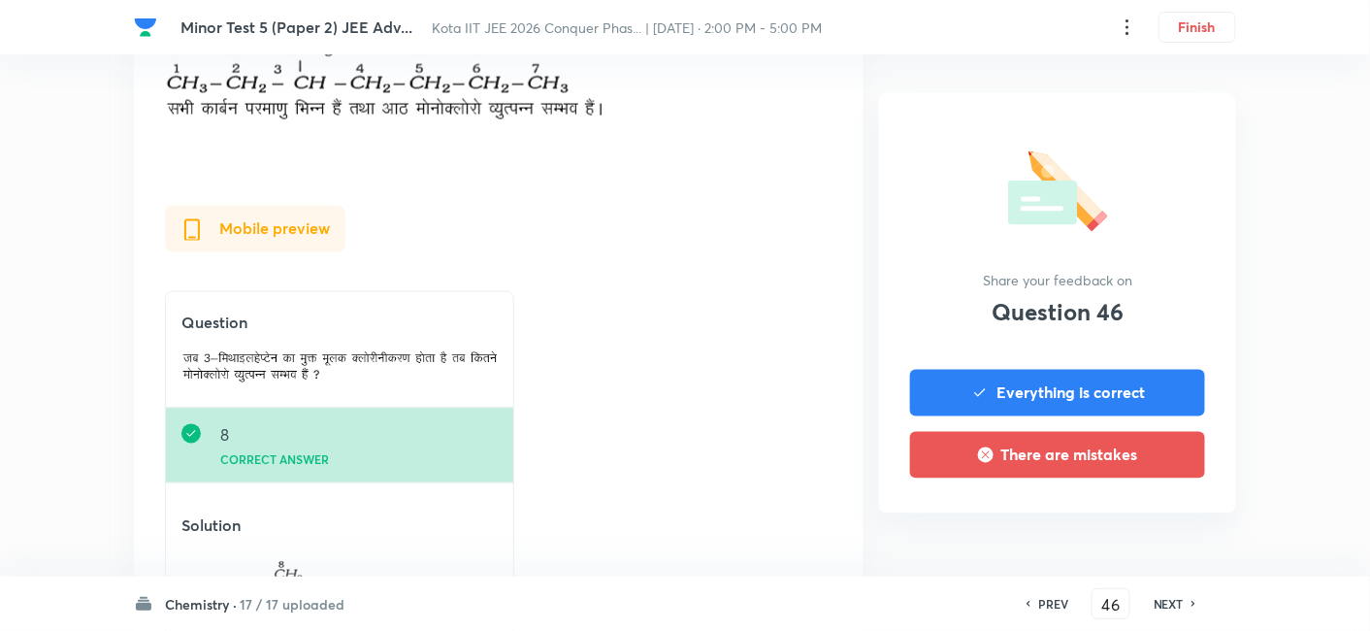
scroll to position [861, 0]
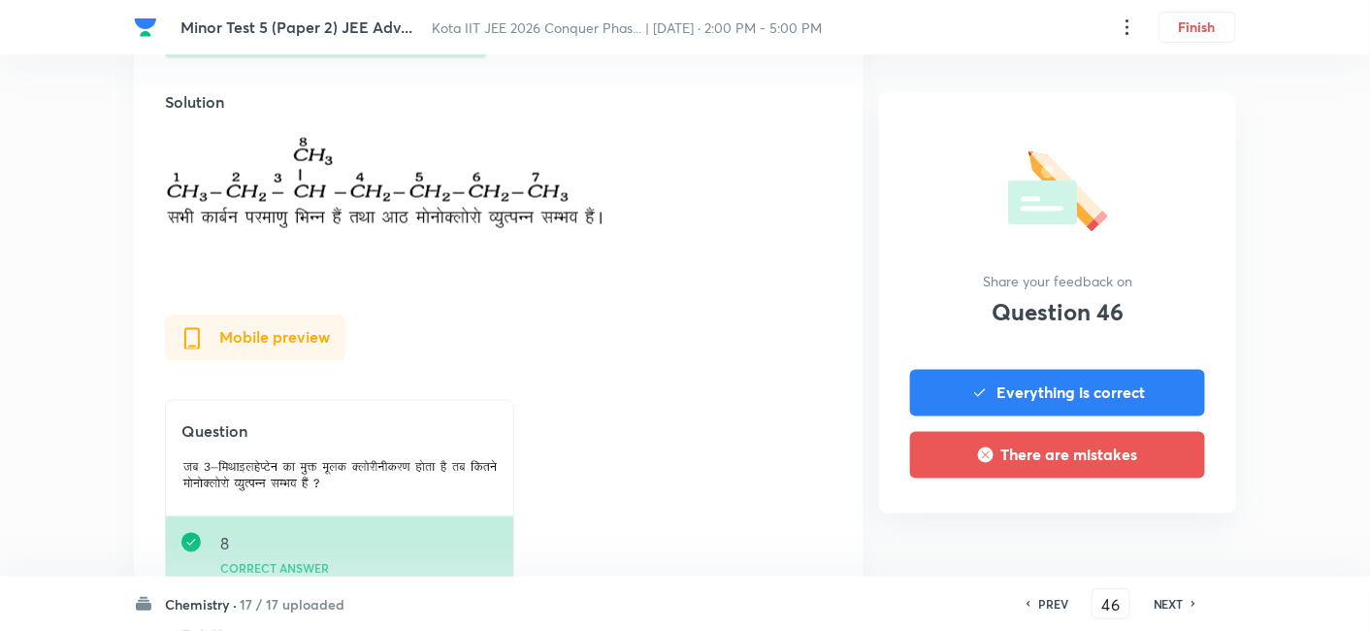
click at [1118, 515] on h6 "NEXT" at bounding box center [1168, 603] width 30 height 17
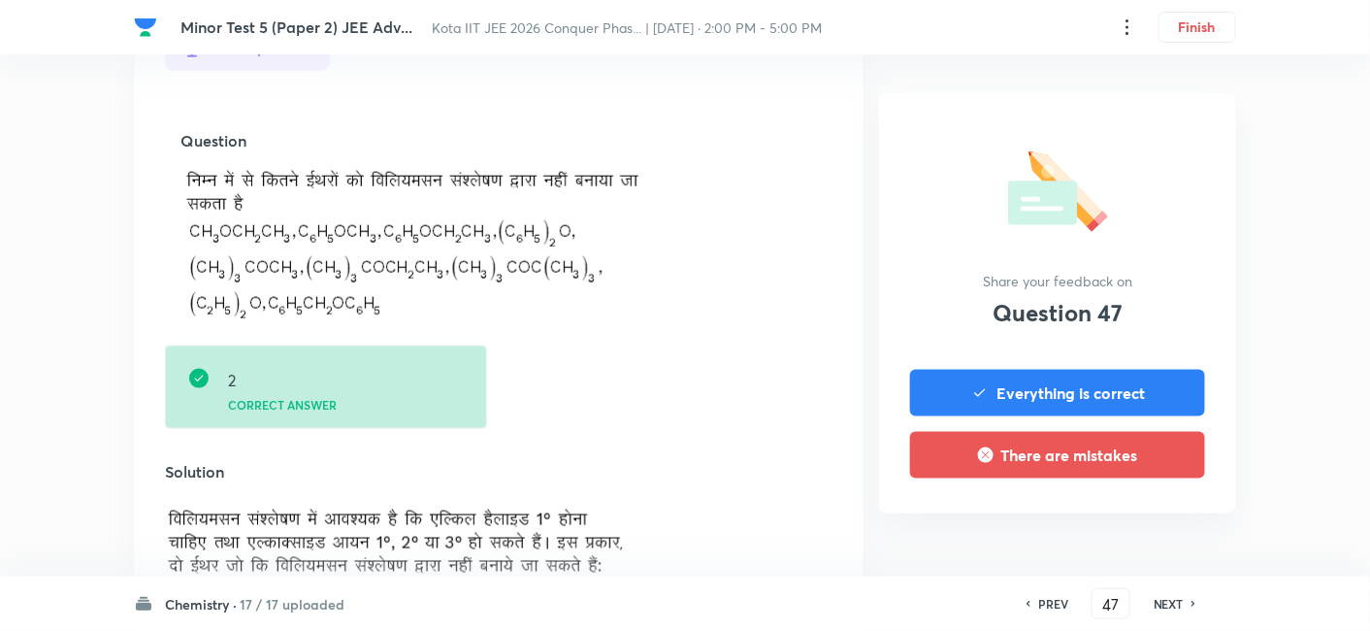
scroll to position [646, 0]
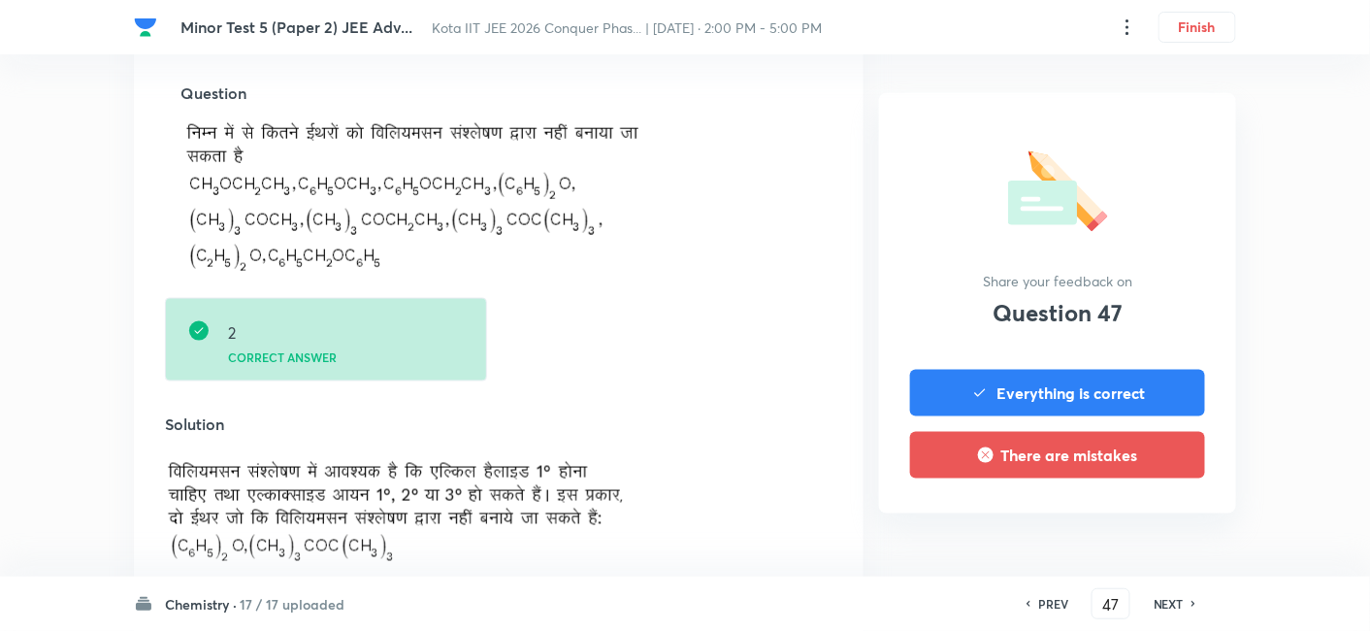
click at [1118, 515] on h6 "NEXT" at bounding box center [1168, 603] width 30 height 17
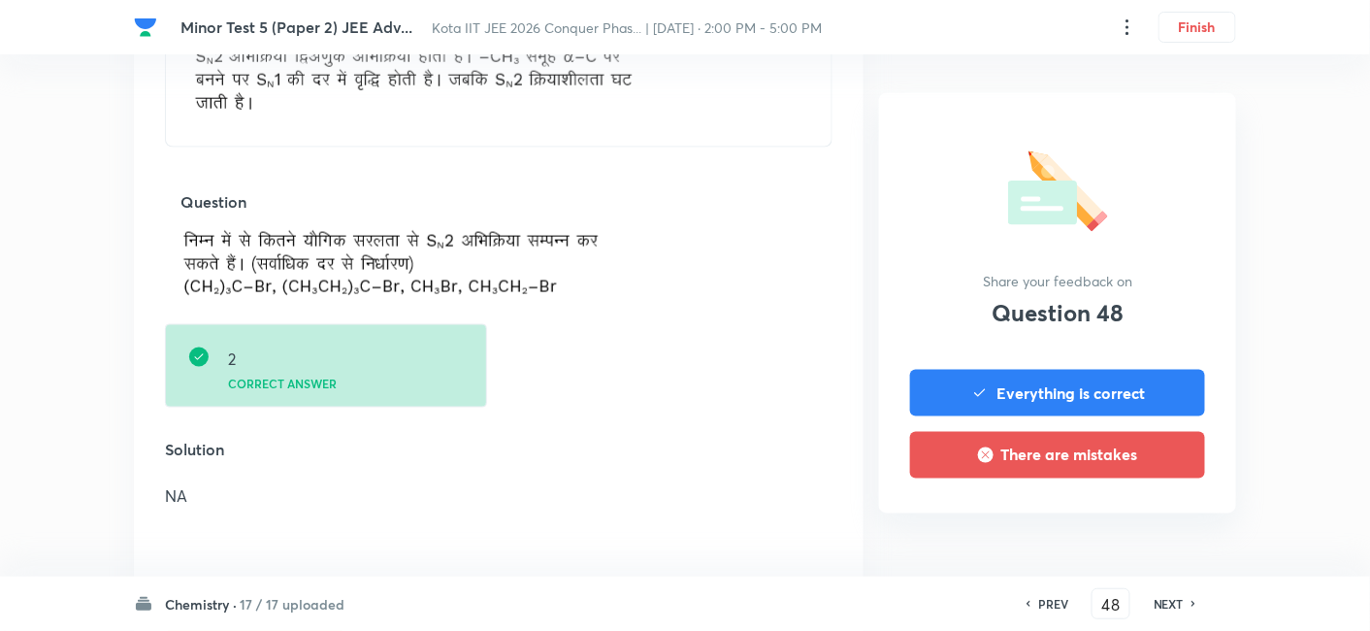
scroll to position [861, 0]
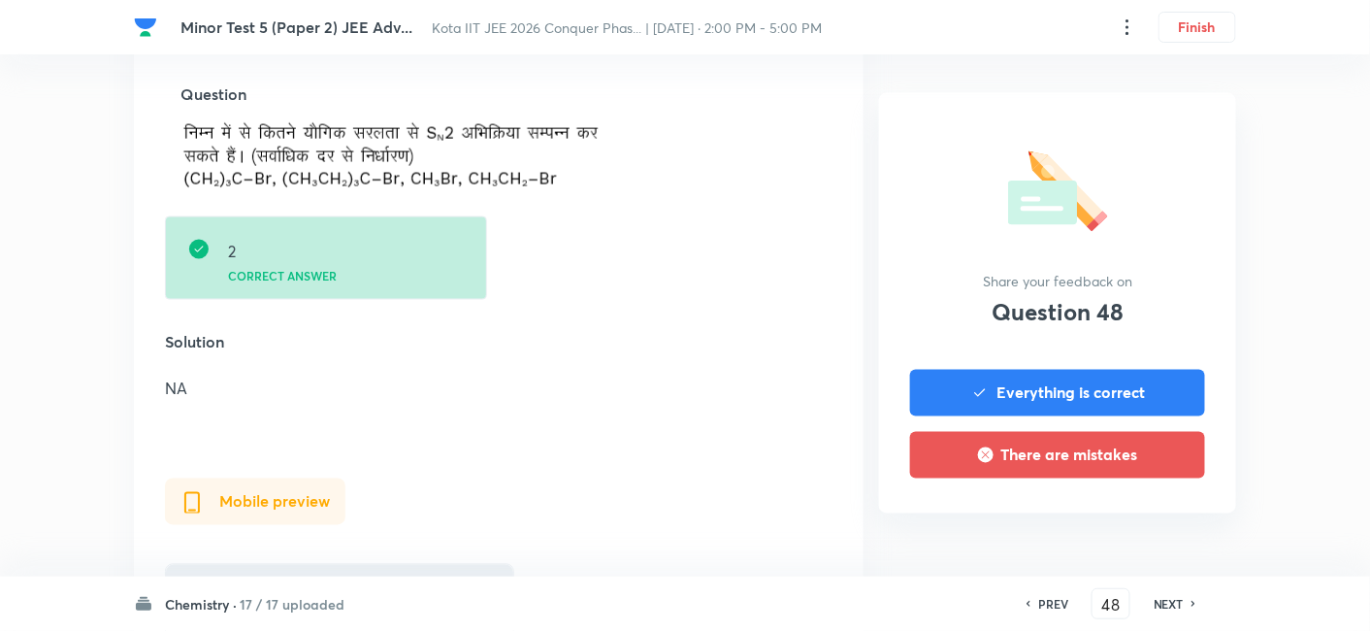
click at [1118, 515] on h6 "NEXT" at bounding box center [1168, 603] width 30 height 17
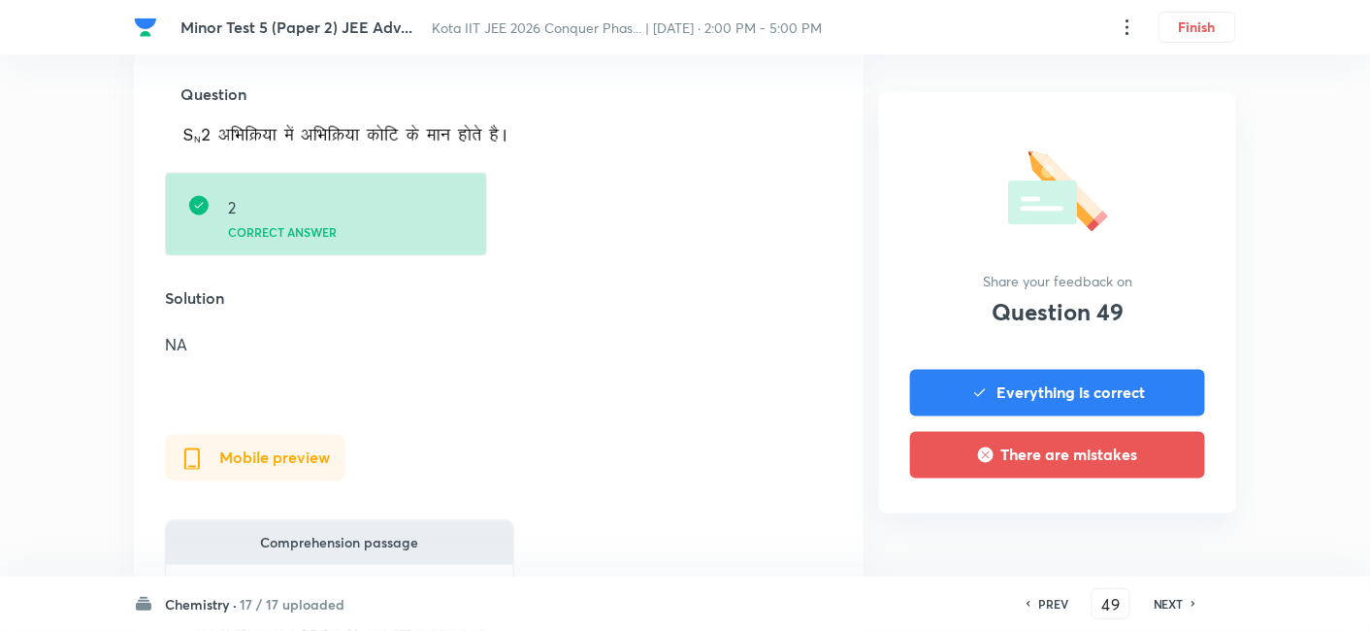
click at [1118, 515] on h6 "NEXT" at bounding box center [1168, 603] width 30 height 17
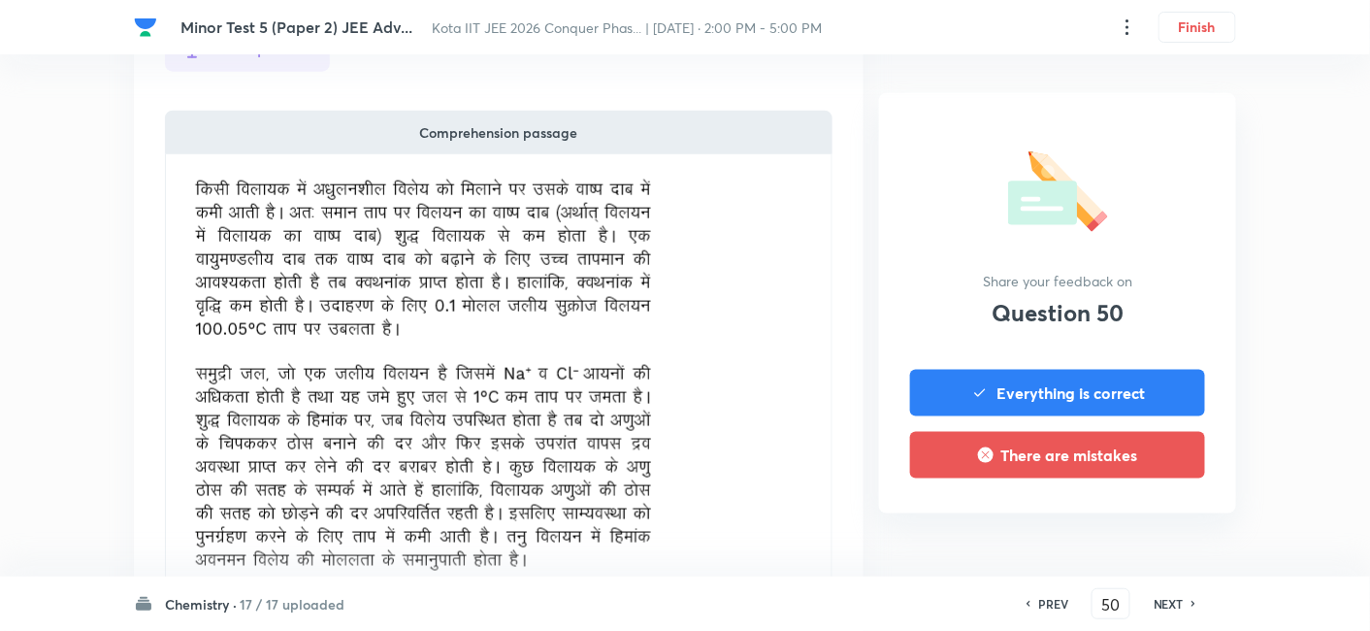
scroll to position [646, 0]
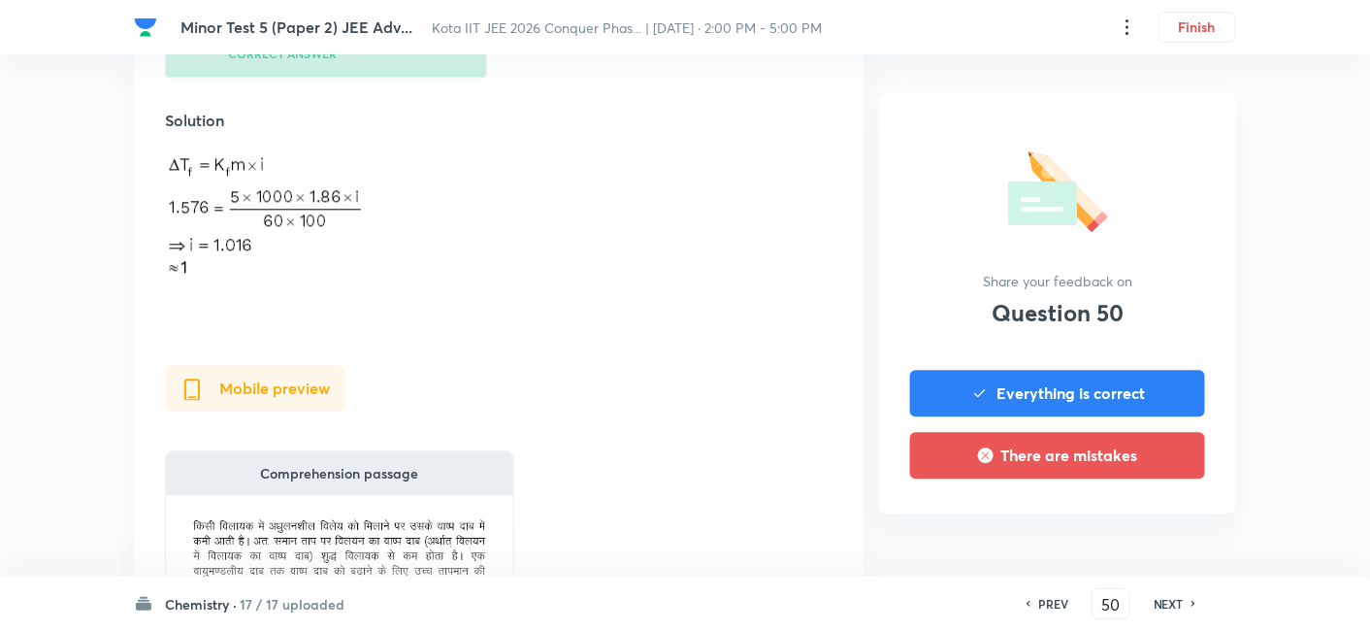
scroll to position [1401, 0]
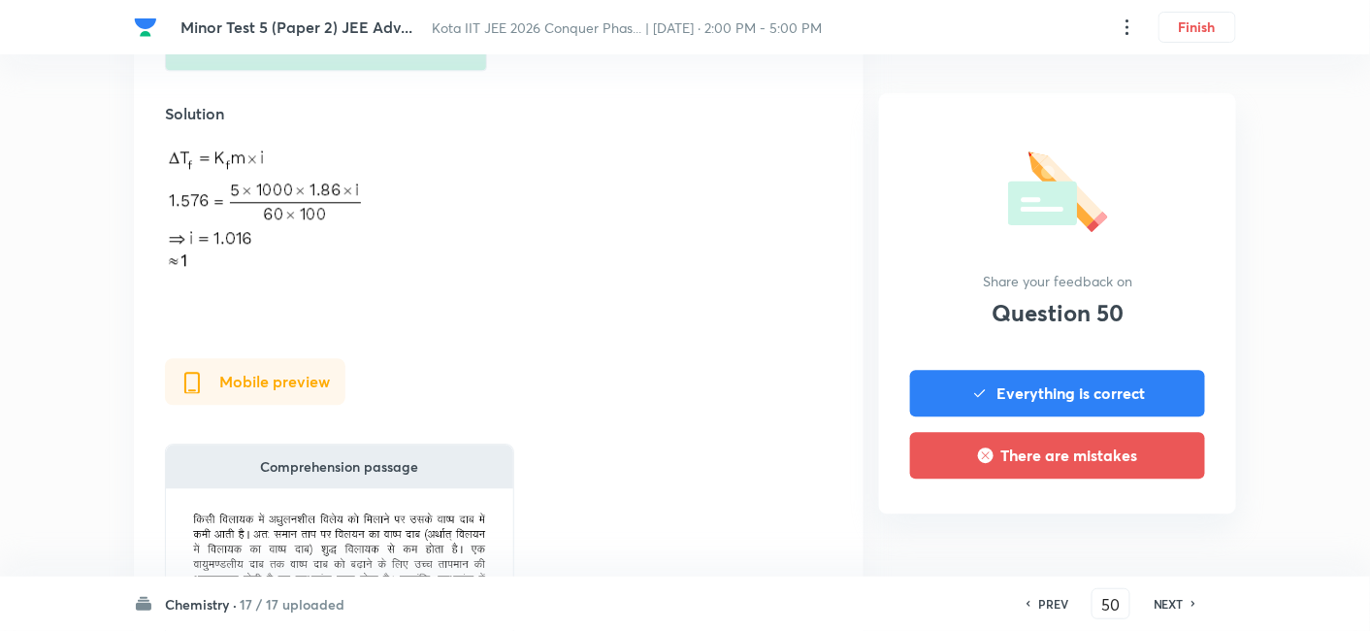
click at [1118, 515] on h6 "NEXT" at bounding box center [1168, 603] width 30 height 17
type input "51"
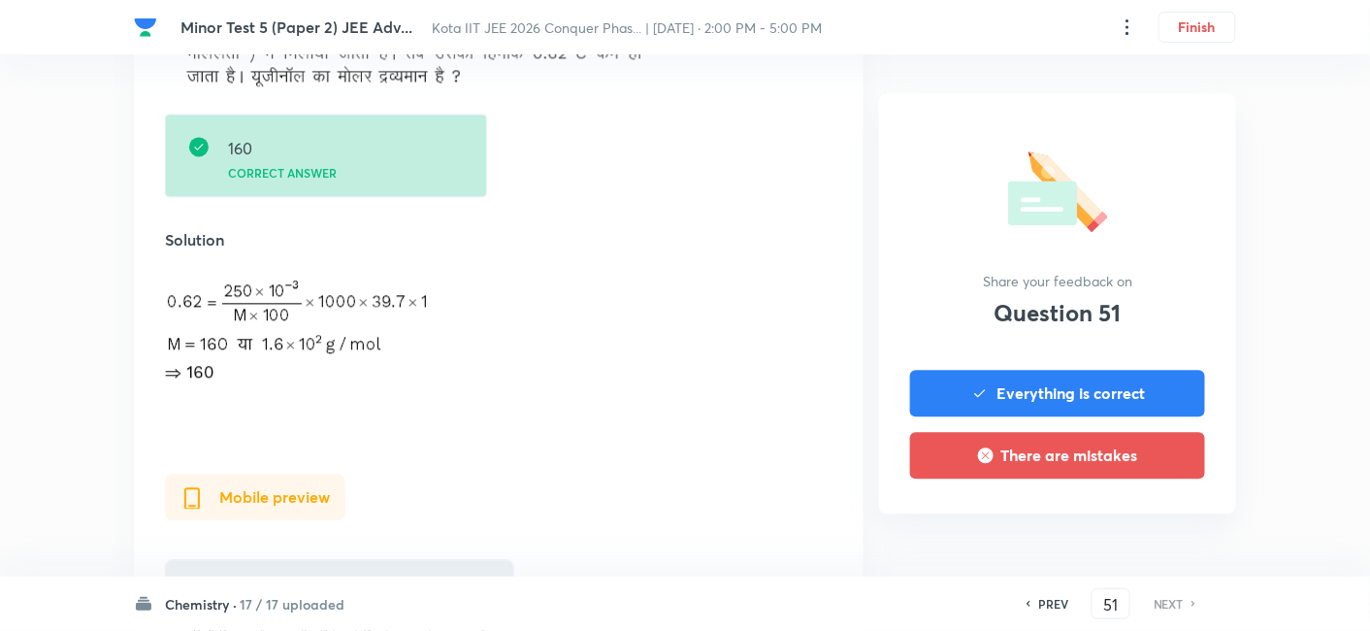
scroll to position [1293, 0]
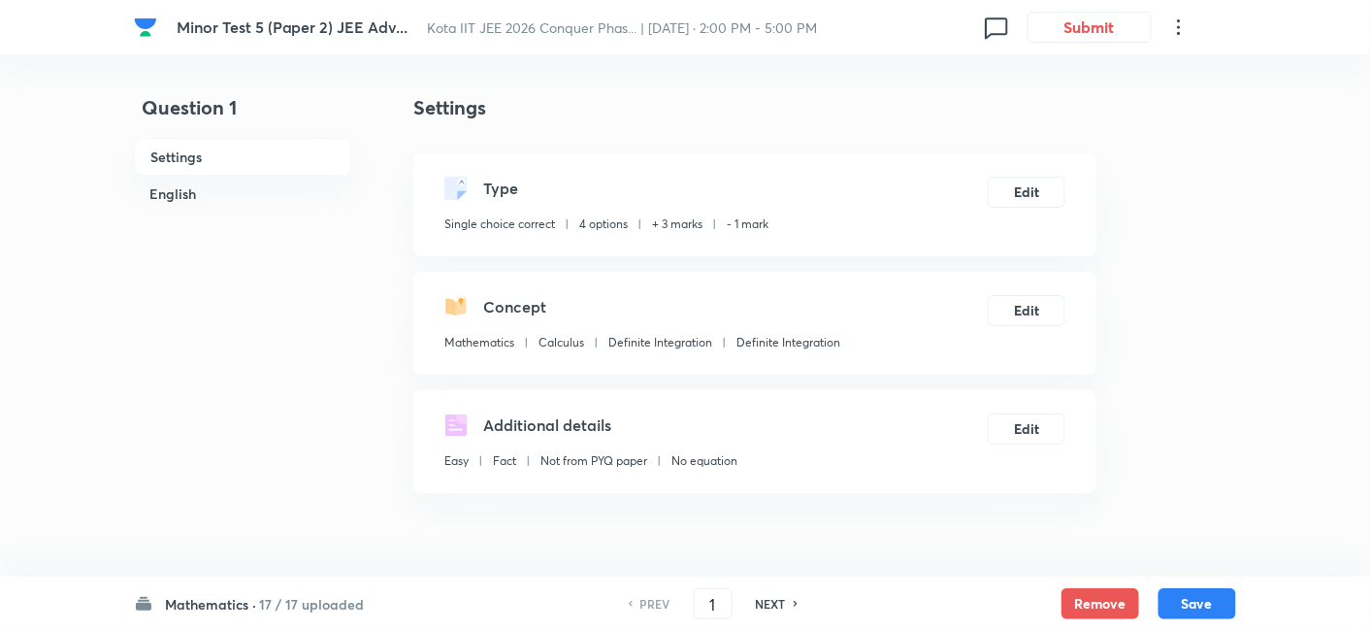
click at [319, 606] on h6 "17 / 17 uploaded" at bounding box center [311, 604] width 105 height 20
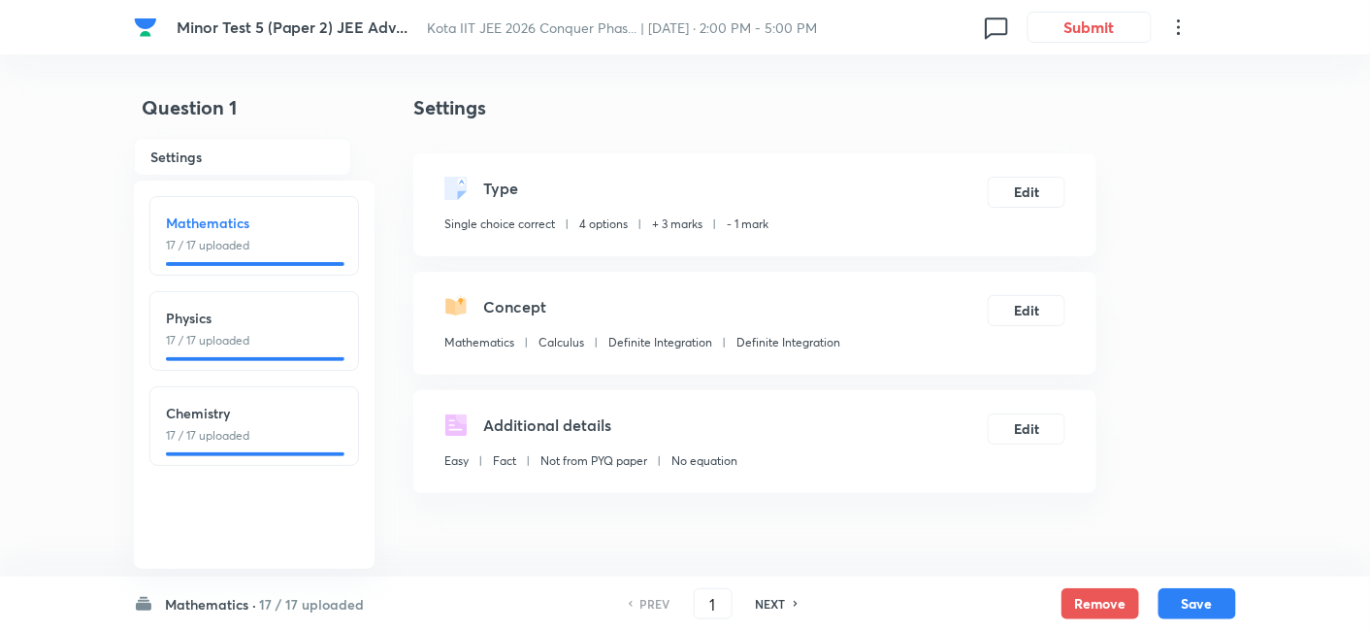
drag, startPoint x: 239, startPoint y: 428, endPoint x: 303, endPoint y: 39, distance: 394.2
click at [240, 428] on p "17 / 17 uploaded" at bounding box center [254, 435] width 177 height 17
type input "35"
checkbox input "false"
checkbox input "true"
